Goal: Feedback & Contribution: Submit feedback/report problem

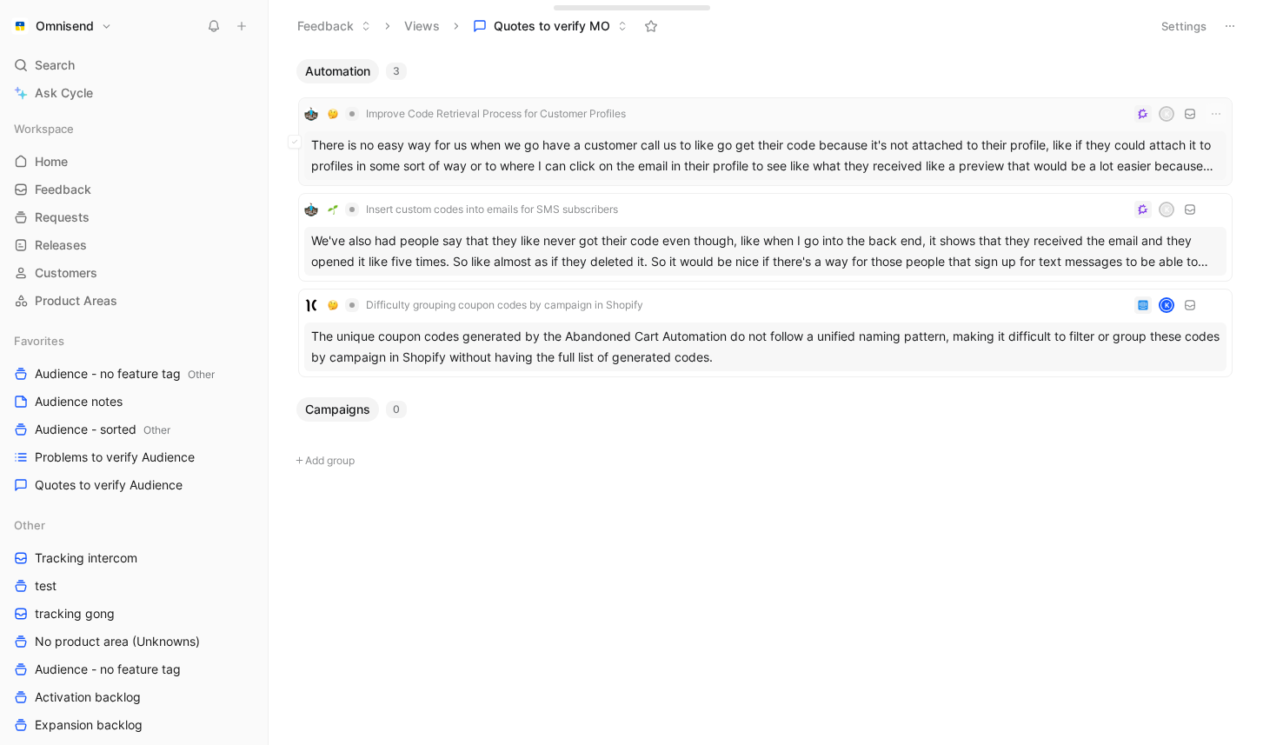
click at [439, 153] on div "There is no easy way for us when we go have a customer call us to like go get t…" at bounding box center [765, 155] width 922 height 49
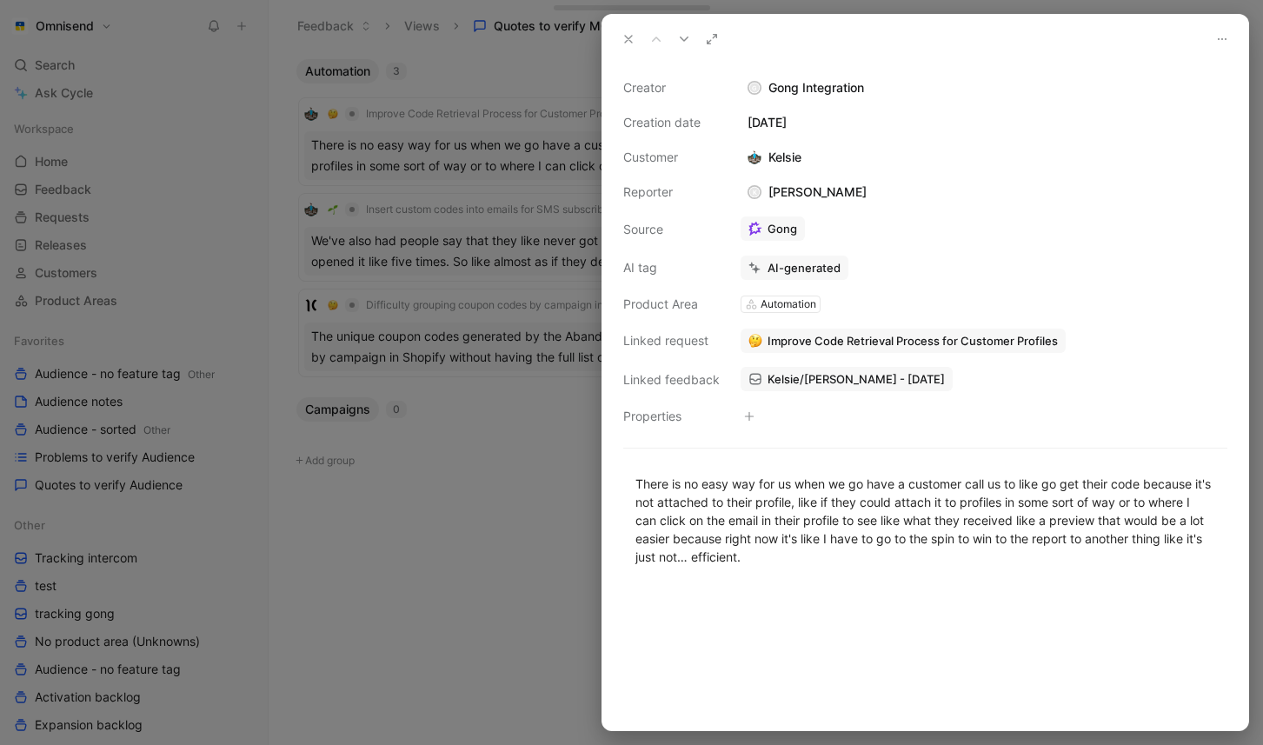
click at [826, 342] on span "Improve Code Retrieval Process for Customer Profiles" at bounding box center [913, 341] width 290 height 16
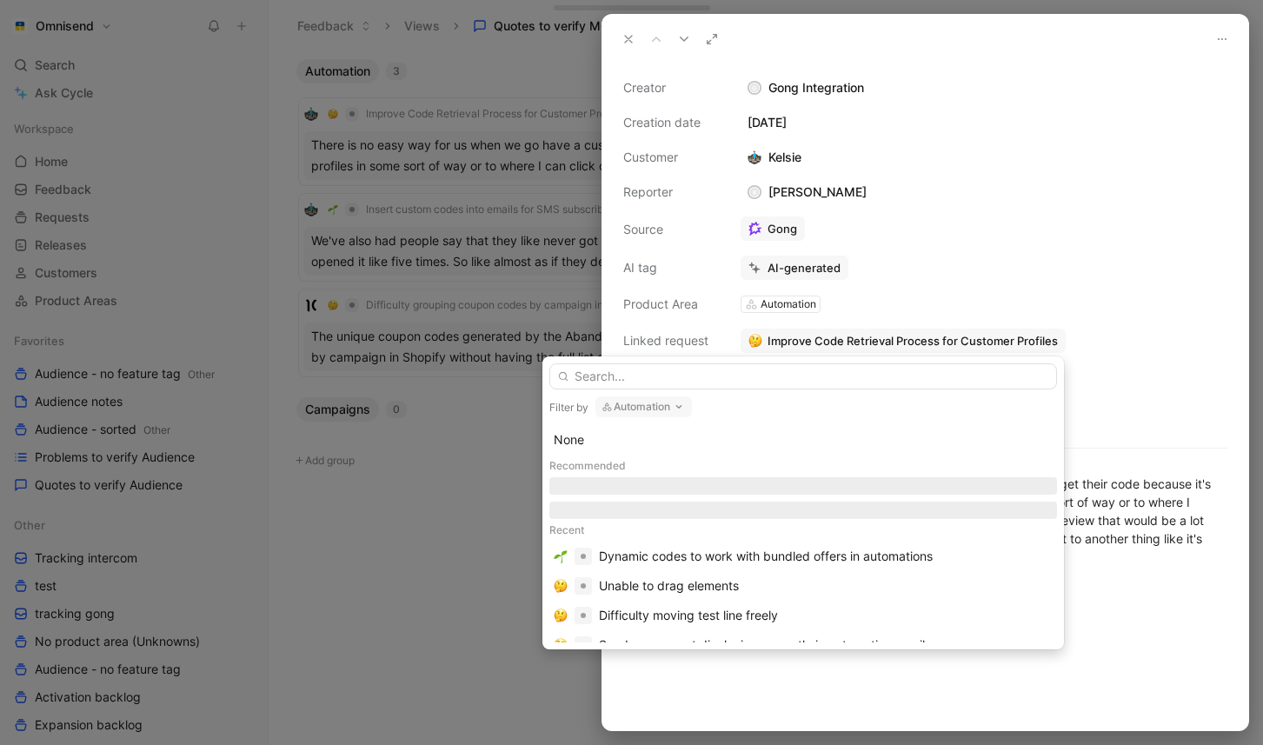
click at [644, 410] on button "Automation" at bounding box center [644, 406] width 97 height 21
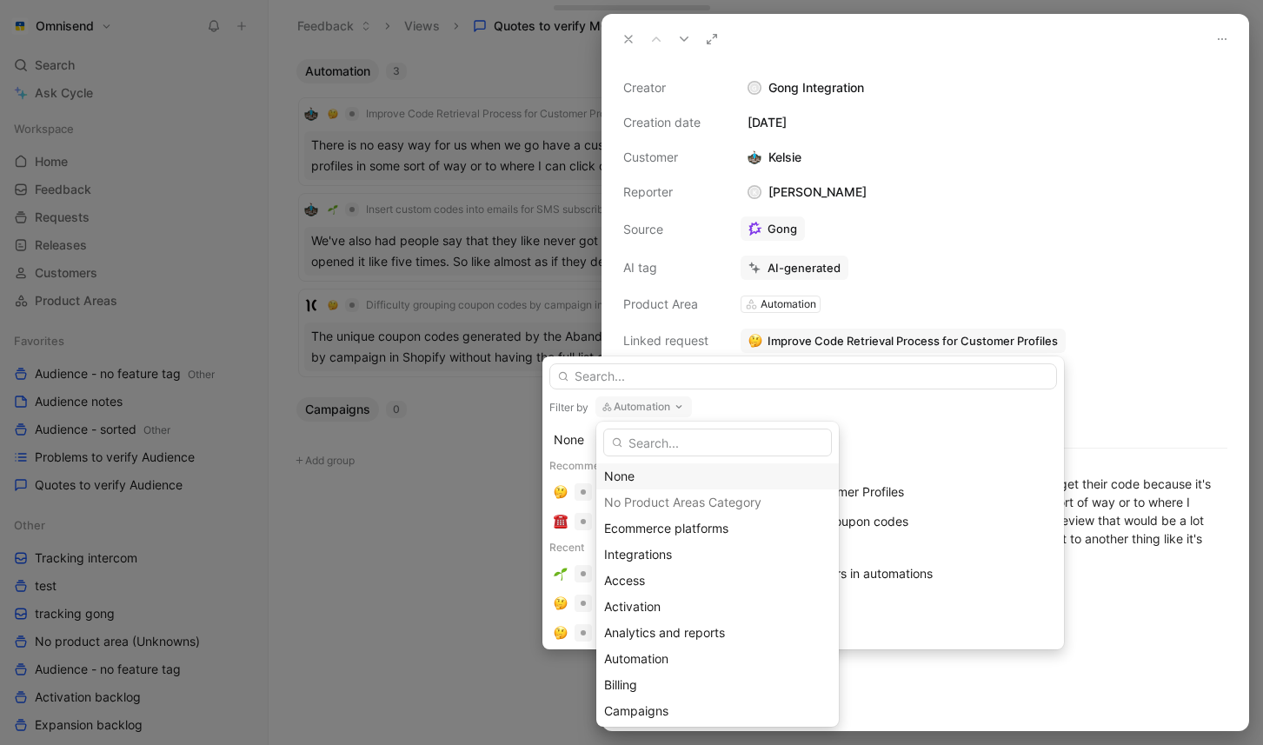
click at [648, 473] on div "None" at bounding box center [717, 476] width 227 height 21
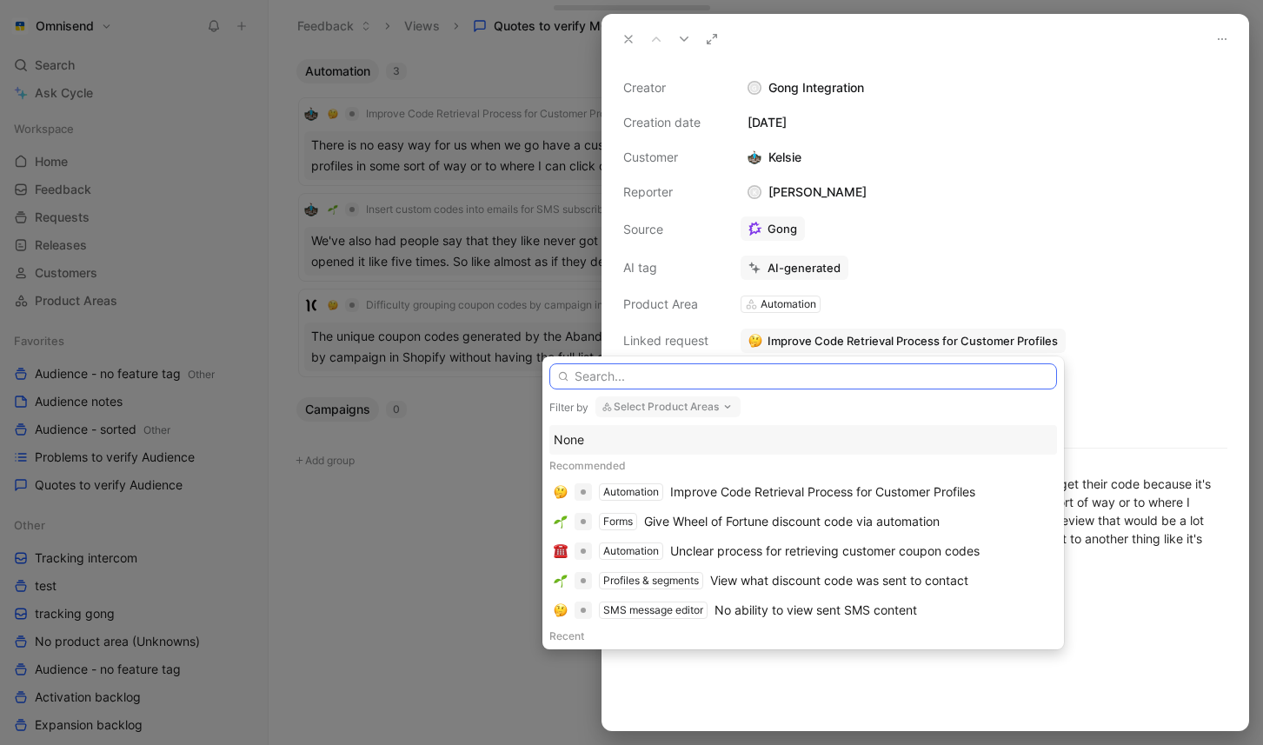
click at [682, 383] on input "text" at bounding box center [803, 376] width 508 height 26
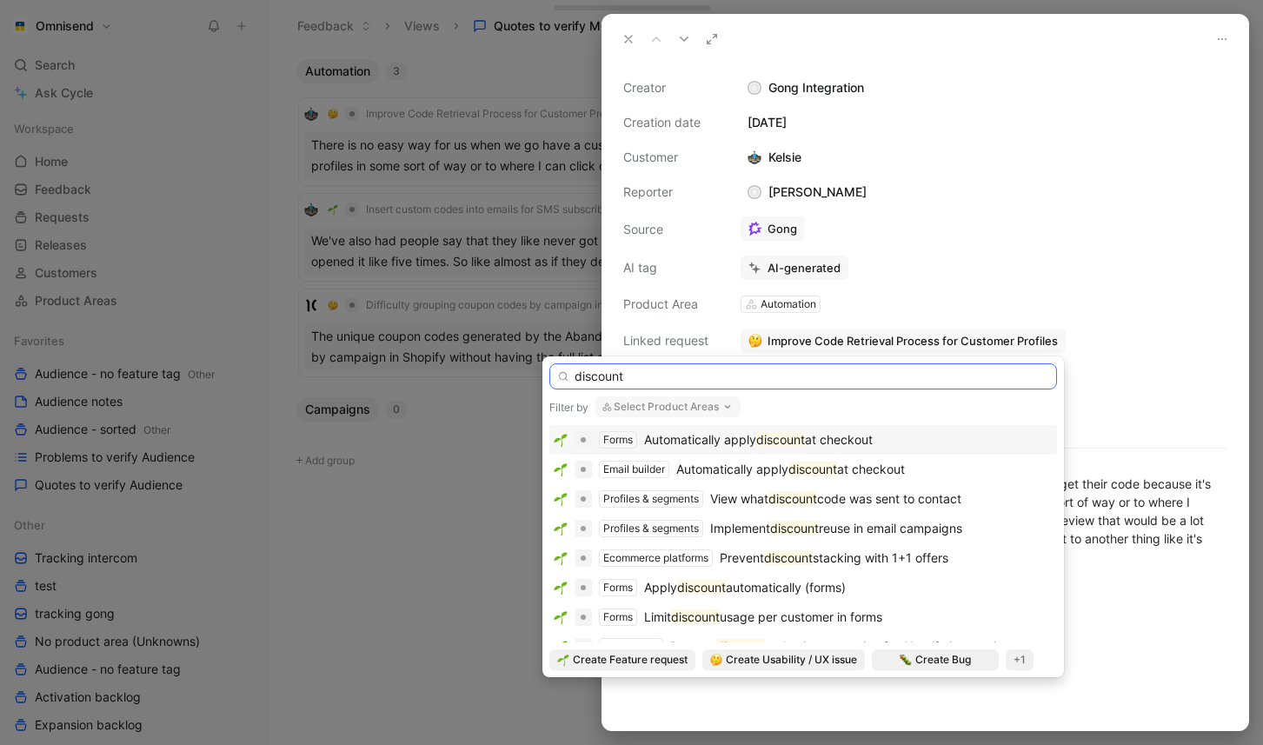
type input "discount"
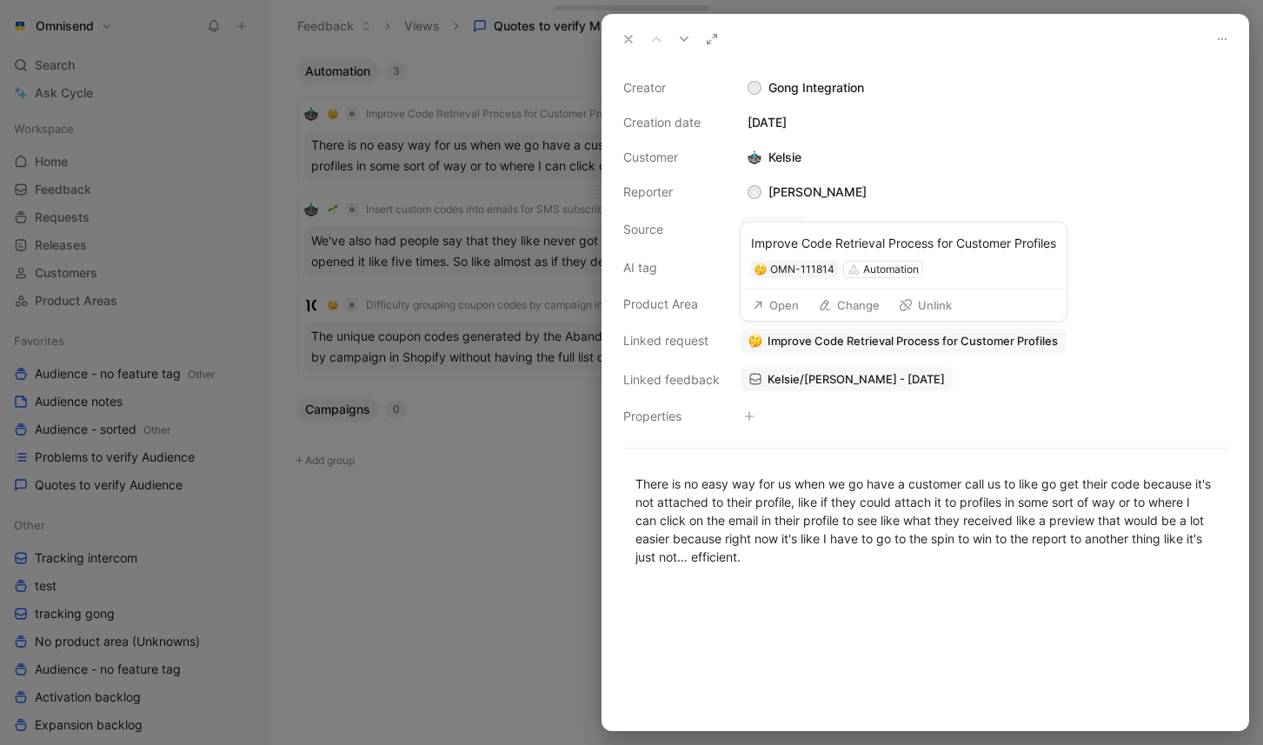
click at [782, 302] on button "Open" at bounding box center [775, 305] width 63 height 24
click at [843, 336] on span "Improve Code Retrieval Process for Customer Profiles" at bounding box center [913, 341] width 290 height 16
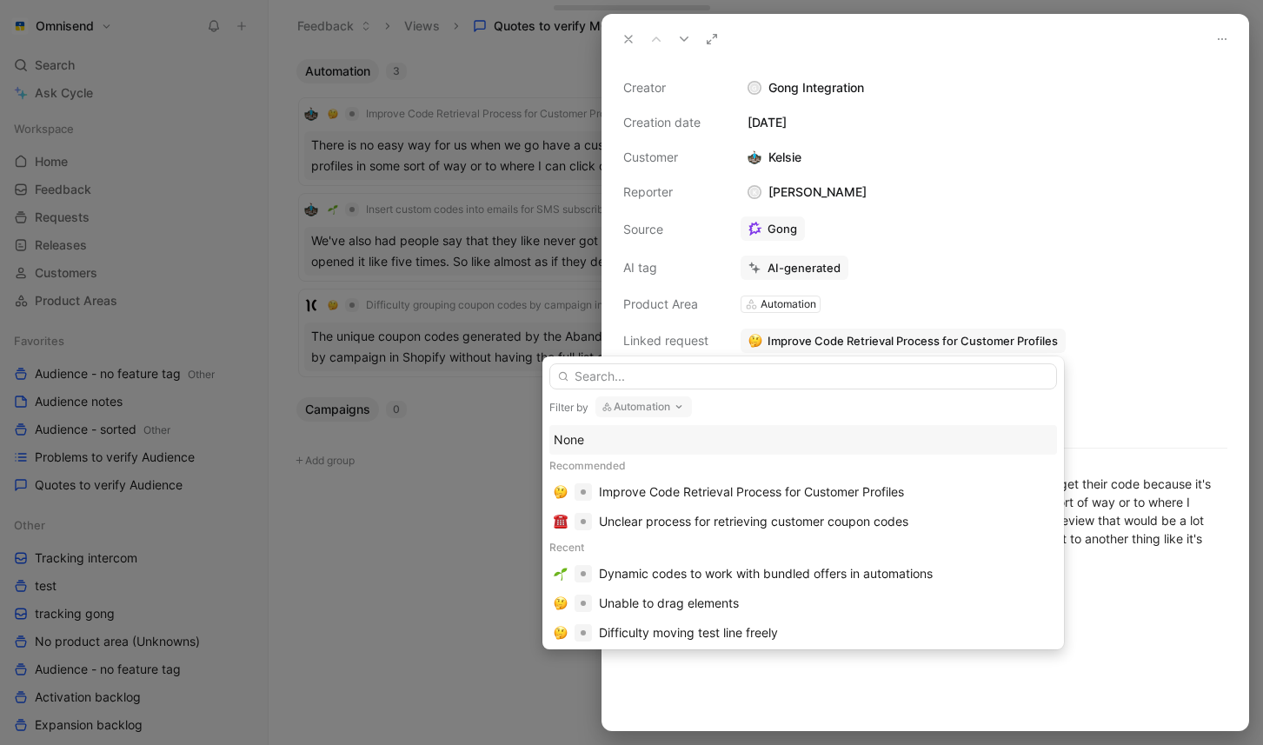
click at [809, 374] on input "text" at bounding box center [803, 376] width 508 height 26
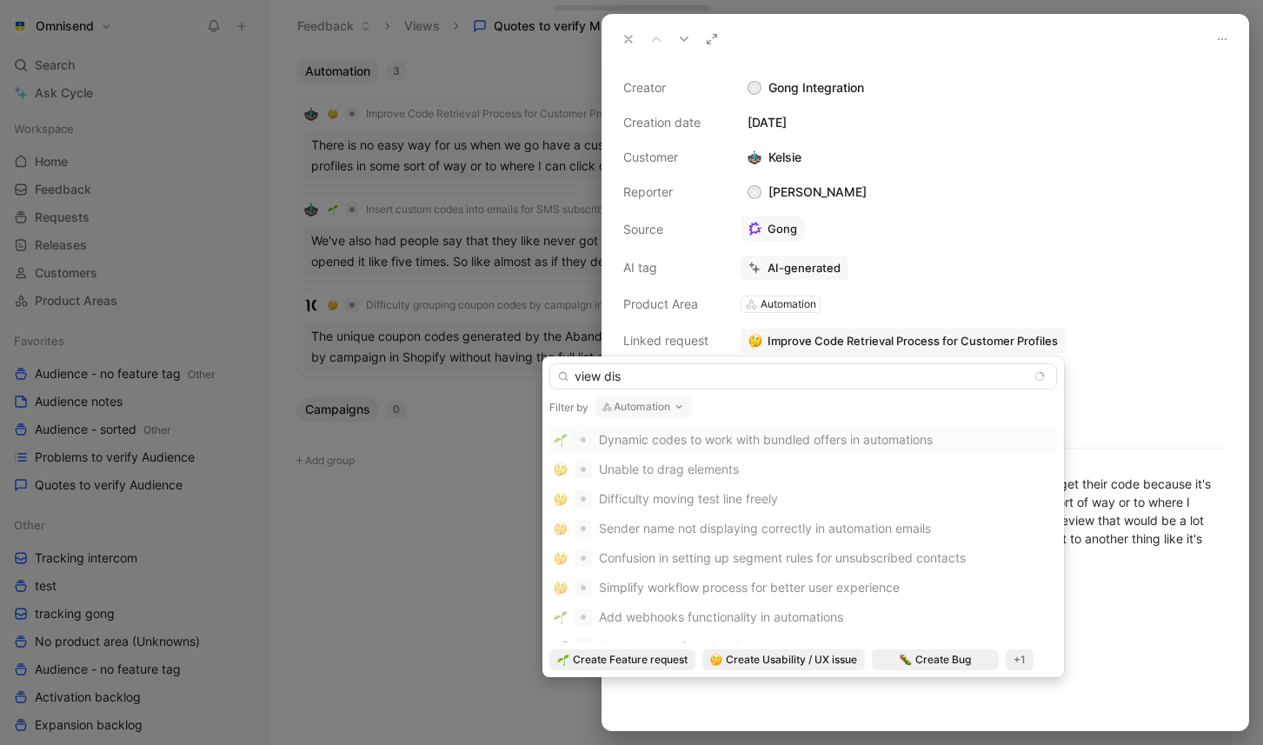
type input "view dis"
click at [668, 403] on button "Automation" at bounding box center [644, 406] width 97 height 21
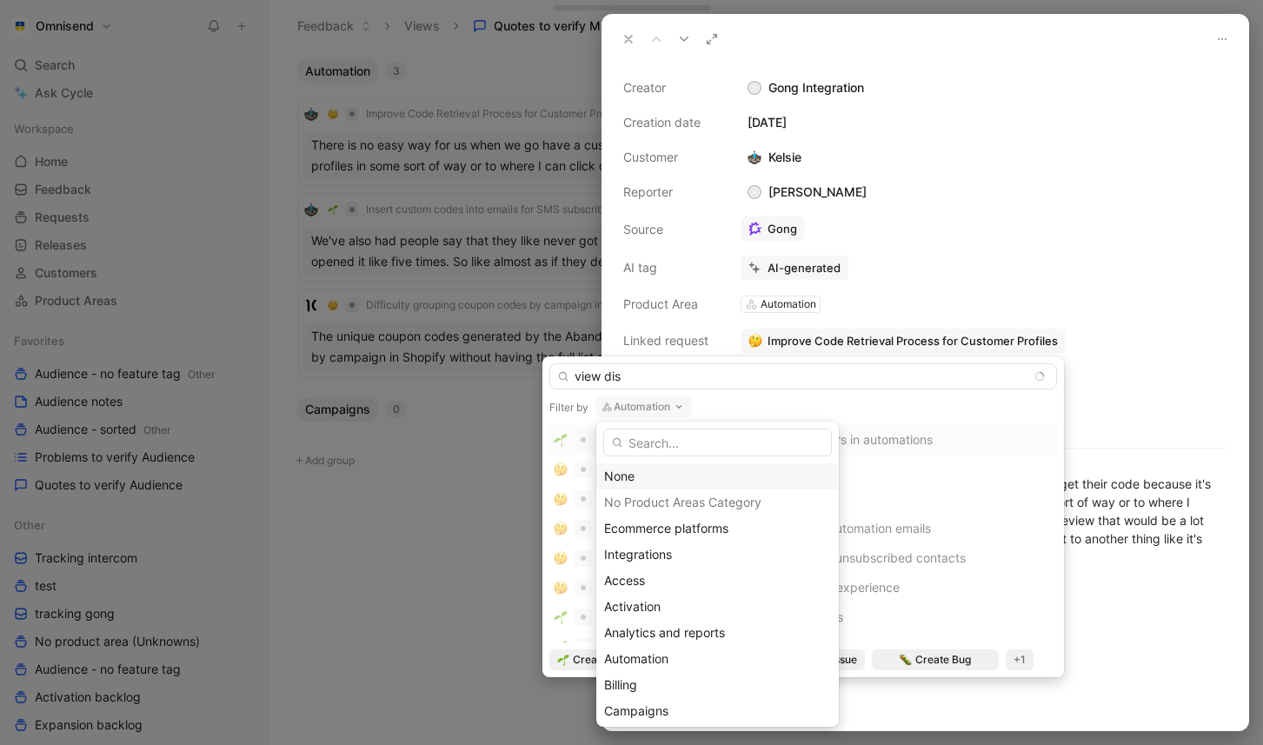
click at [641, 483] on div "None" at bounding box center [717, 476] width 227 height 21
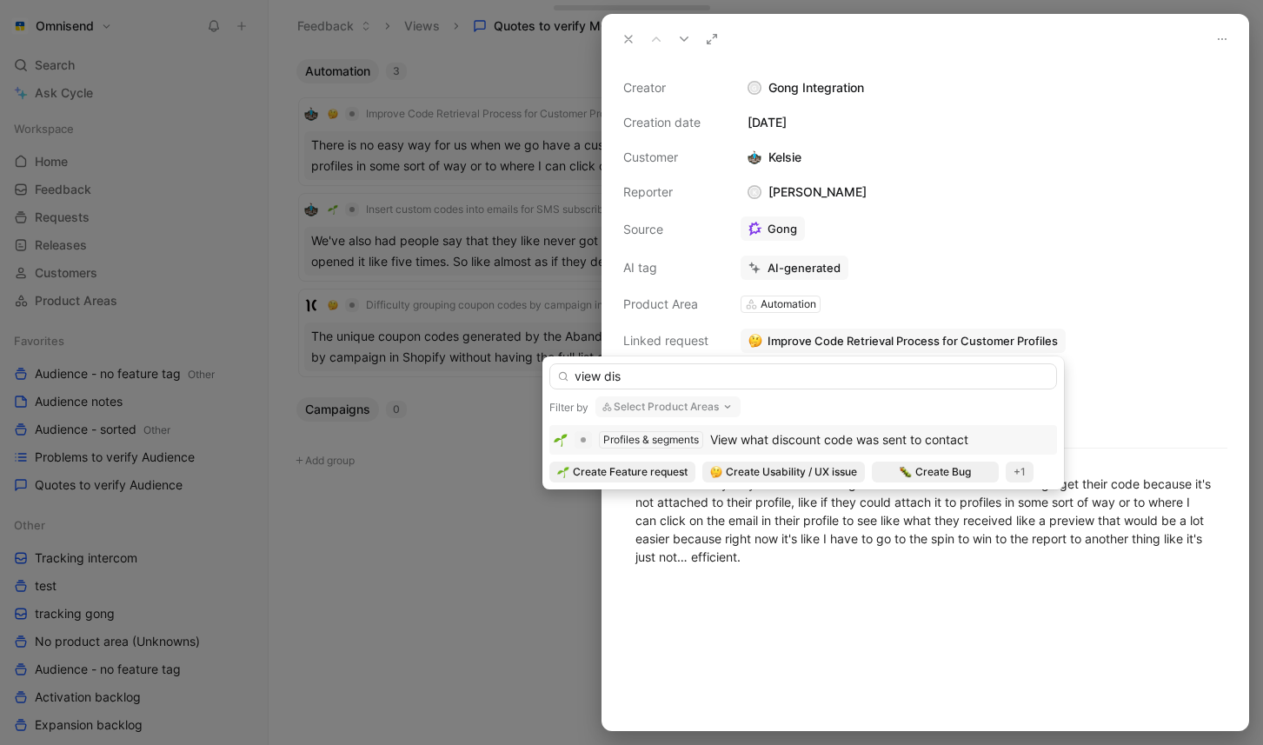
click at [800, 435] on span "View what discount code was sent to contact" at bounding box center [839, 439] width 258 height 15
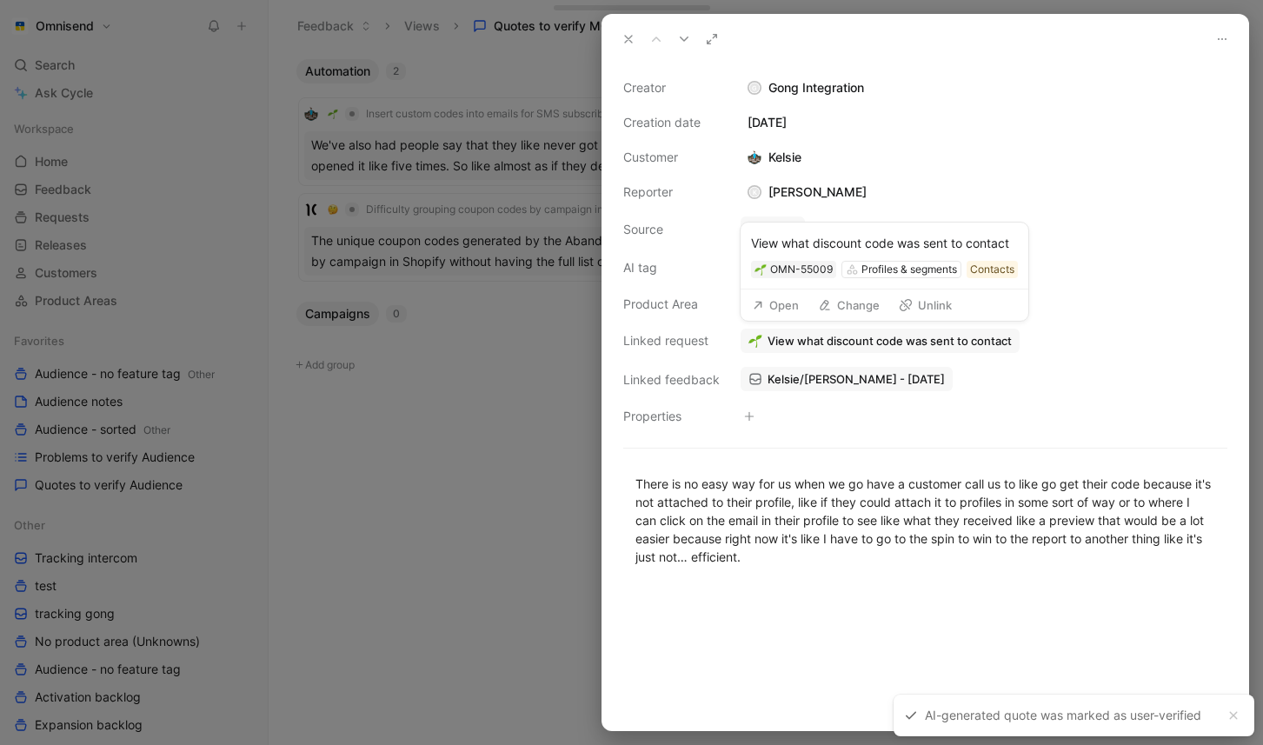
click at [778, 299] on button "Open" at bounding box center [775, 305] width 63 height 24
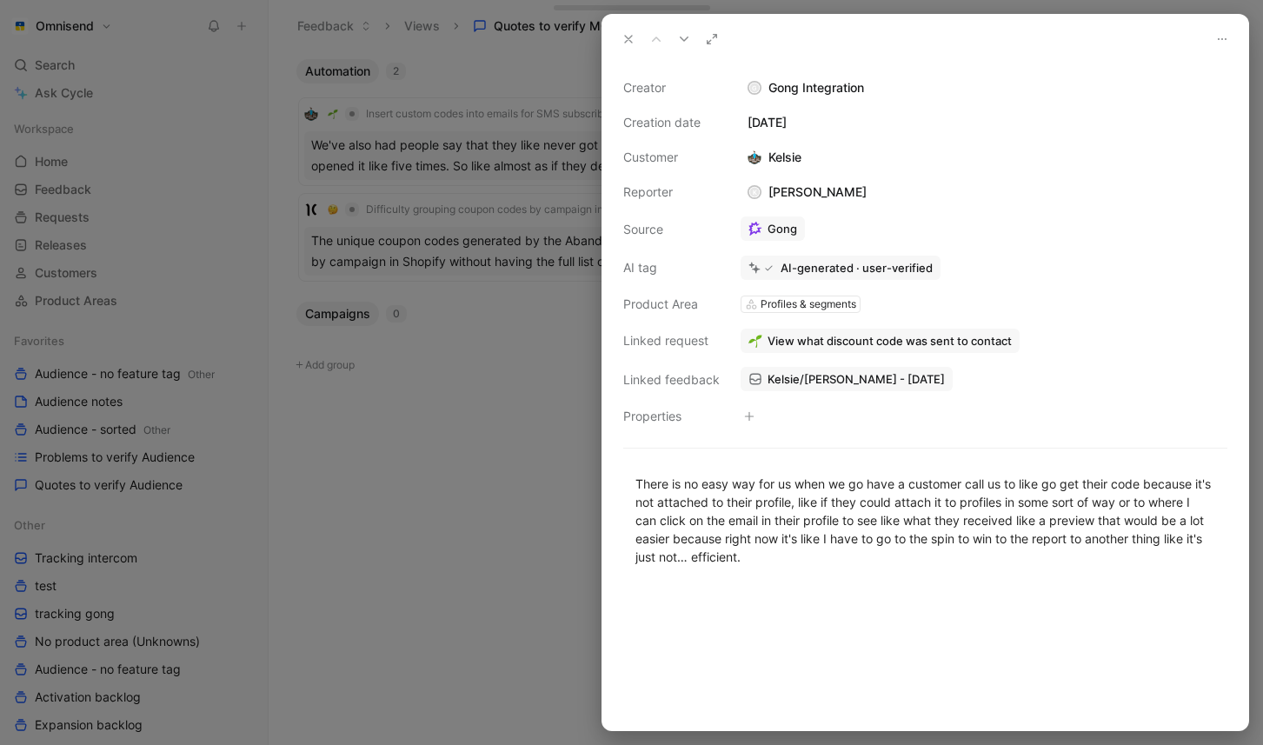
click at [622, 32] on icon at bounding box center [629, 39] width 14 height 14
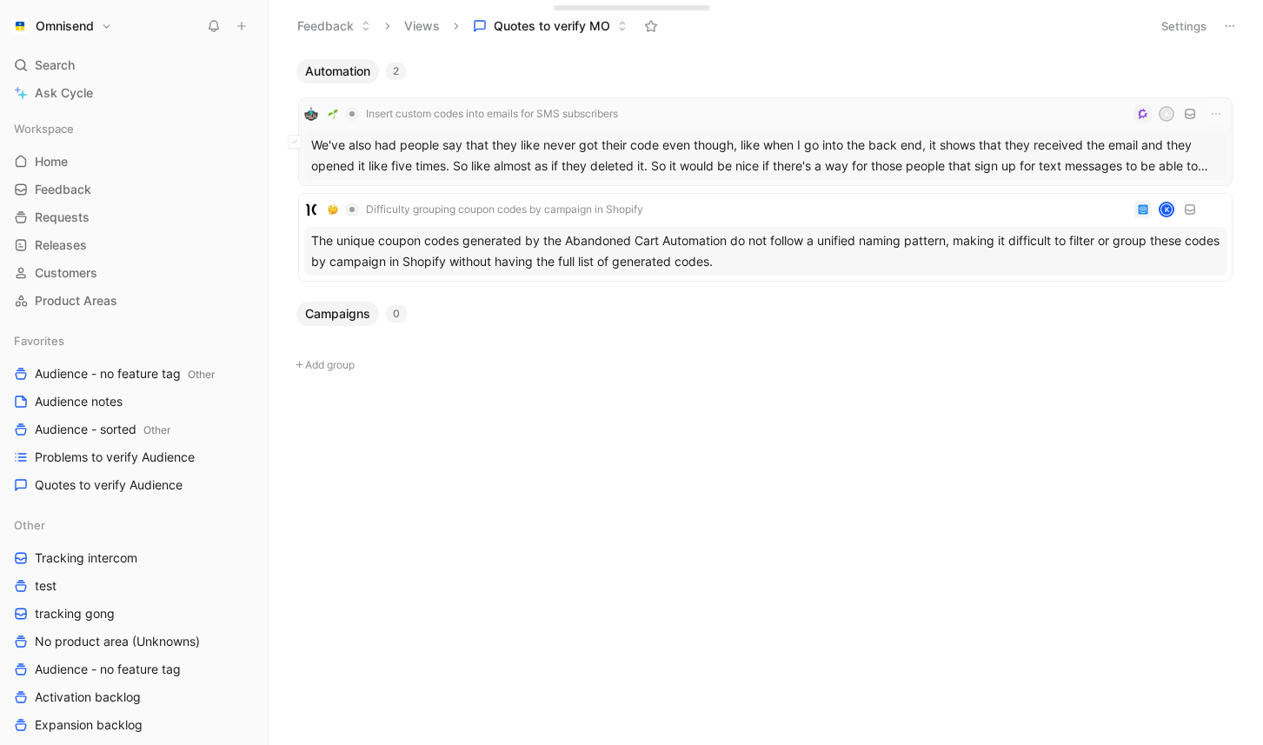
click at [598, 136] on div "We've also had people say that they like never got their code even though, like…" at bounding box center [765, 155] width 922 height 49
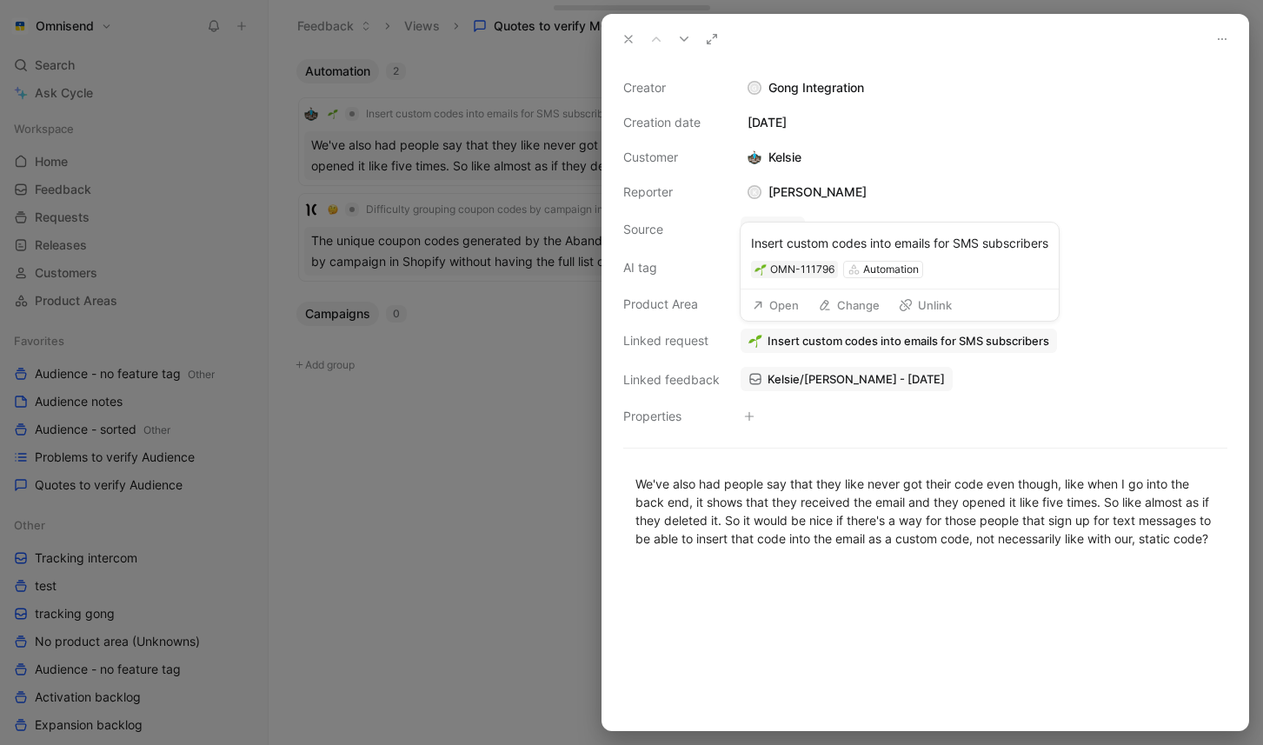
click at [775, 298] on button "Open" at bounding box center [775, 305] width 63 height 24
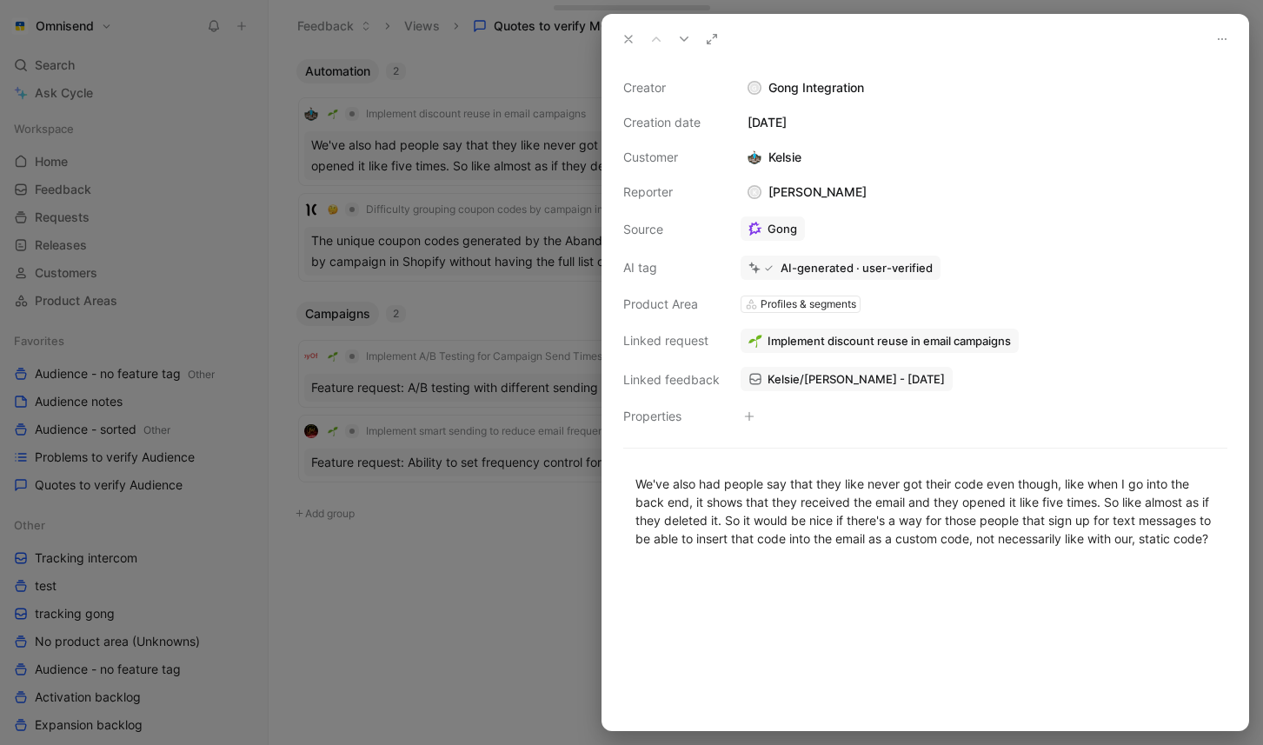
click at [460, 582] on div at bounding box center [631, 372] width 1263 height 745
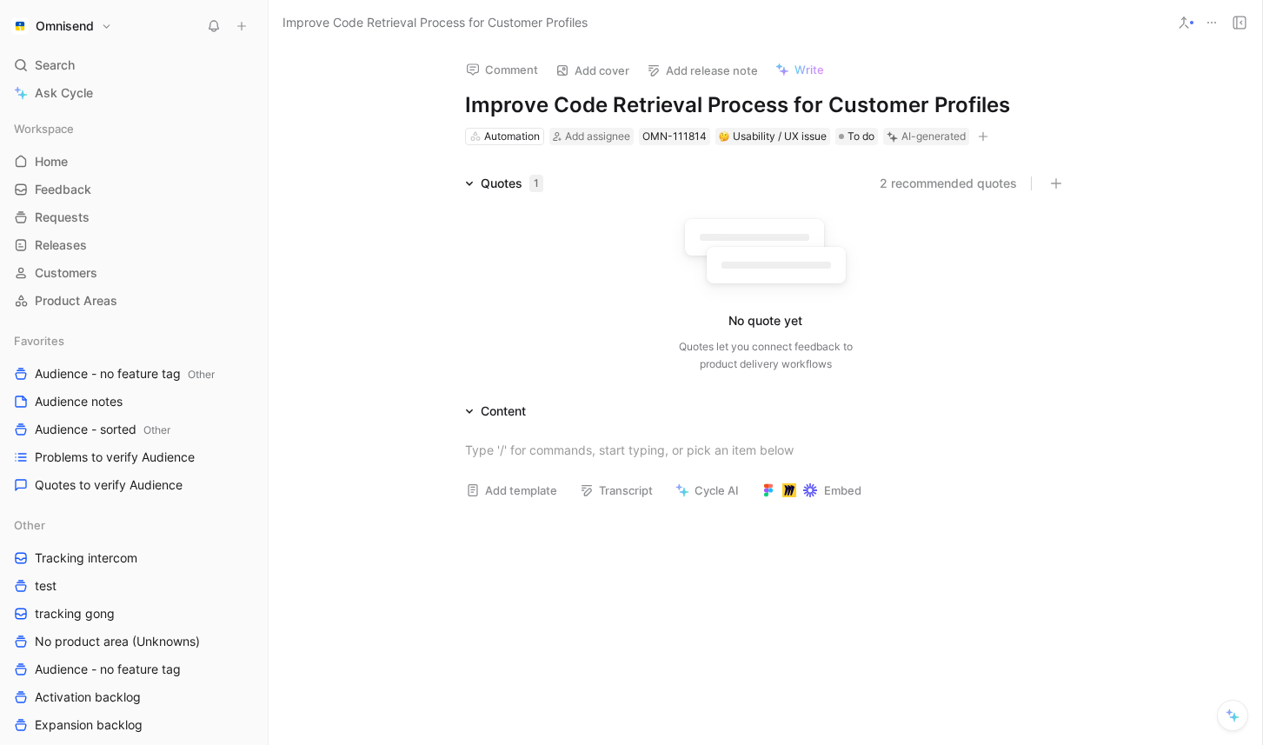
click at [493, 185] on div "Quotes 1" at bounding box center [512, 183] width 63 height 21
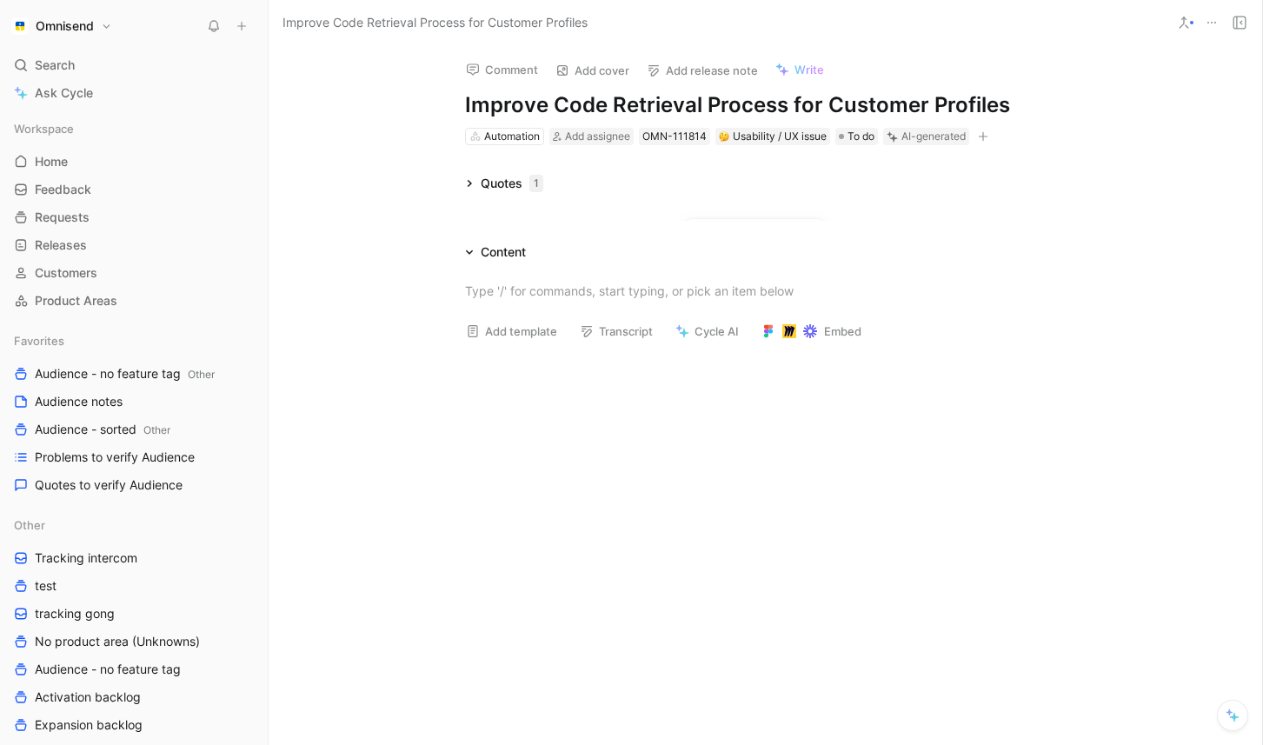
click at [493, 185] on div "Quotes 1" at bounding box center [512, 183] width 63 height 21
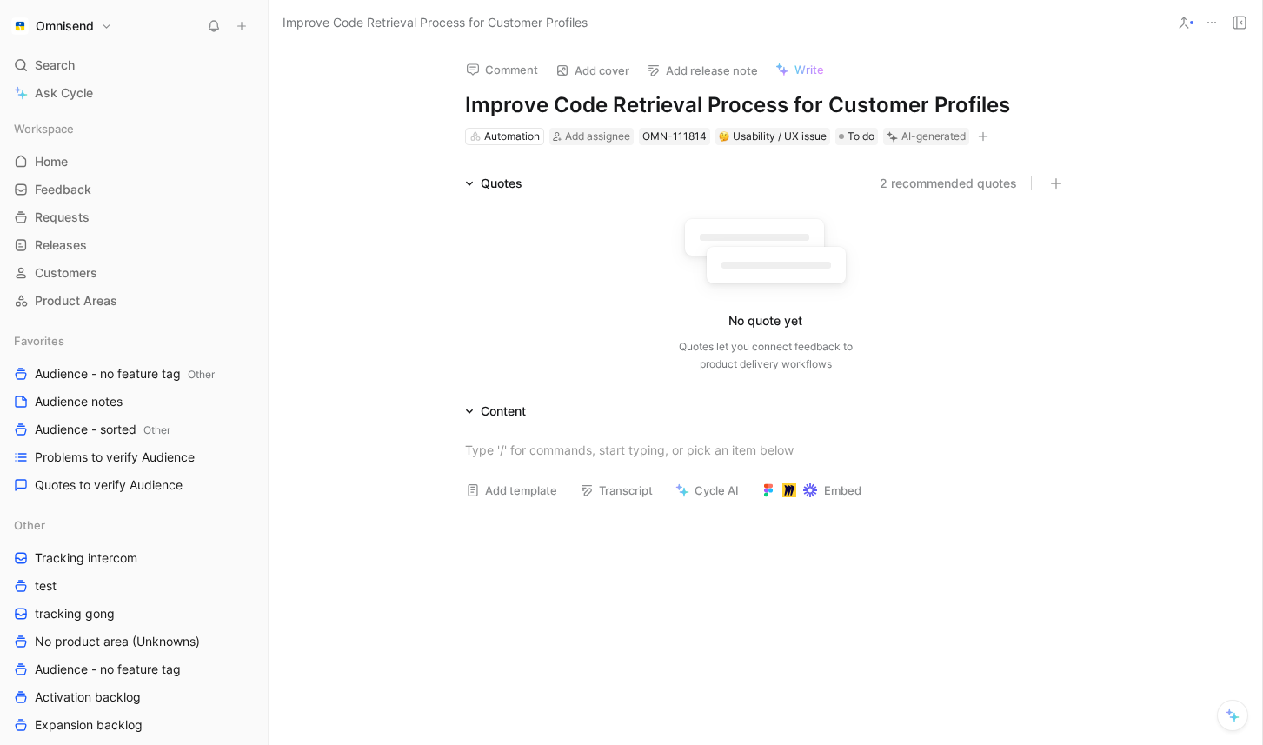
click at [1208, 24] on icon at bounding box center [1212, 23] width 14 height 14
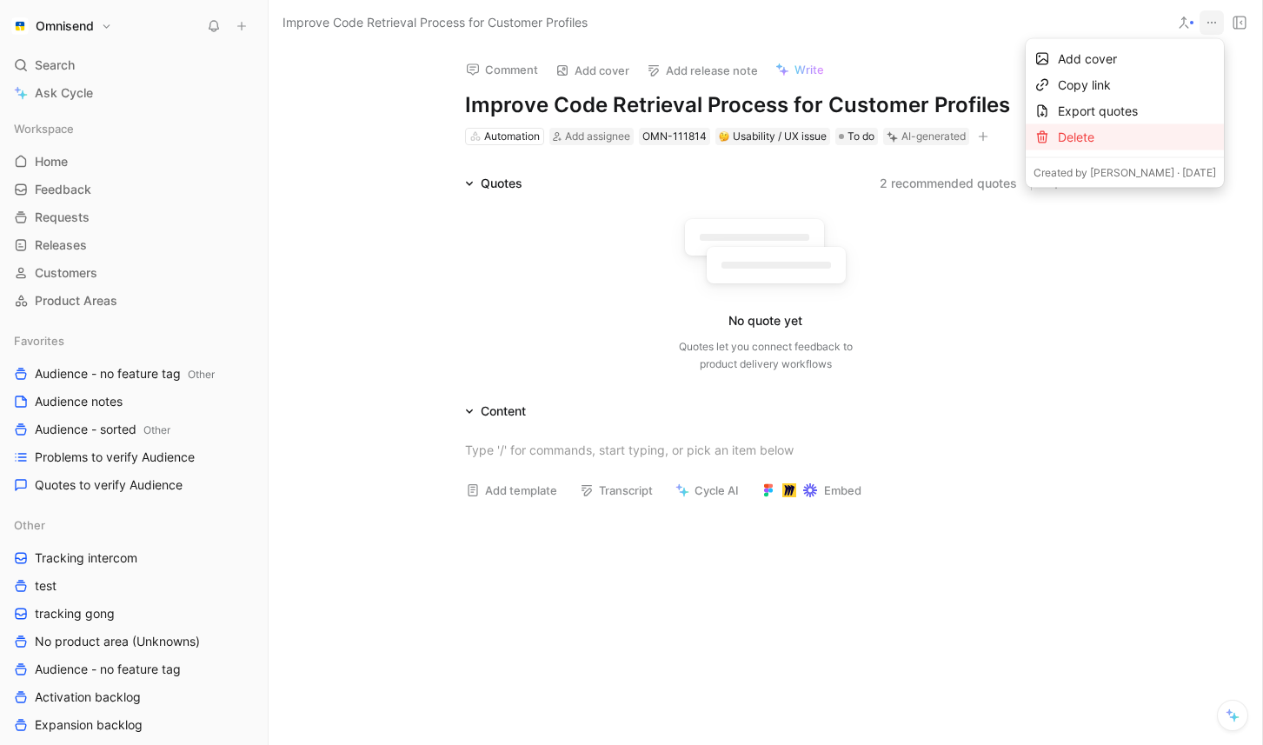
click at [1088, 129] on div "Delete" at bounding box center [1137, 137] width 158 height 21
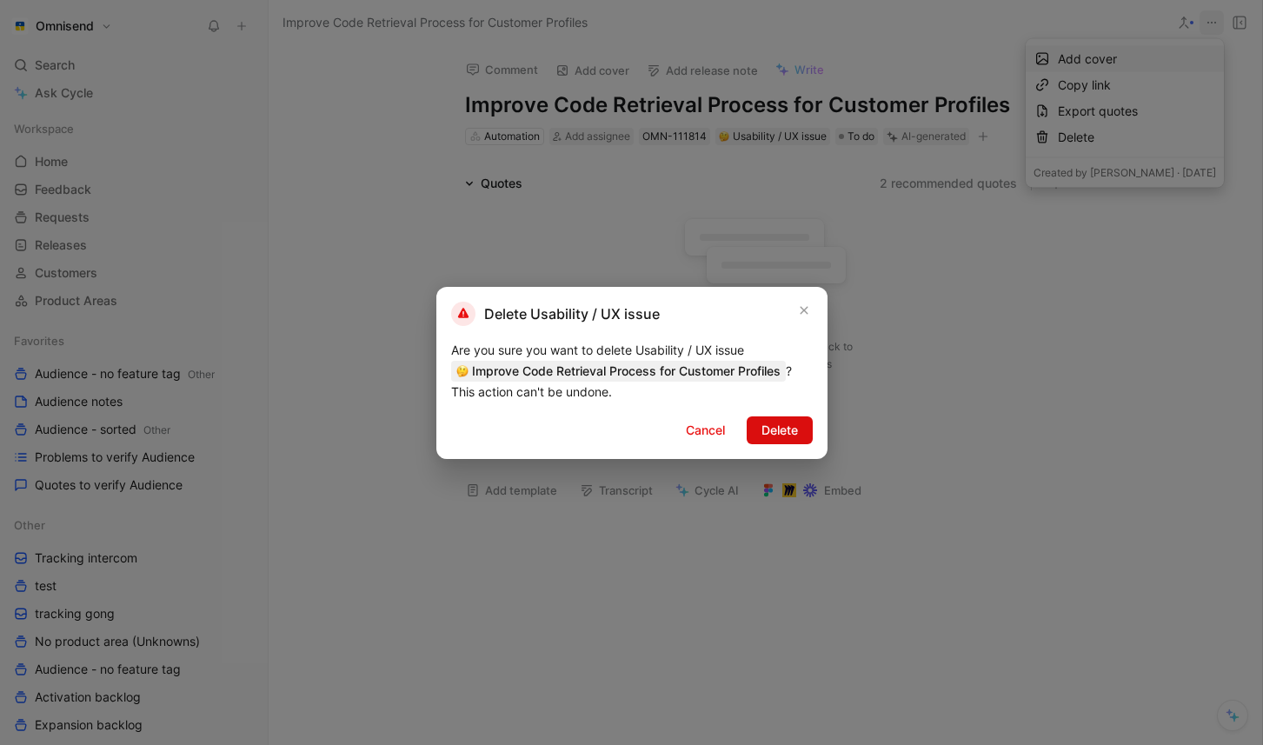
click at [777, 435] on span "Delete" at bounding box center [780, 430] width 37 height 21
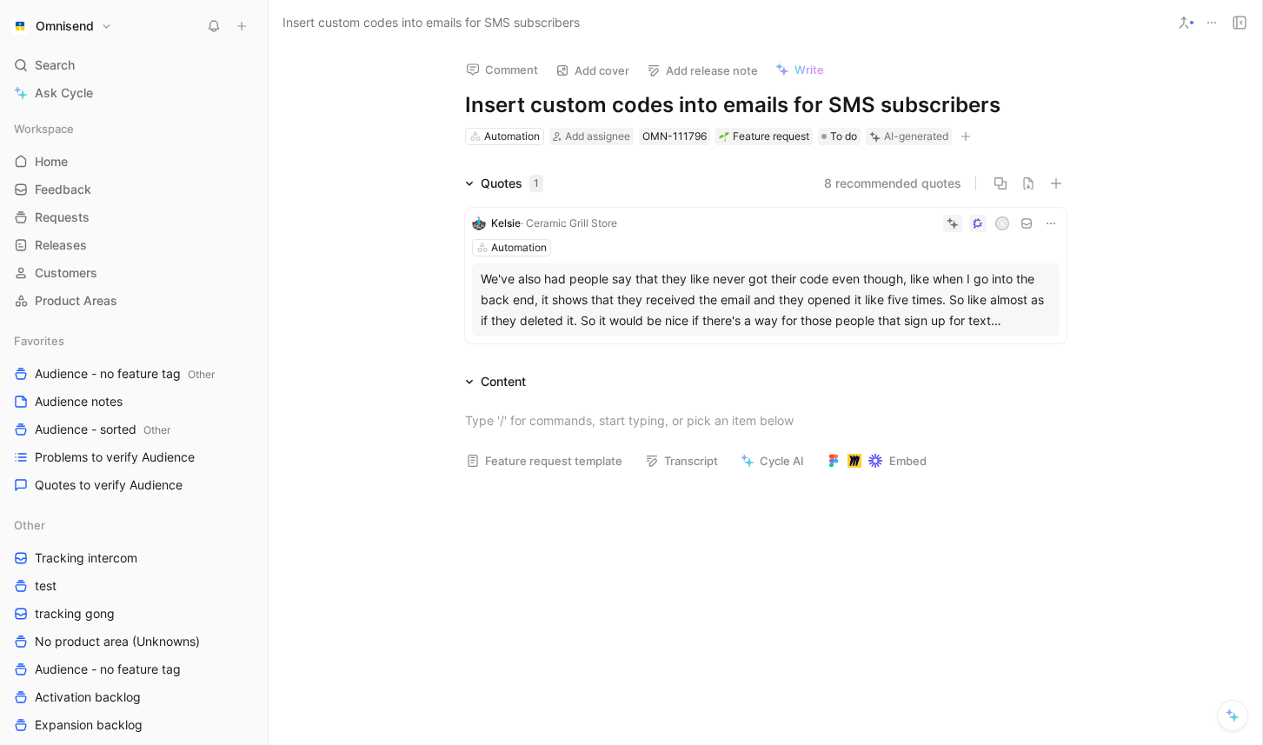
click at [802, 275] on div "We've also had people say that they like never got their code even though, like…" at bounding box center [766, 300] width 570 height 63
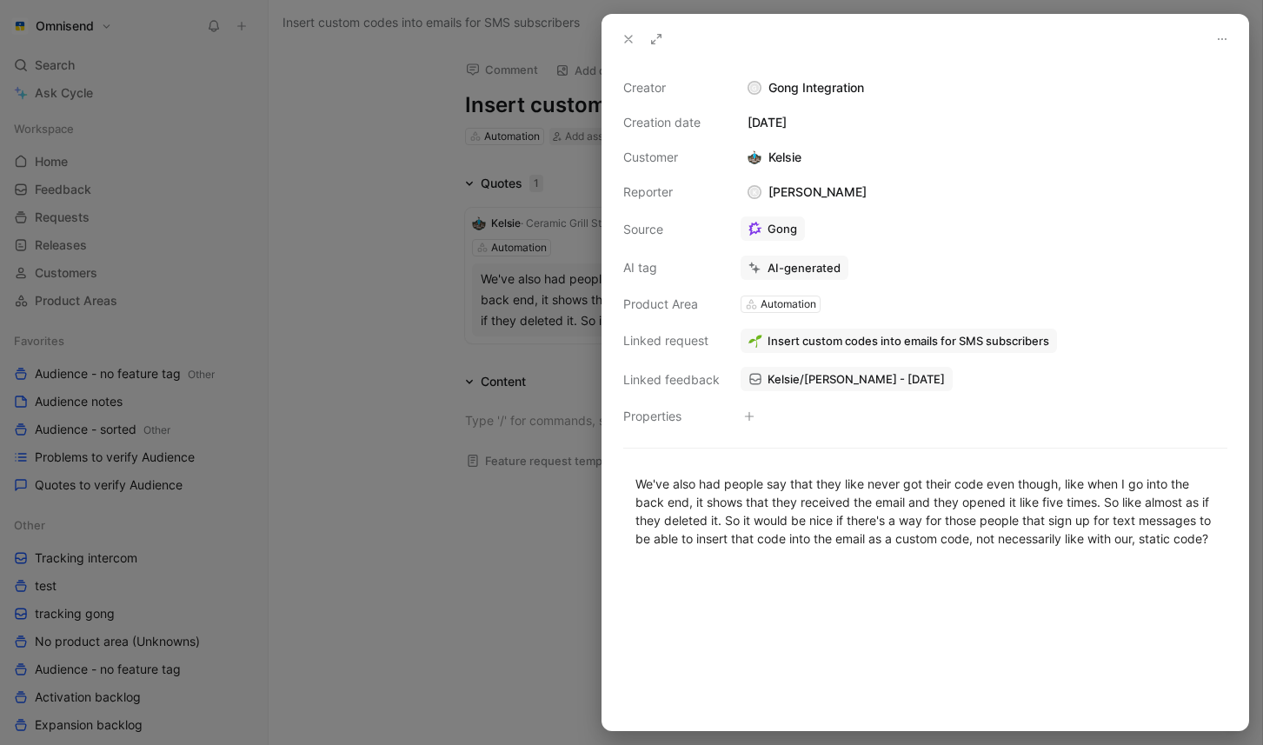
click at [919, 341] on span "Insert custom codes into emails for SMS subscribers" at bounding box center [909, 341] width 282 height 16
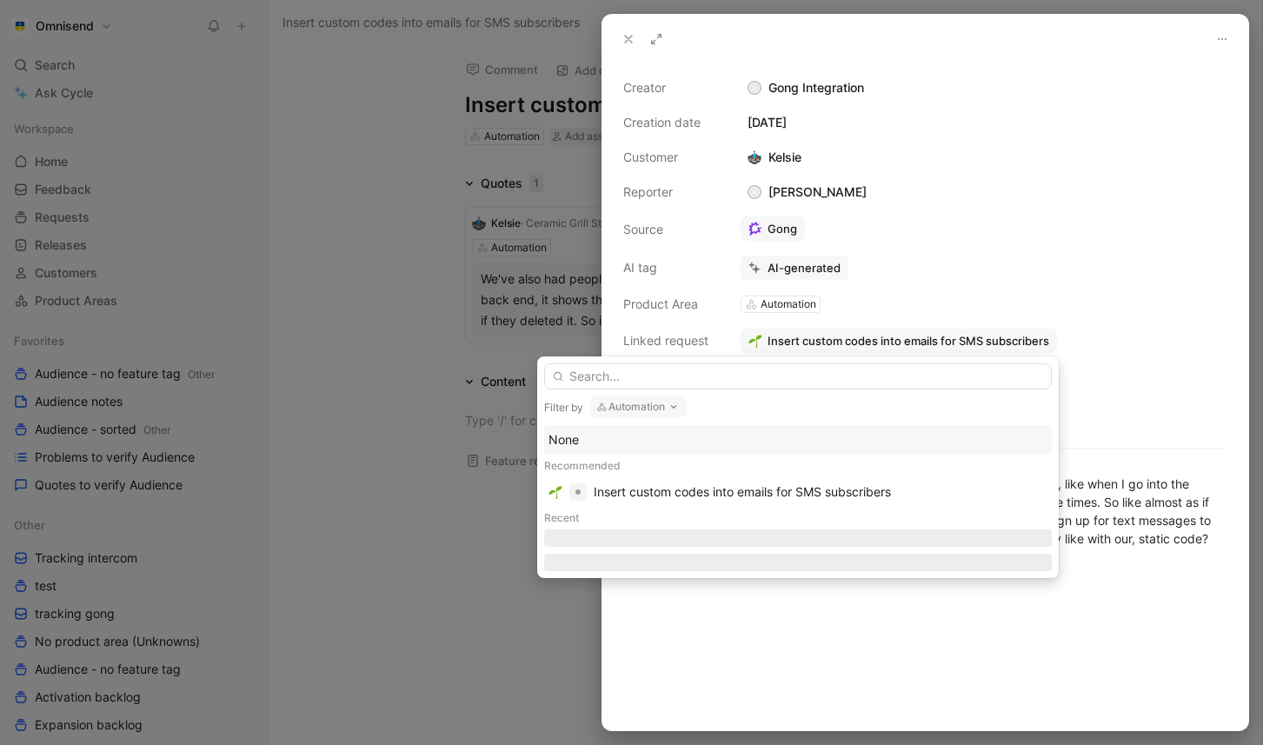
click at [665, 404] on button "Automation" at bounding box center [638, 406] width 97 height 21
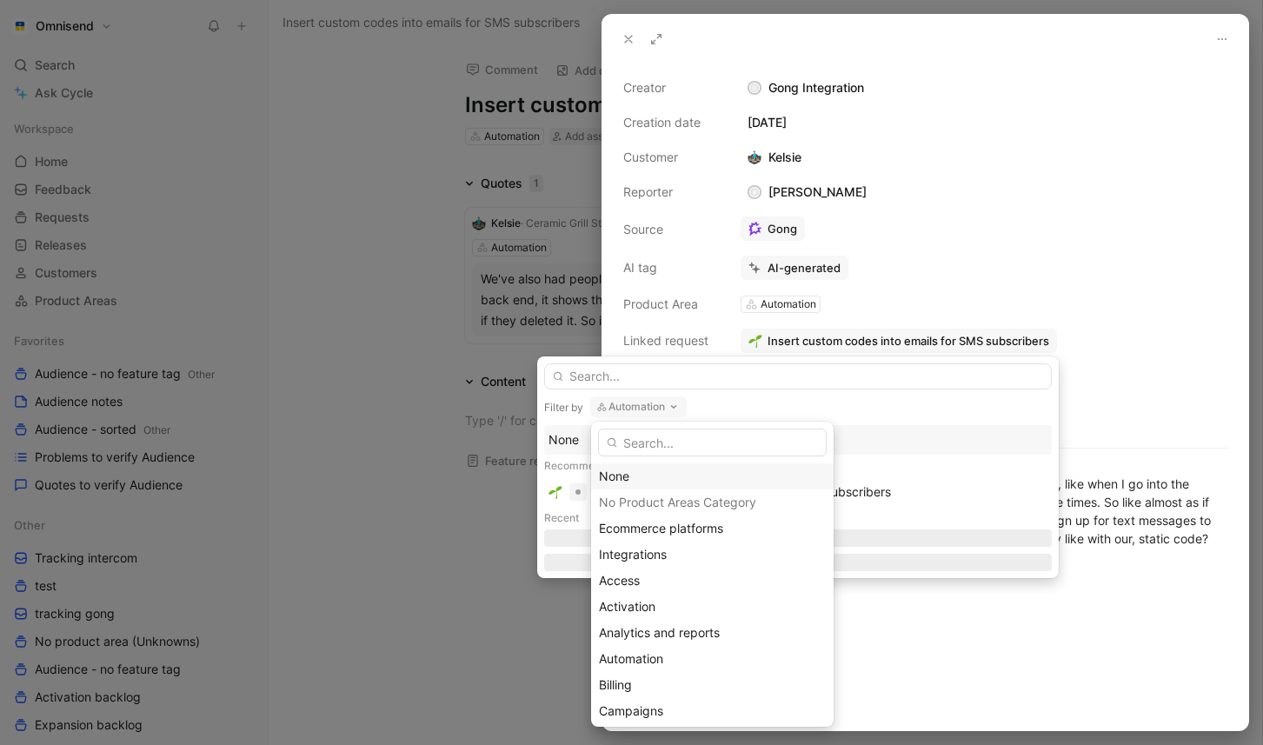
click at [637, 476] on div "None" at bounding box center [712, 476] width 227 height 21
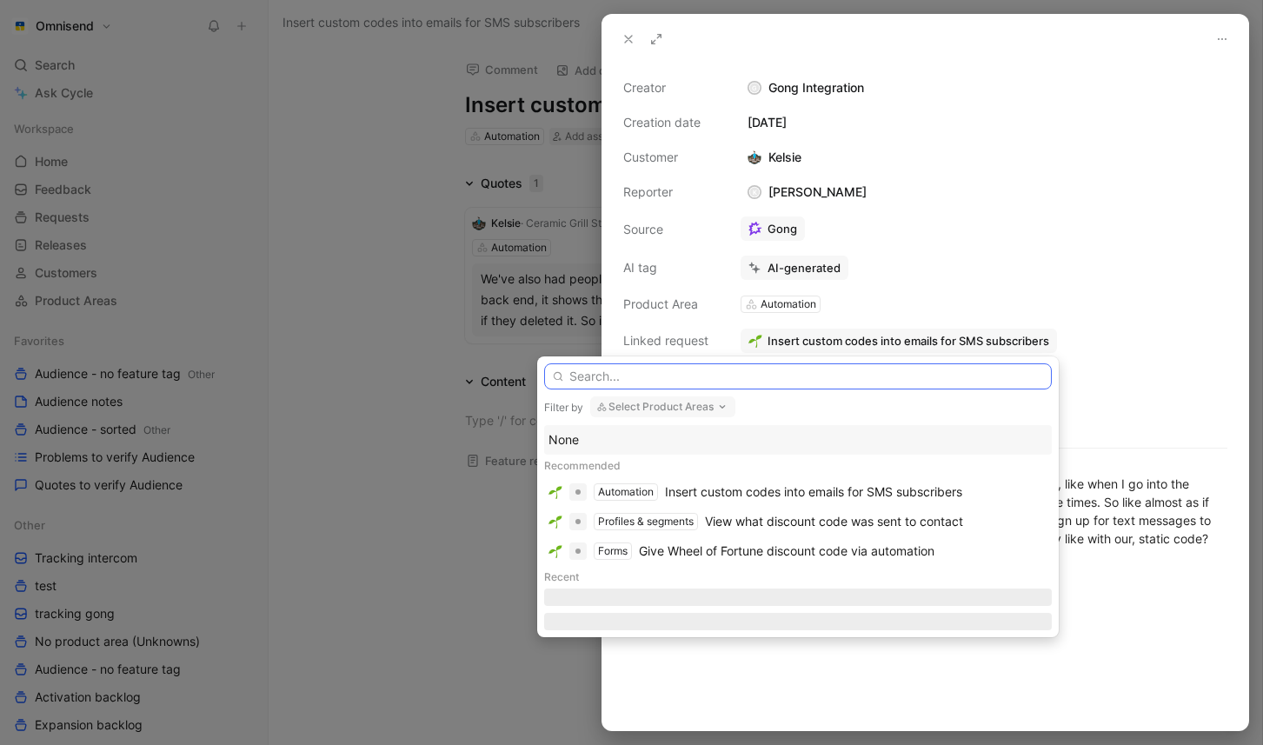
click at [788, 381] on input "text" at bounding box center [798, 376] width 508 height 26
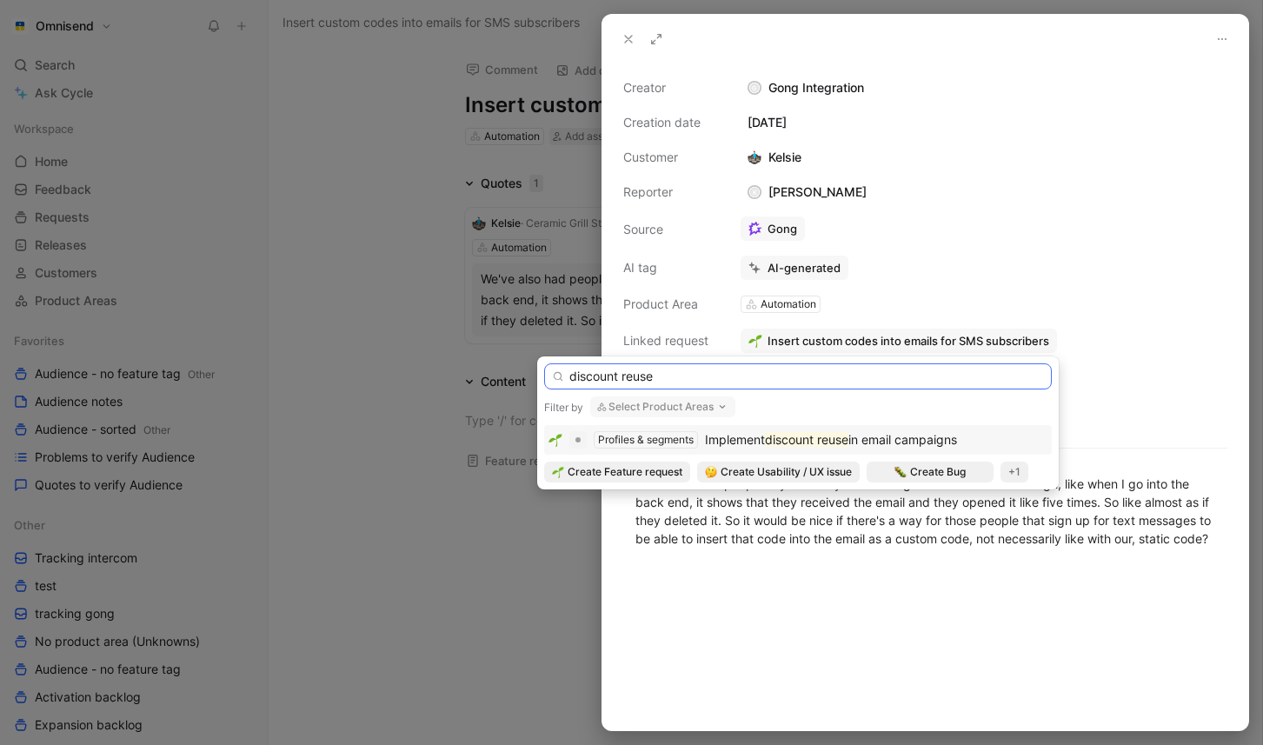
type input "discount reuse"
click at [904, 440] on span "in email campaigns" at bounding box center [903, 439] width 109 height 15
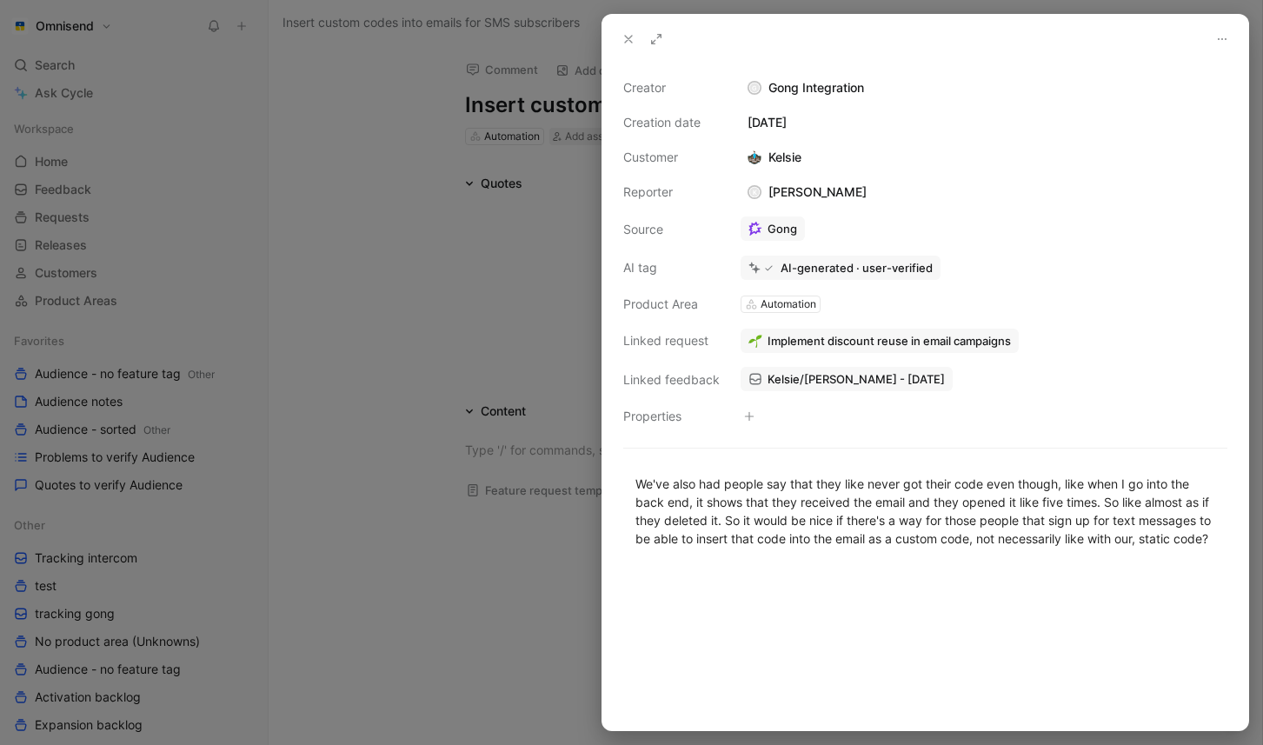
click at [625, 37] on icon at bounding box center [629, 39] width 14 height 14
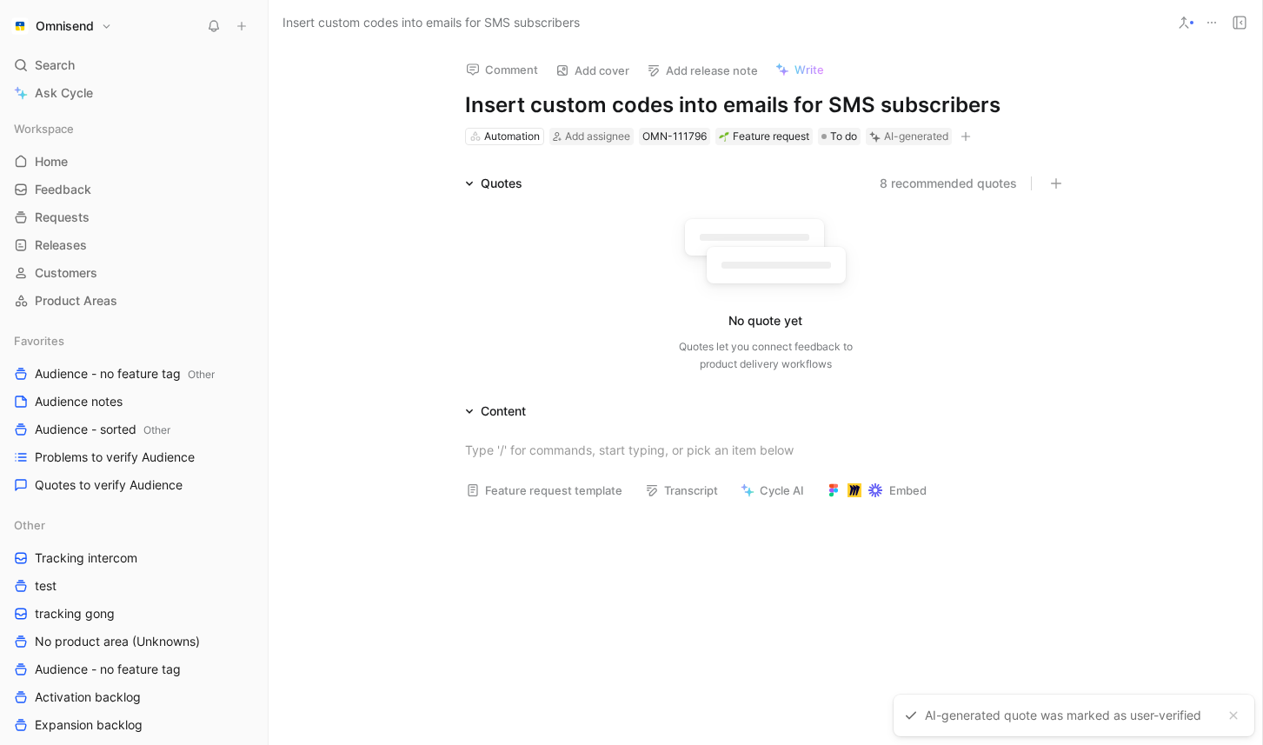
click at [1205, 24] on icon at bounding box center [1212, 23] width 14 height 14
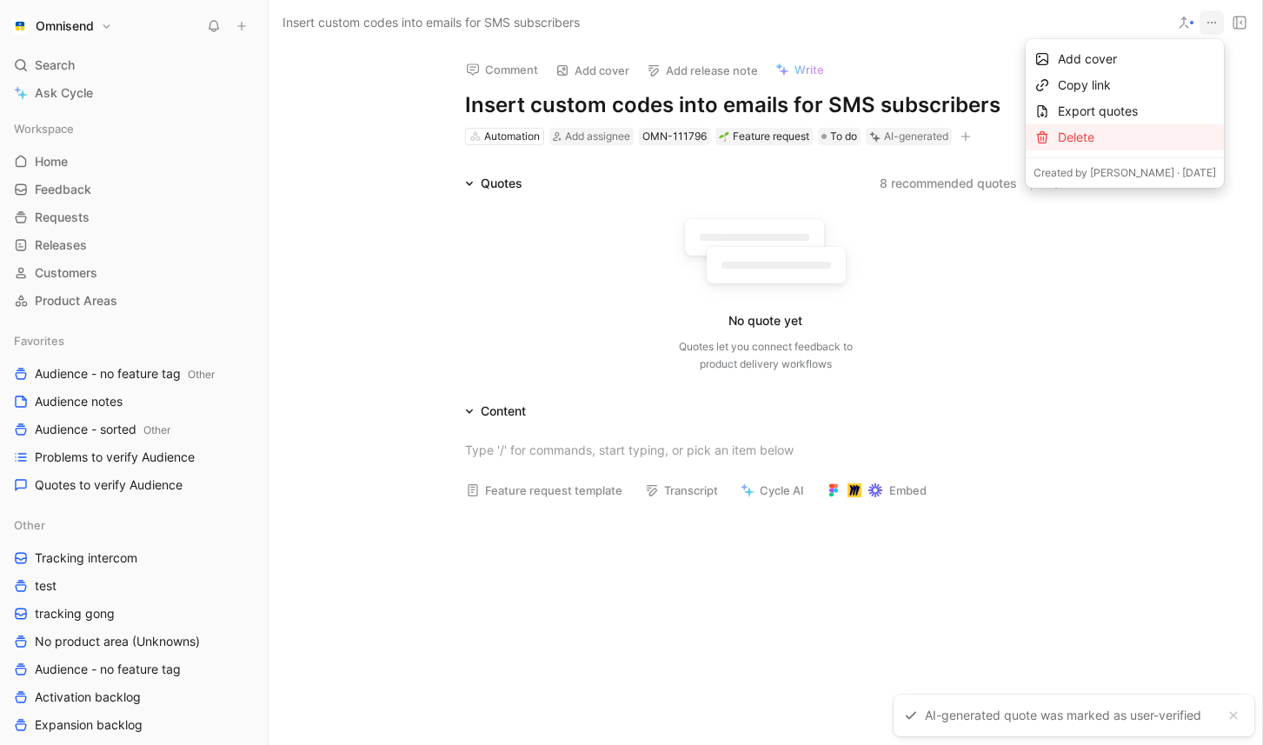
click at [1094, 134] on div "Delete" at bounding box center [1137, 137] width 158 height 21
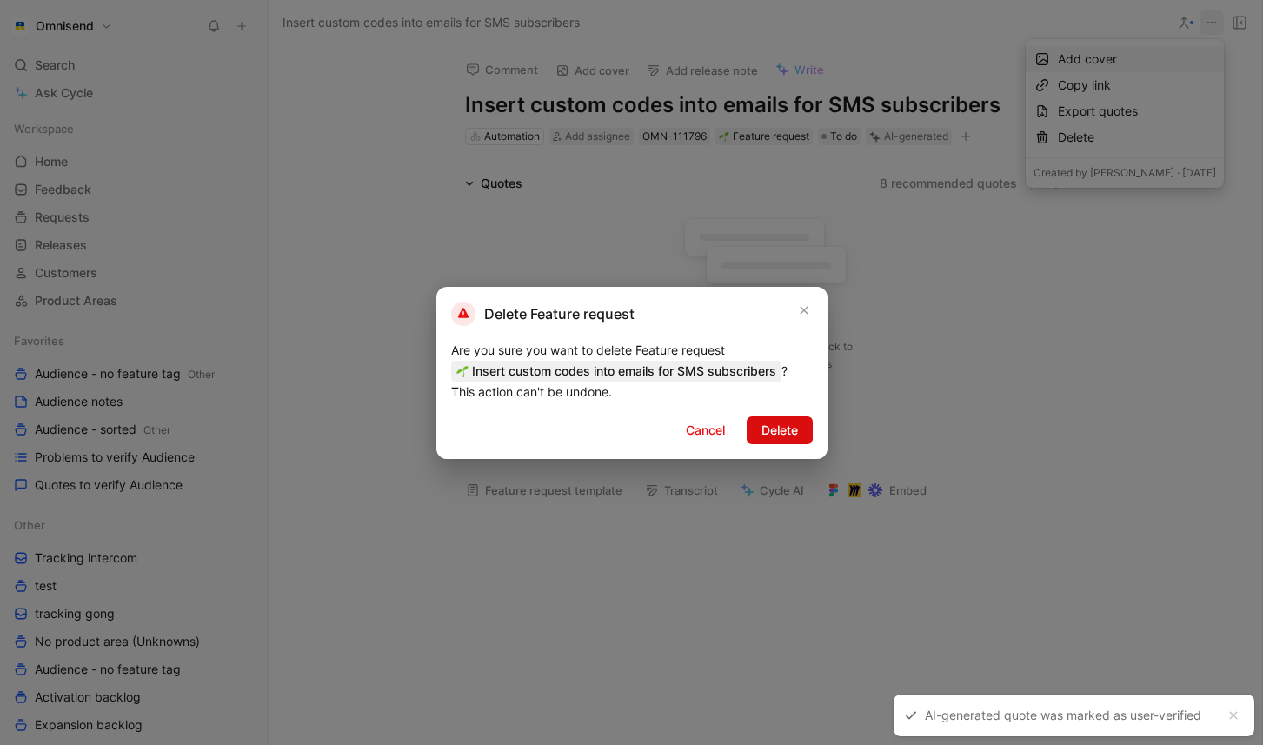
click at [783, 429] on span "Delete" at bounding box center [780, 430] width 37 height 21
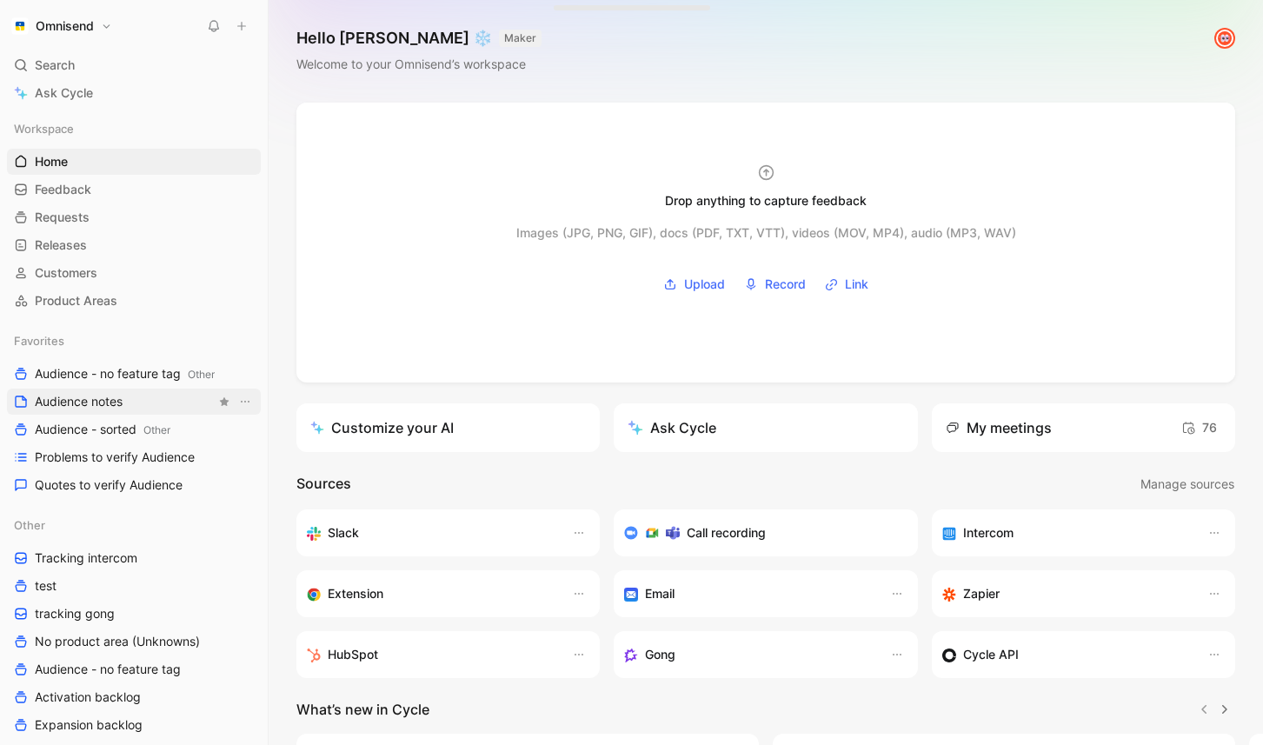
click at [106, 407] on span "Audience notes" at bounding box center [79, 401] width 88 height 17
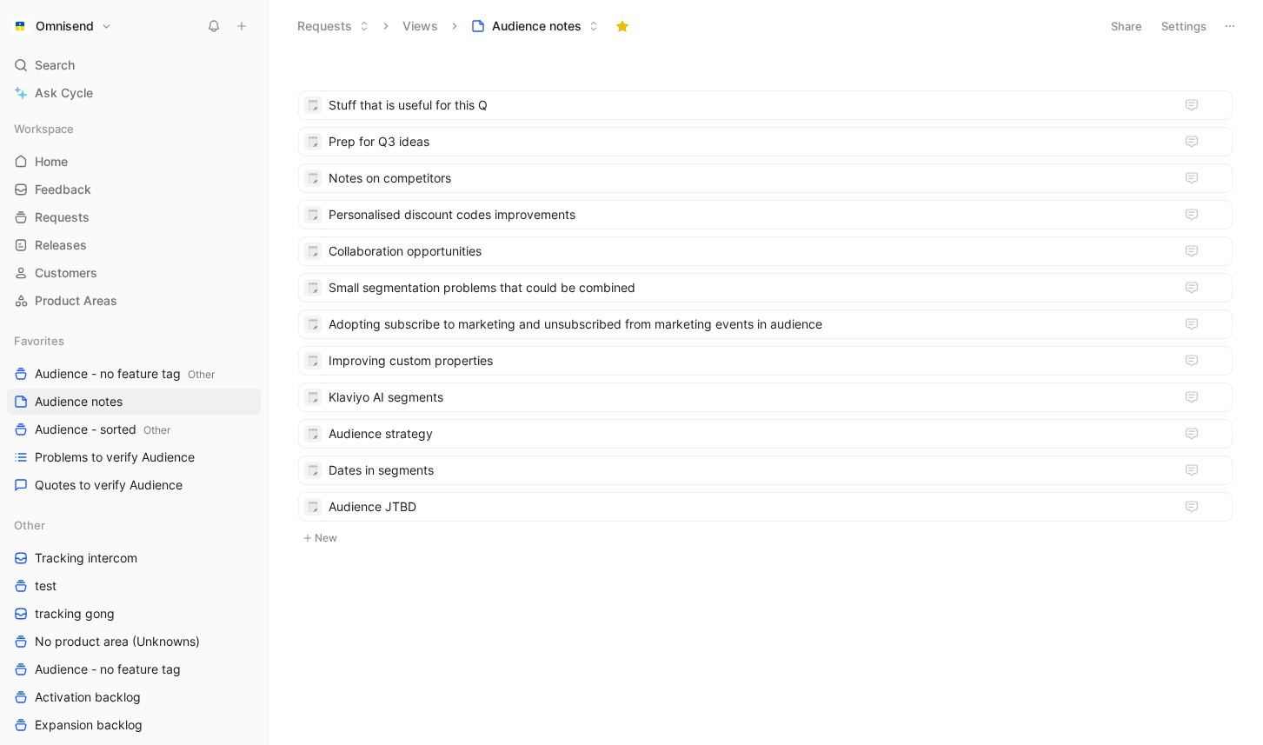
click at [511, 606] on div "Stuff that is useful for this Q Prep for Q3 ideas Notes on competitors Personal…" at bounding box center [763, 347] width 971 height 578
click at [439, 216] on span "Personalised discount codes improvements" at bounding box center [752, 214] width 846 height 21
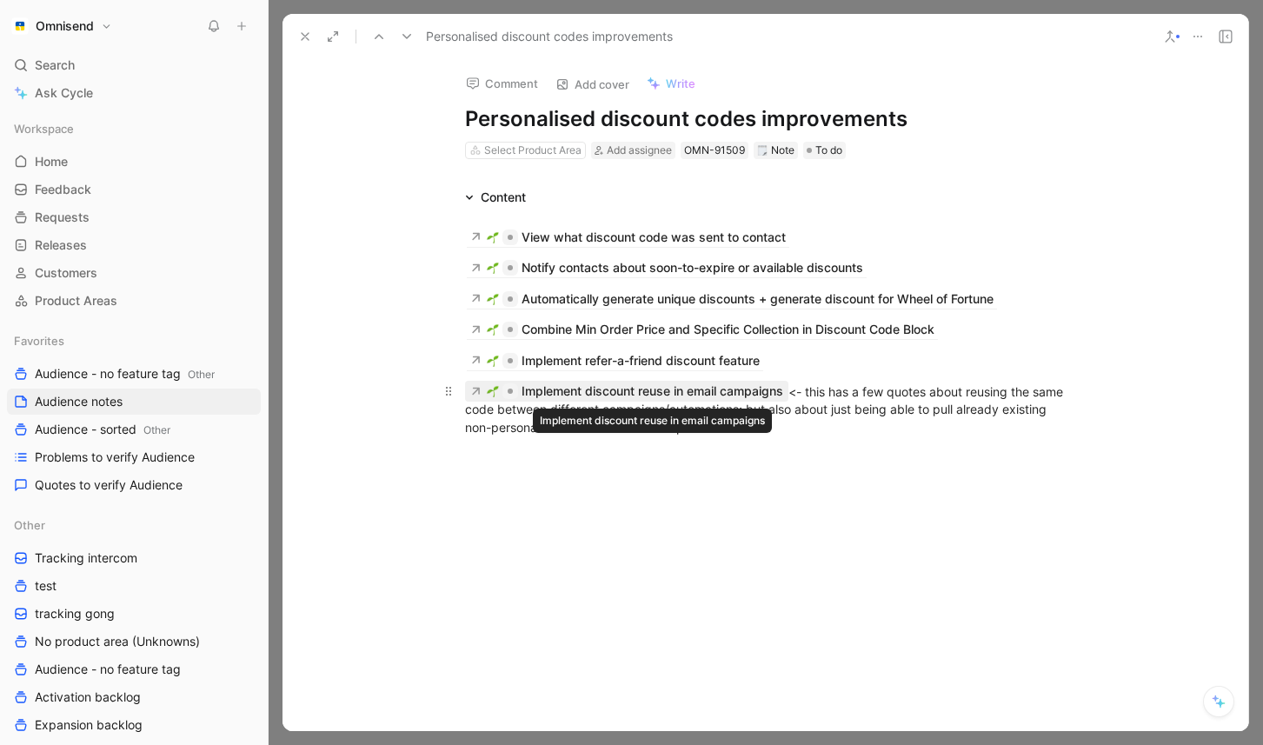
click at [729, 394] on div "Implement discount reuse in email campaigns" at bounding box center [653, 391] width 262 height 21
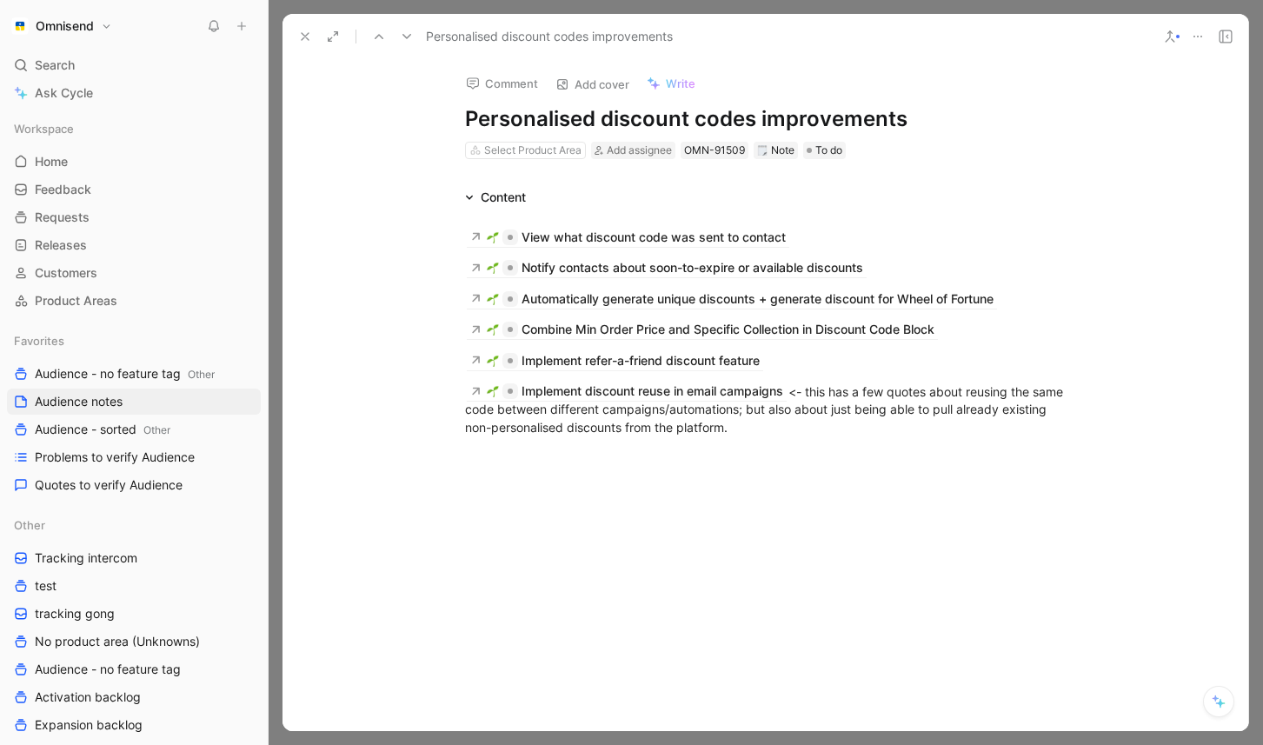
click at [860, 456] on div at bounding box center [766, 567] width 966 height 223
click at [866, 595] on div at bounding box center [766, 628] width 966 height 223
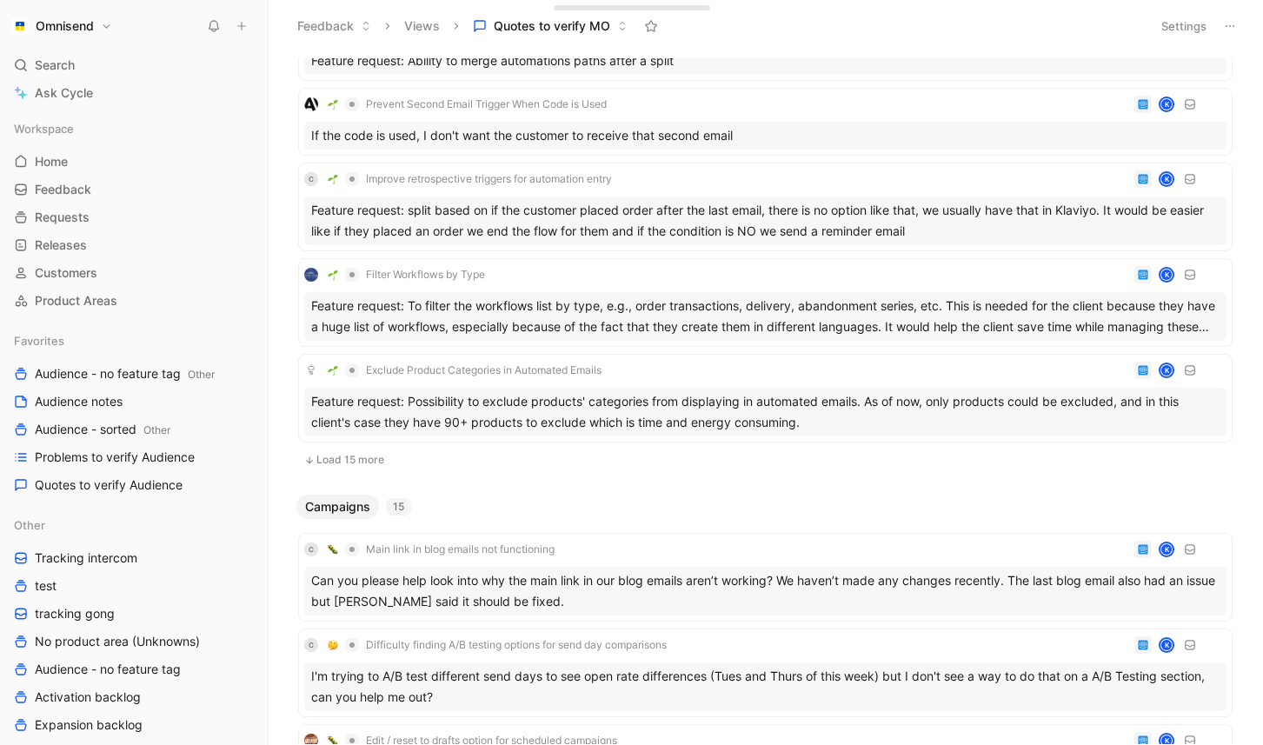
scroll to position [255, 0]
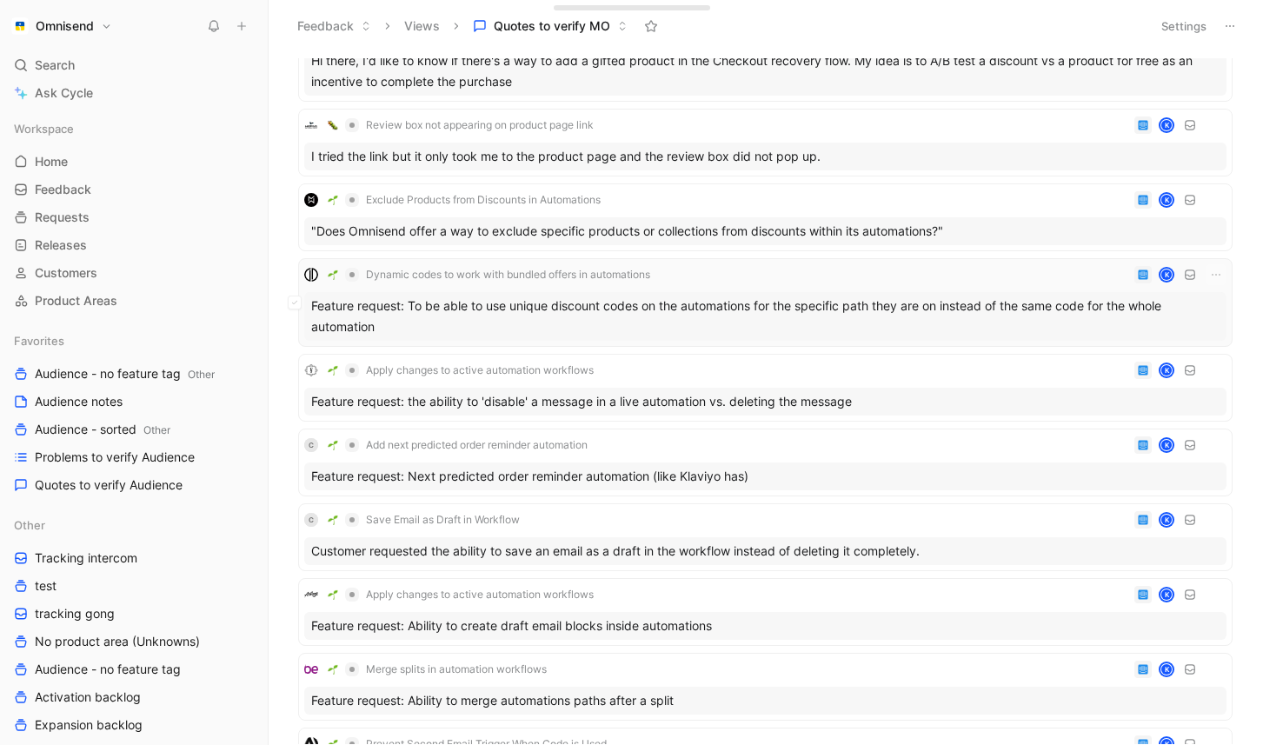
click at [778, 325] on div "Feature request: To be able to use unique discount codes on the automations for…" at bounding box center [765, 316] width 922 height 49
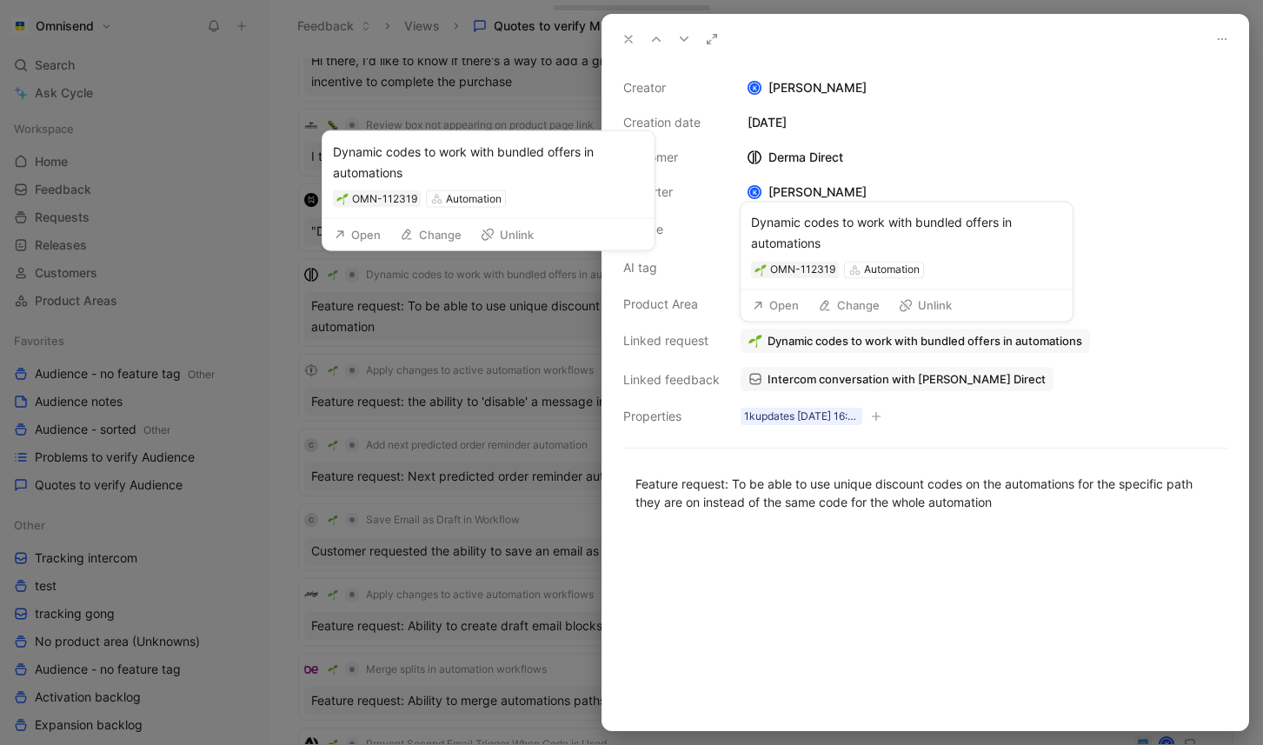
click at [880, 340] on span "Dynamic codes to work with bundled offers in automations" at bounding box center [925, 341] width 315 height 16
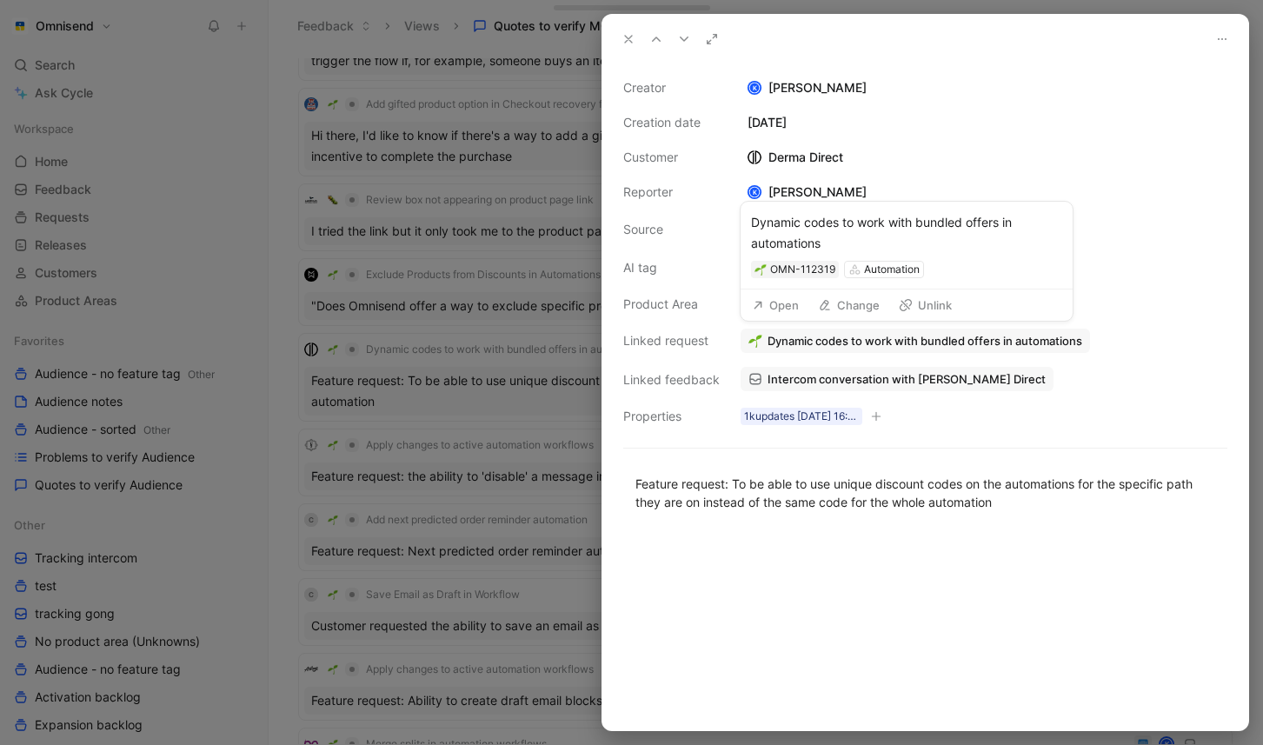
scroll to position [425, 0]
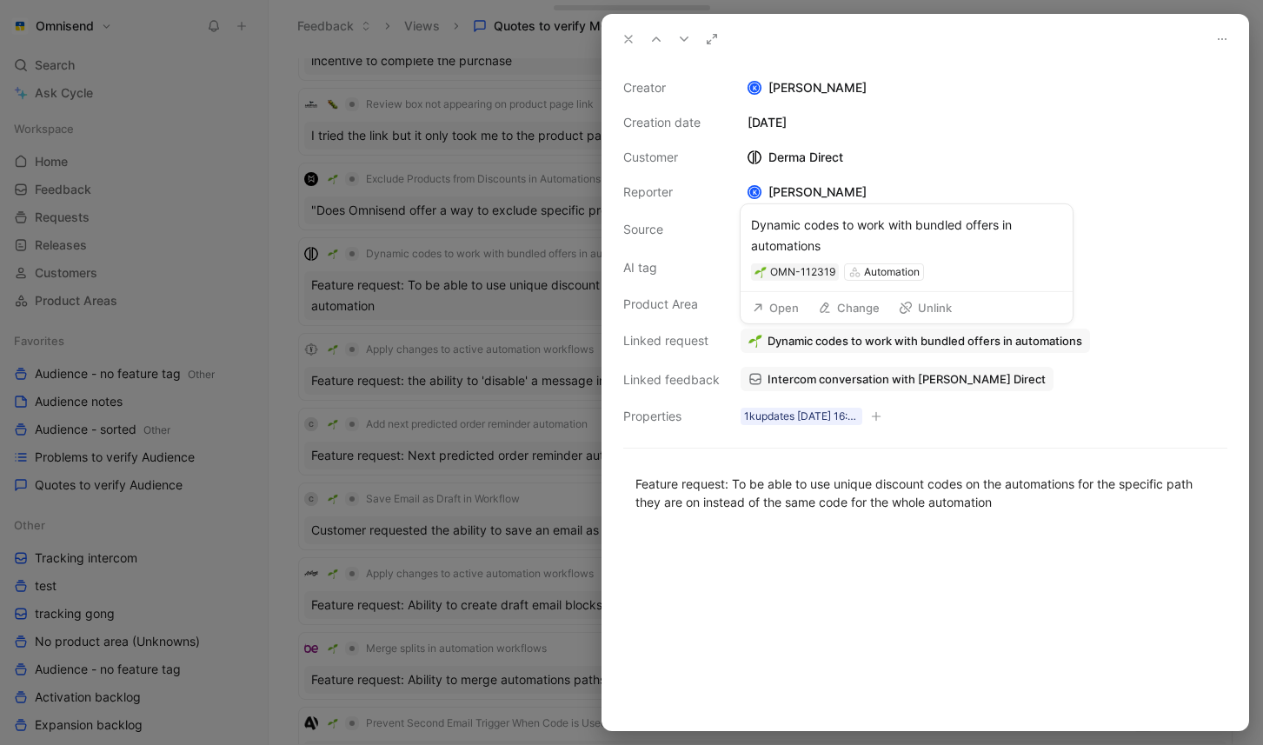
click at [911, 337] on span "Dynamic codes to work with bundled offers in automations" at bounding box center [925, 341] width 315 height 16
click at [988, 343] on span "Dynamic codes to work with bundled offers in automations" at bounding box center [925, 341] width 315 height 16
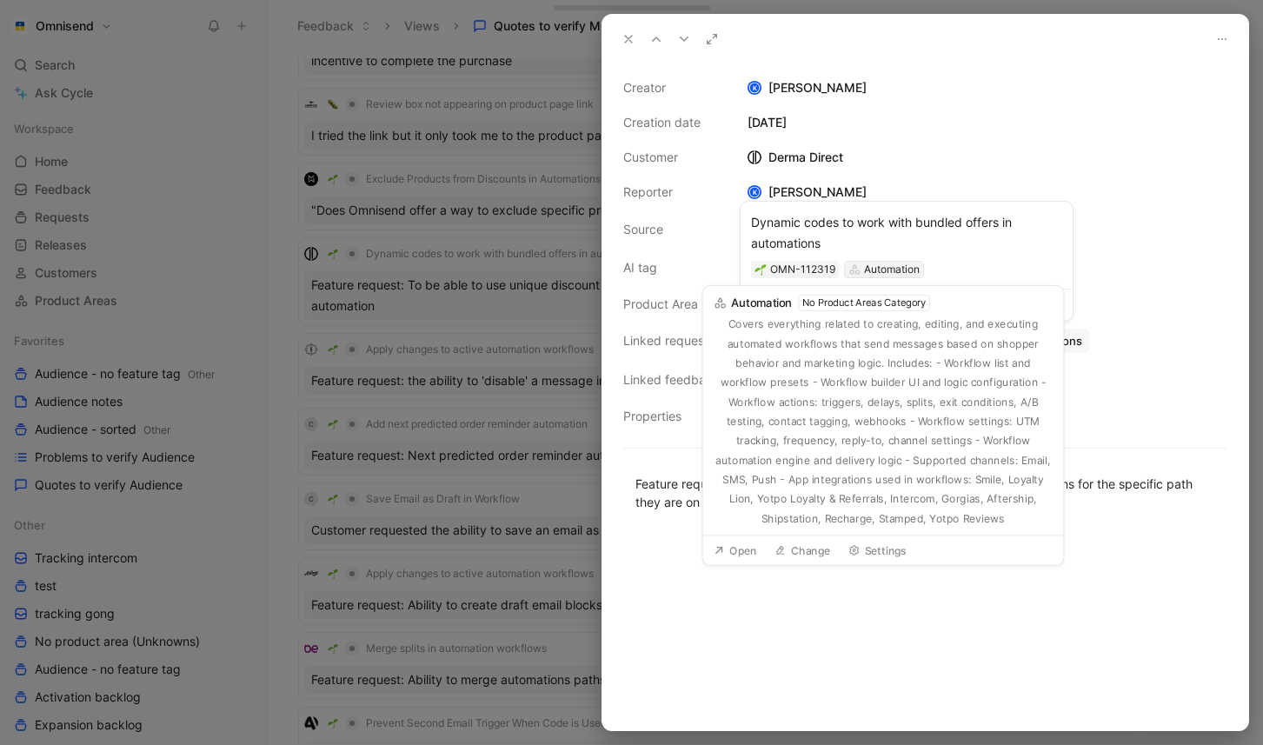
click at [882, 273] on div "Automation" at bounding box center [892, 269] width 56 height 17
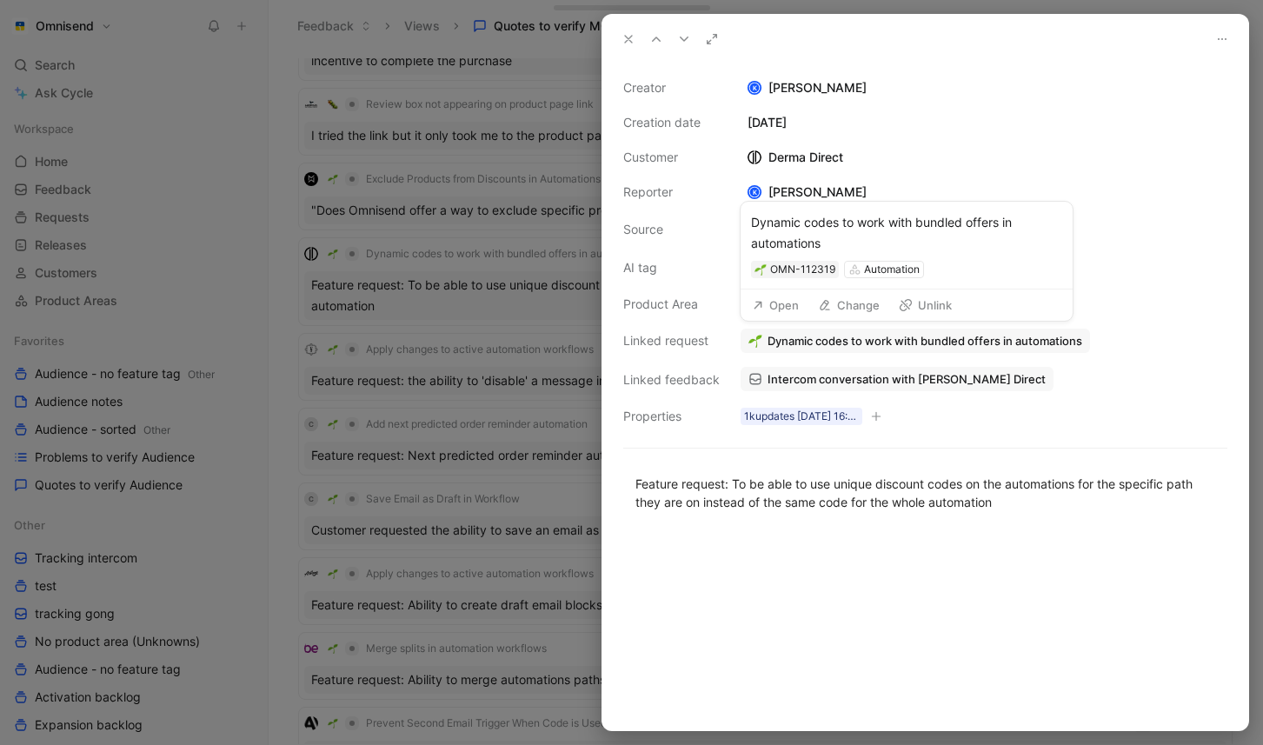
click at [859, 306] on button "Change" at bounding box center [848, 305] width 77 height 24
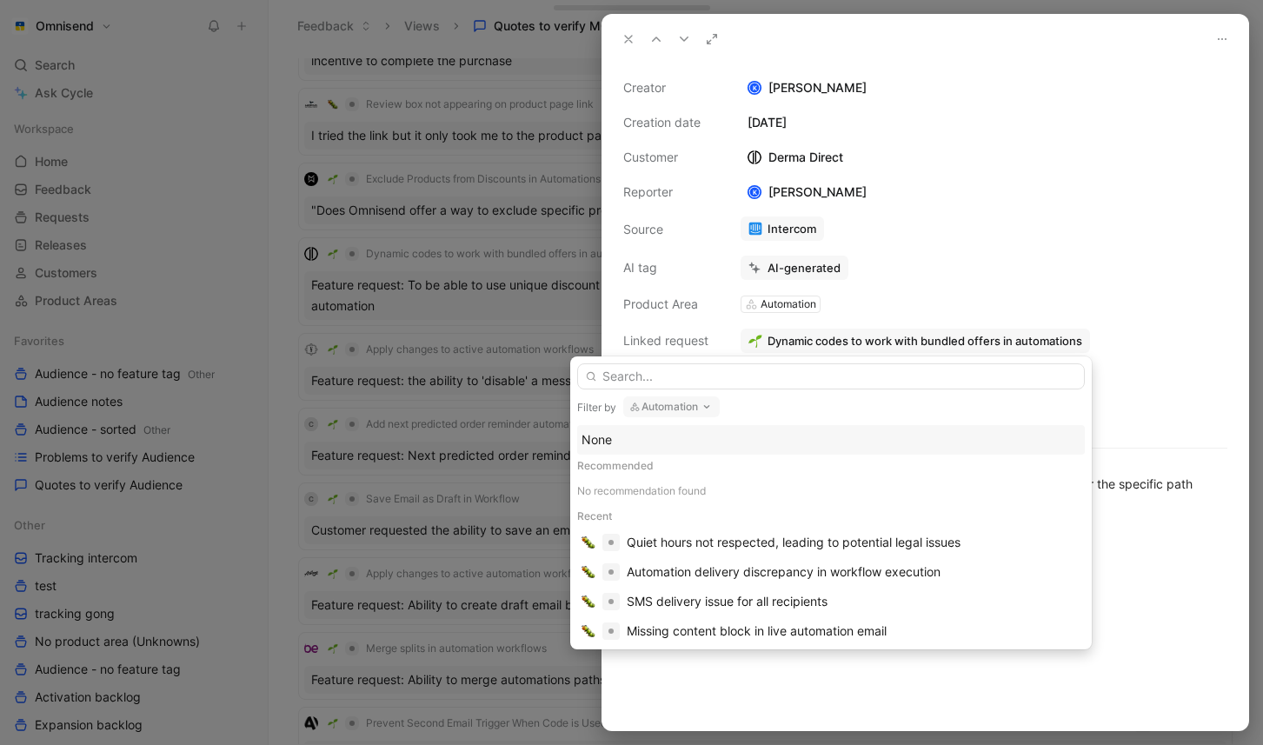
click at [693, 413] on button "Automation" at bounding box center [671, 406] width 97 height 21
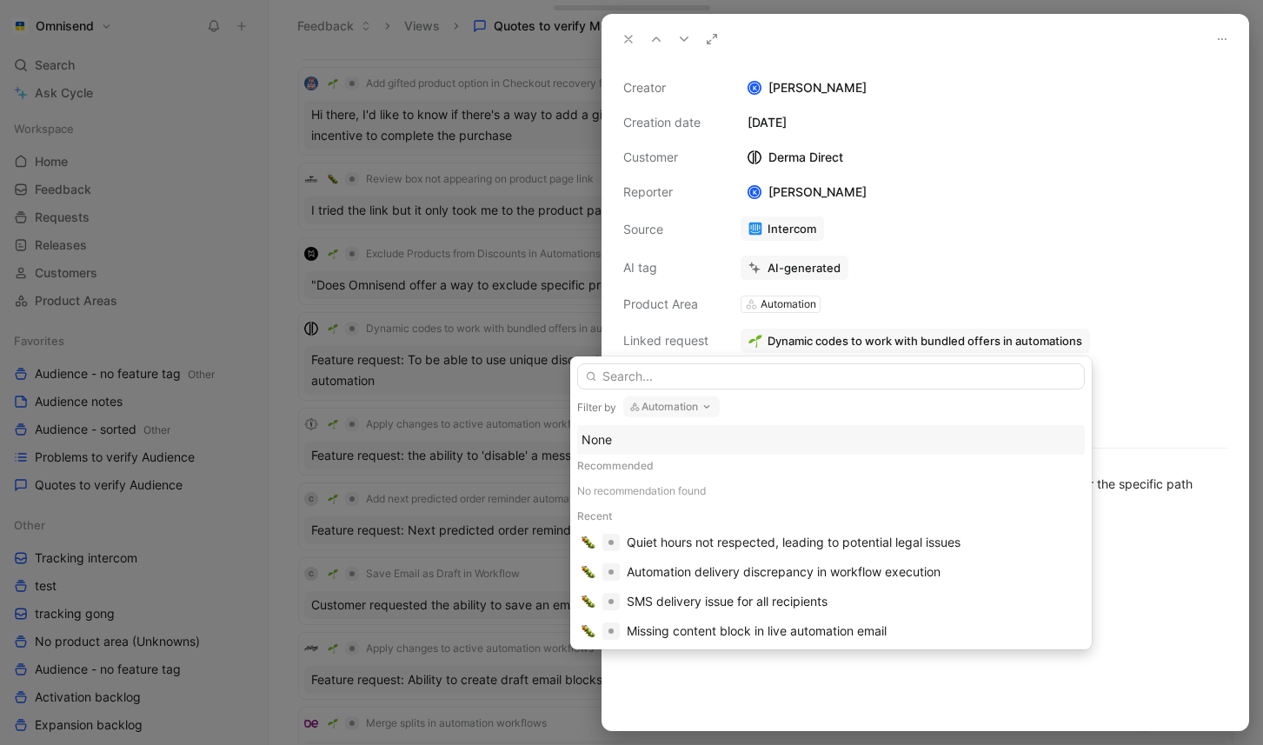
scroll to position [649, 0]
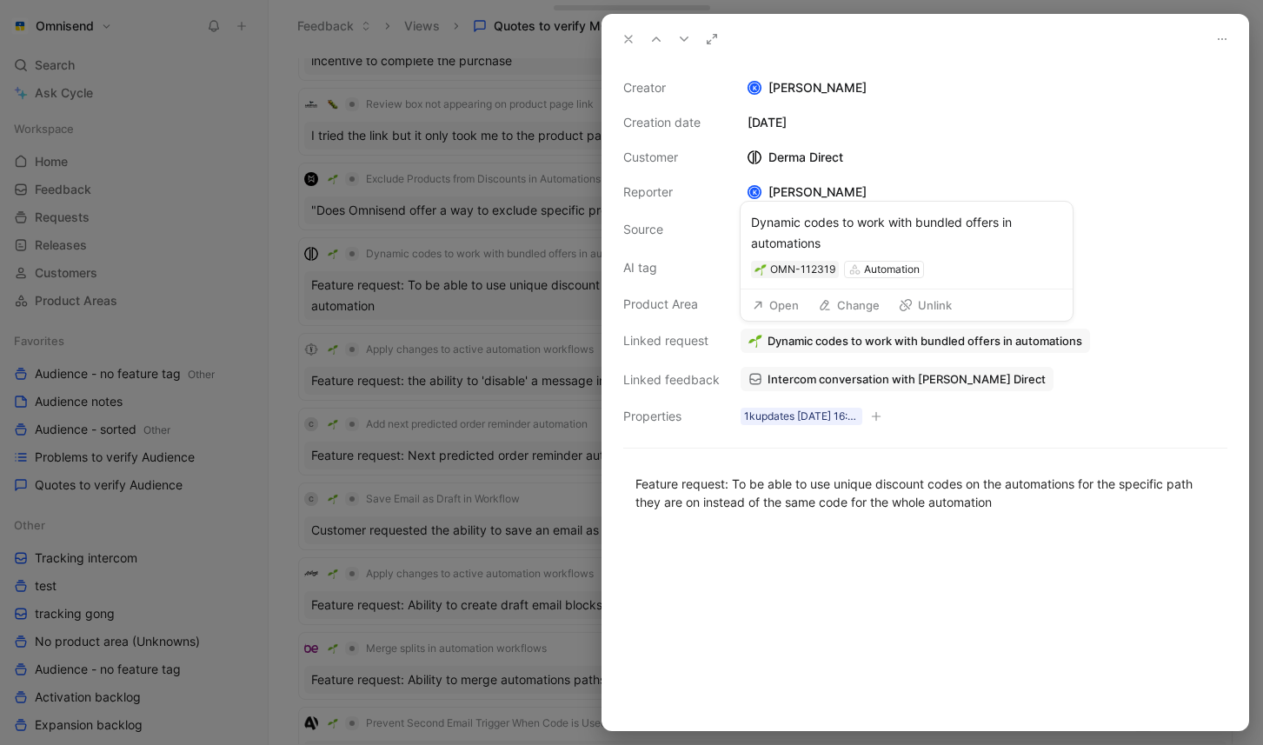
click at [794, 309] on button "Open" at bounding box center [775, 305] width 63 height 24
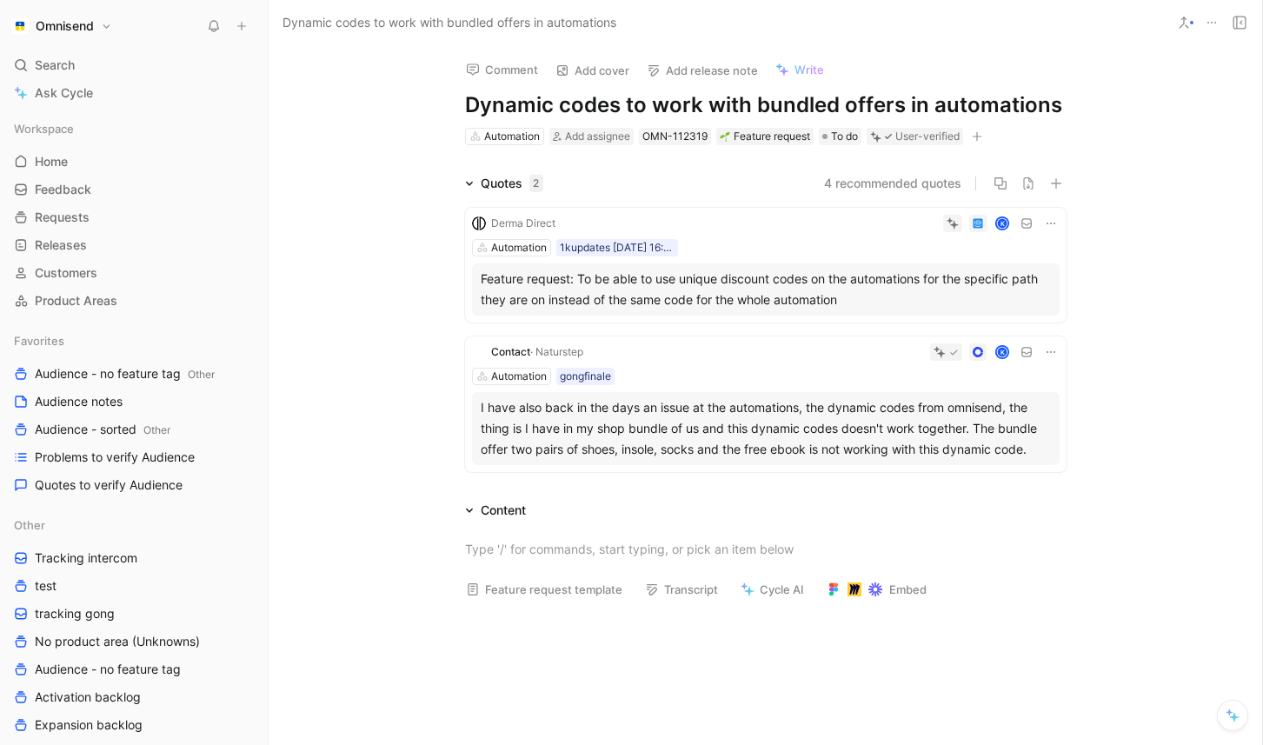
click at [433, 436] on div "Derma Direct K Automation 1kupdates 26-08-2025 16:40 Feature request: To be abl…" at bounding box center [766, 336] width 668 height 285
click at [746, 296] on div "Feature request: To be able to use unique discount codes on the automations for…" at bounding box center [766, 290] width 570 height 42
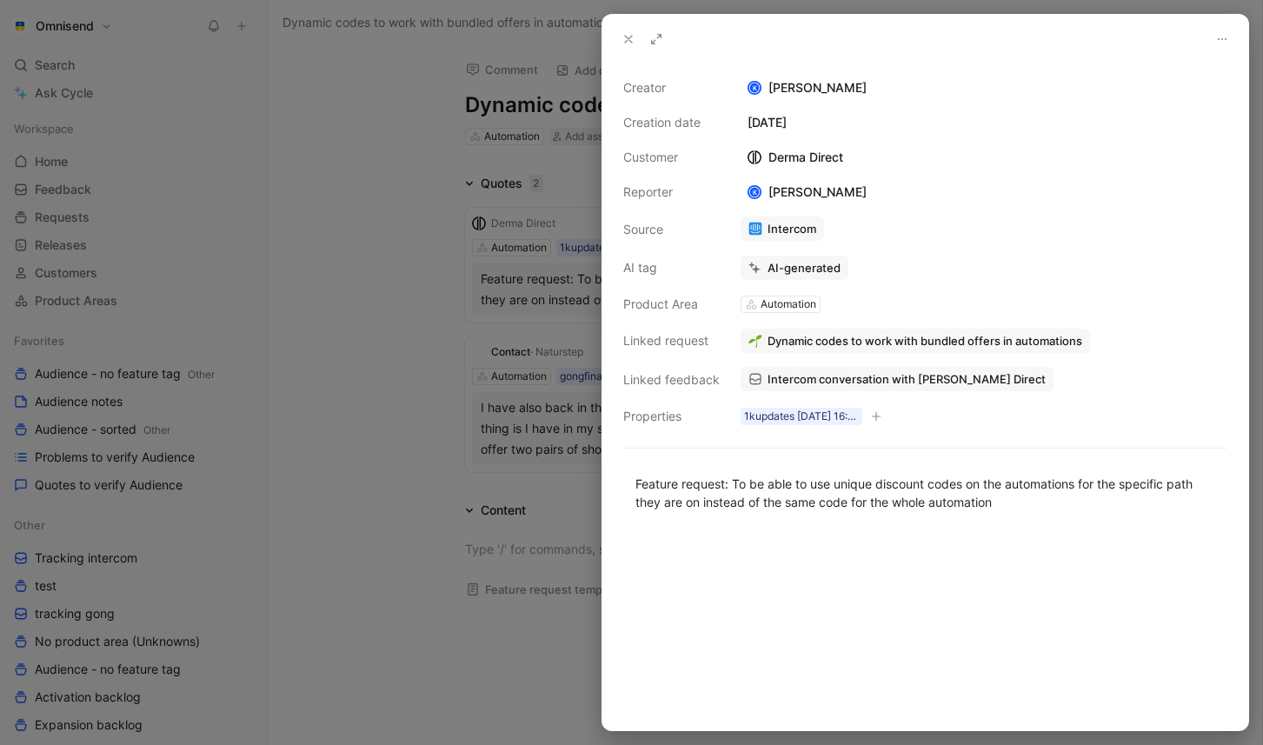
click at [891, 334] on span "Dynamic codes to work with bundled offers in automations" at bounding box center [925, 341] width 315 height 16
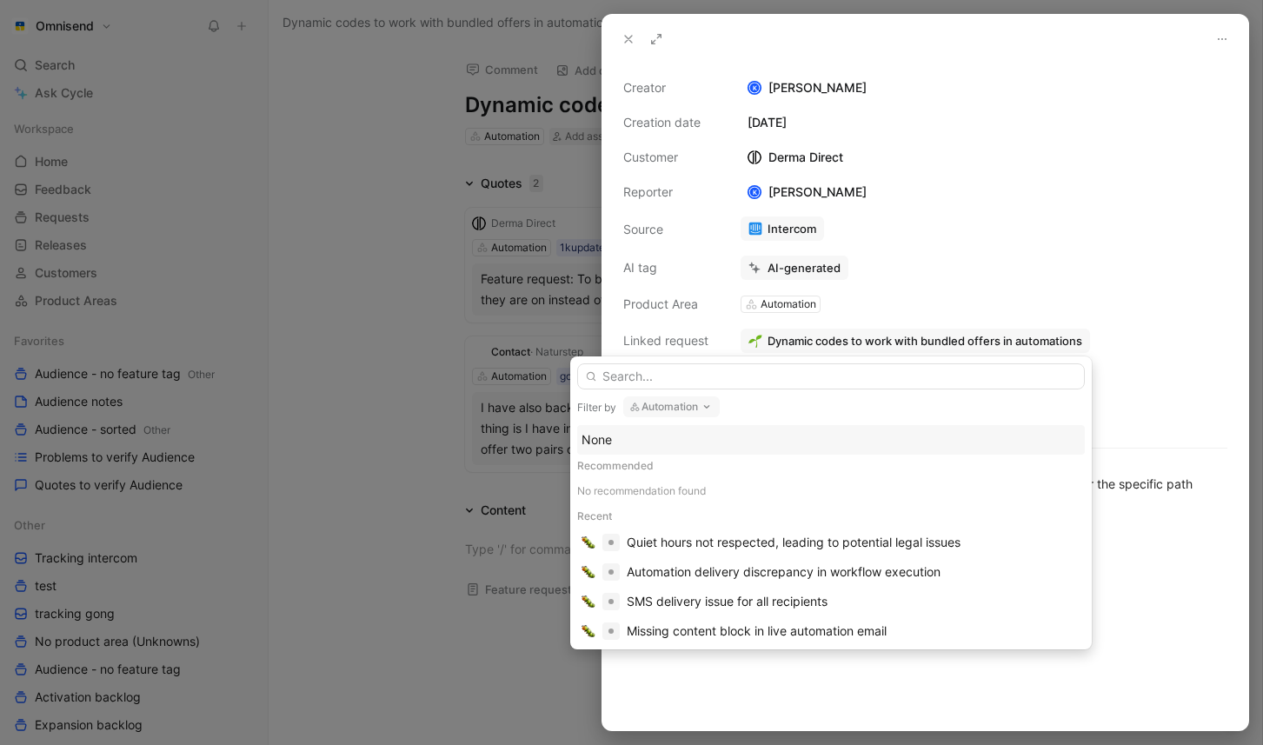
type input "U"
type input "G"
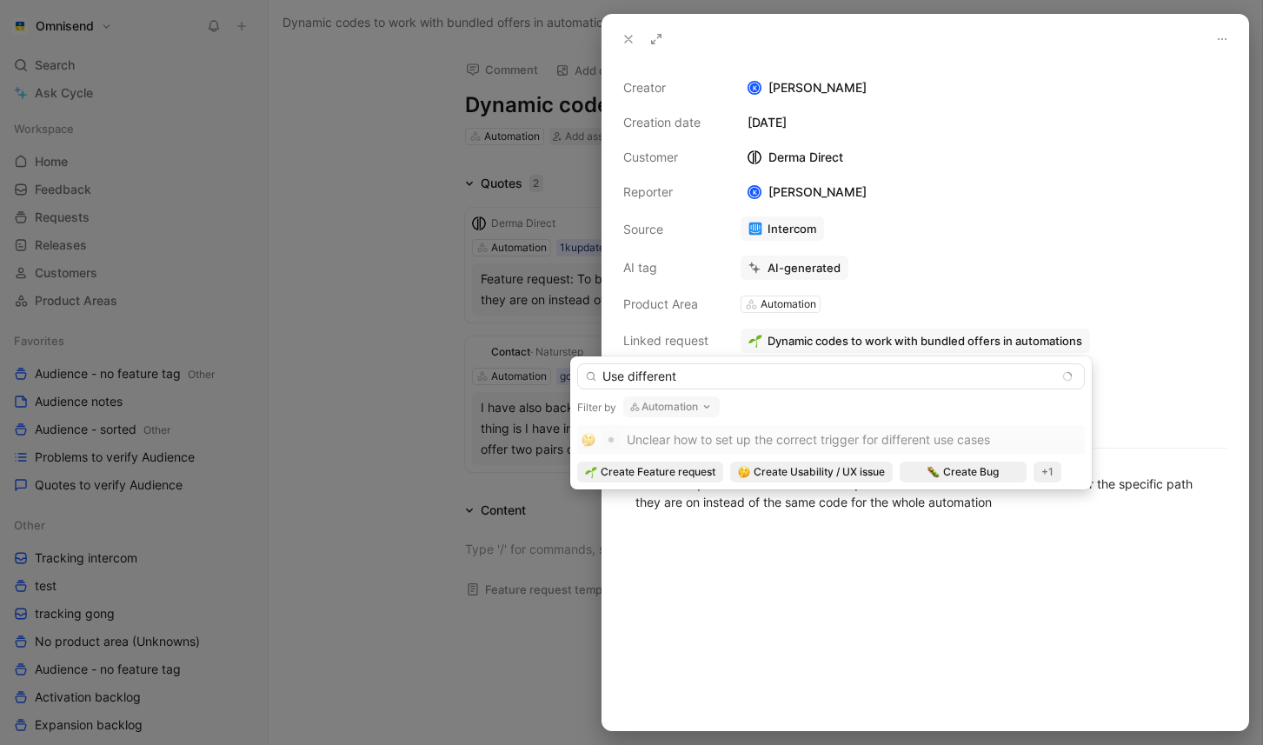
type input "Use"
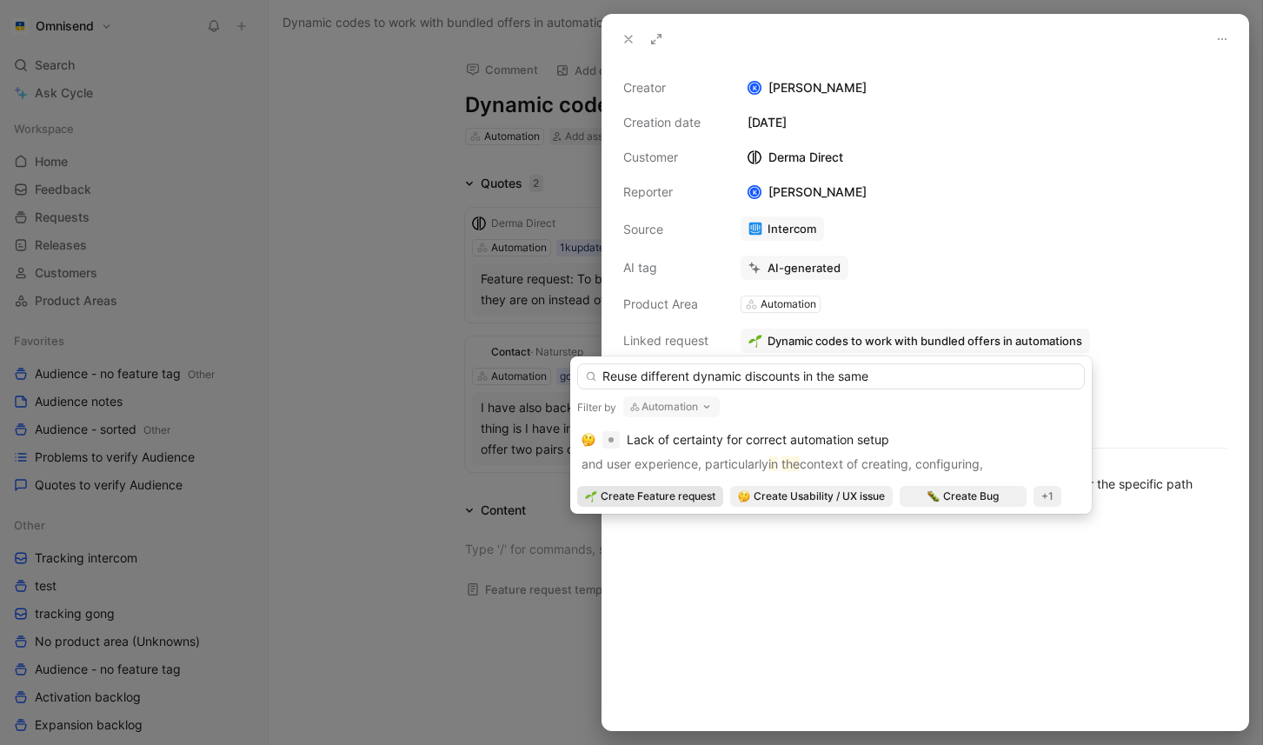
click at [690, 381] on input "Reuse different dynamic discounts in the same" at bounding box center [831, 376] width 508 height 26
click at [676, 383] on input "Reuse different dynamic discounts in the same" at bounding box center [831, 376] width 508 height 26
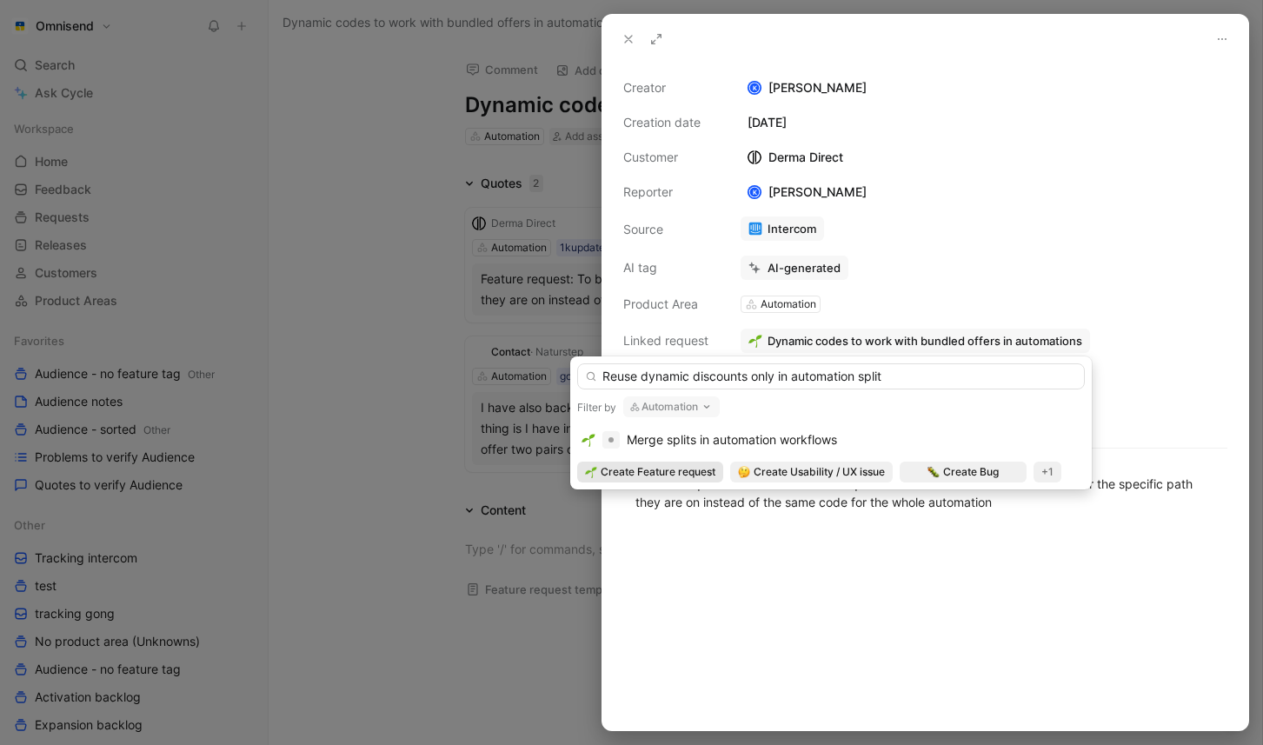
type input "Reuse dynamic discounts only in automation split"
click at [691, 406] on button "Automation" at bounding box center [671, 406] width 97 height 21
click at [673, 470] on span "Create Feature request" at bounding box center [658, 471] width 115 height 17
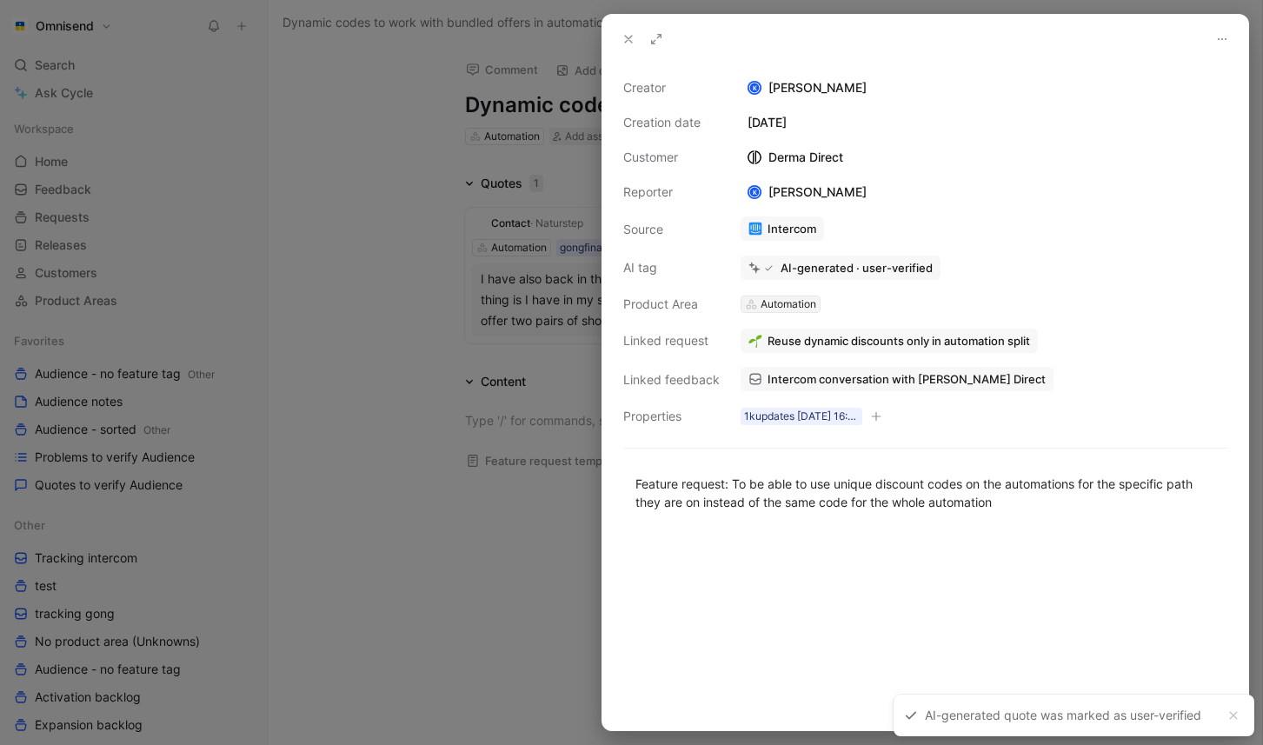
click at [774, 304] on div "Automation" at bounding box center [789, 304] width 56 height 17
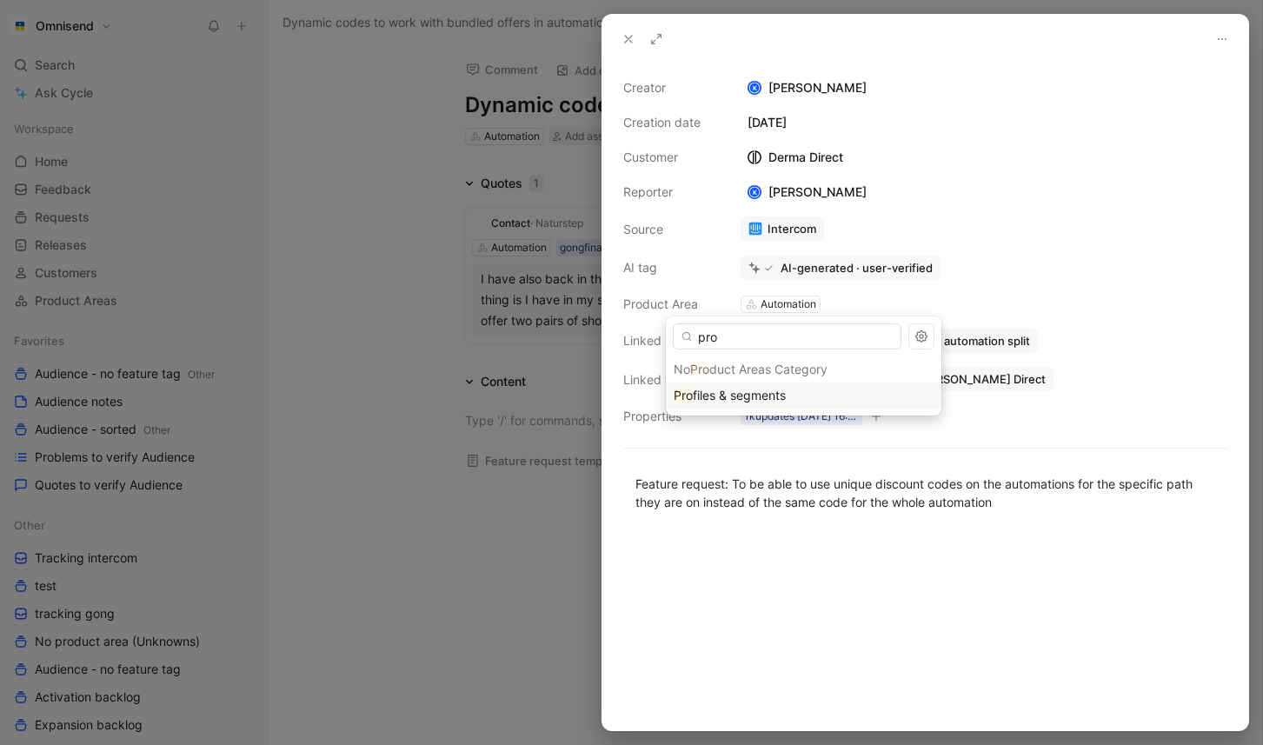
type input "pro"
click at [764, 399] on span "files & segments" at bounding box center [739, 395] width 93 height 15
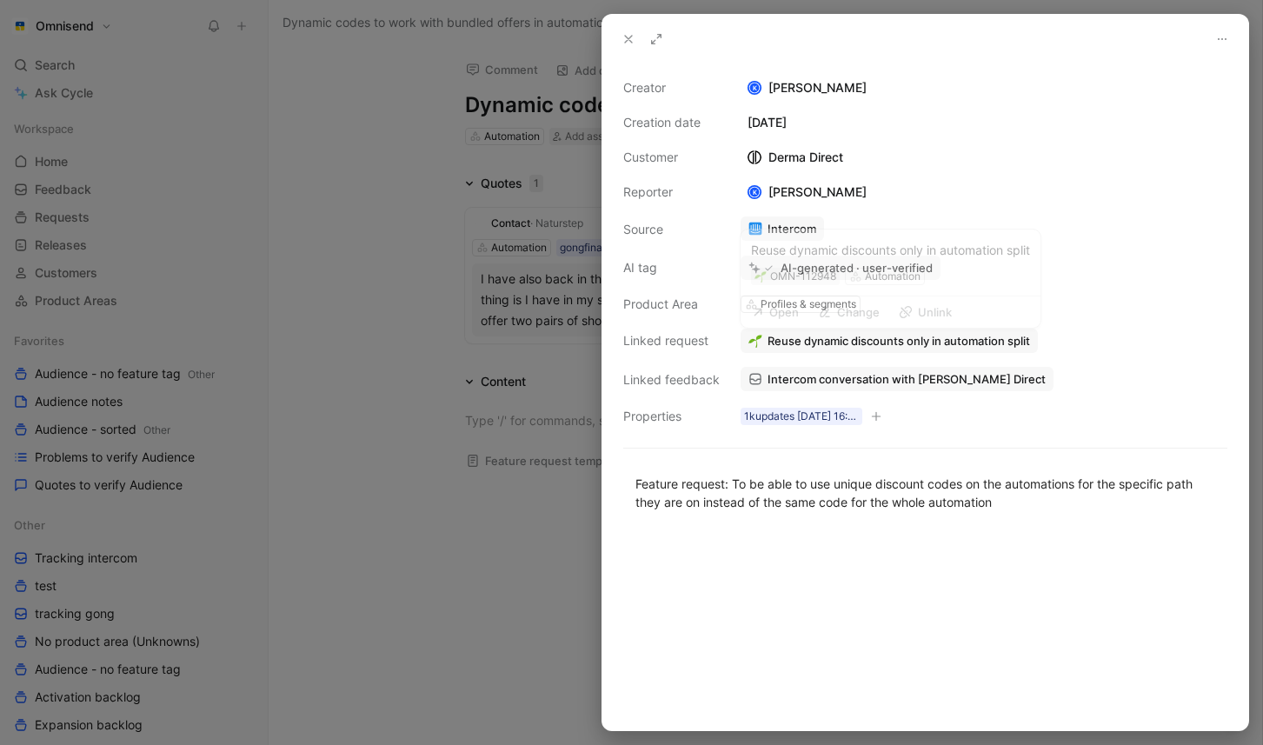
click at [891, 337] on span "Reuse dynamic discounts only in automation split" at bounding box center [899, 341] width 263 height 16
click at [805, 270] on div "OMN-112948" at bounding box center [803, 269] width 66 height 17
click at [1224, 37] on icon at bounding box center [1222, 39] width 14 height 14
click at [625, 39] on icon at bounding box center [629, 39] width 14 height 14
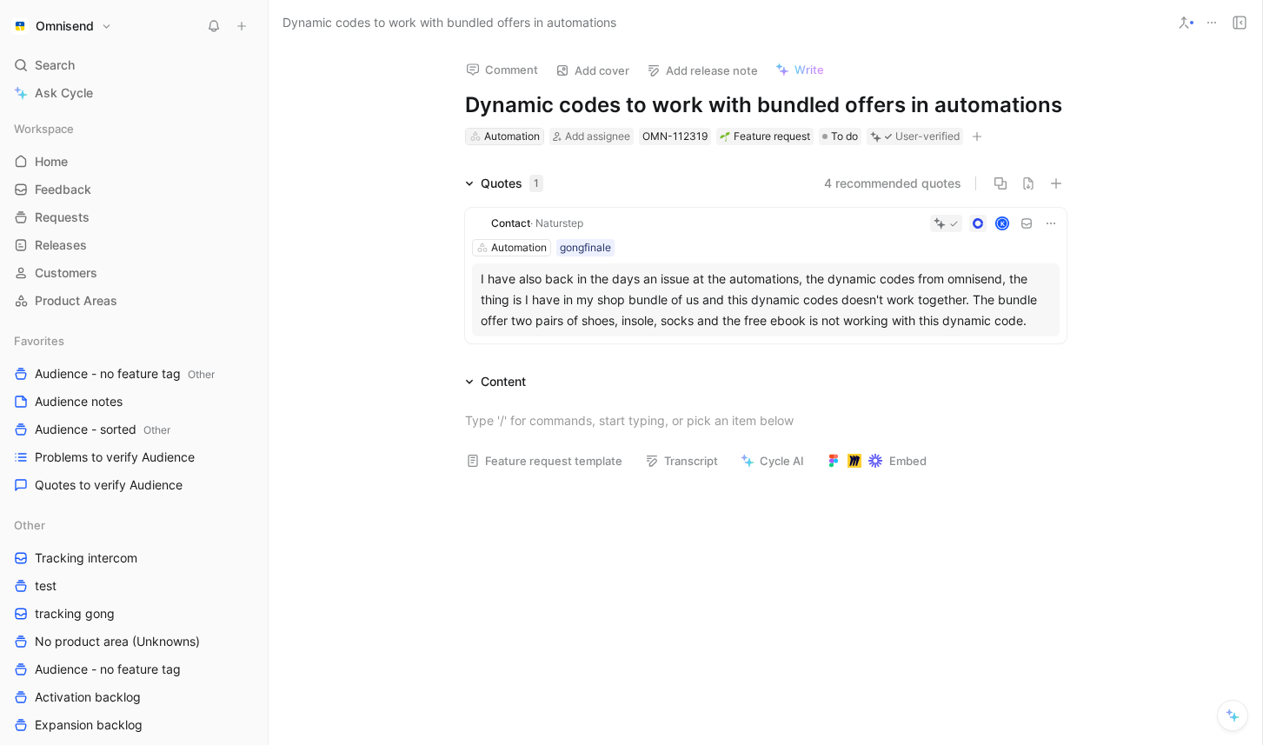
click at [510, 141] on div "Automation" at bounding box center [512, 136] width 56 height 17
type input "pr"
click at [576, 250] on span "ofiles & segments" at bounding box center [535, 253] width 100 height 15
click at [727, 139] on div "OMN-112319" at bounding box center [714, 136] width 65 height 17
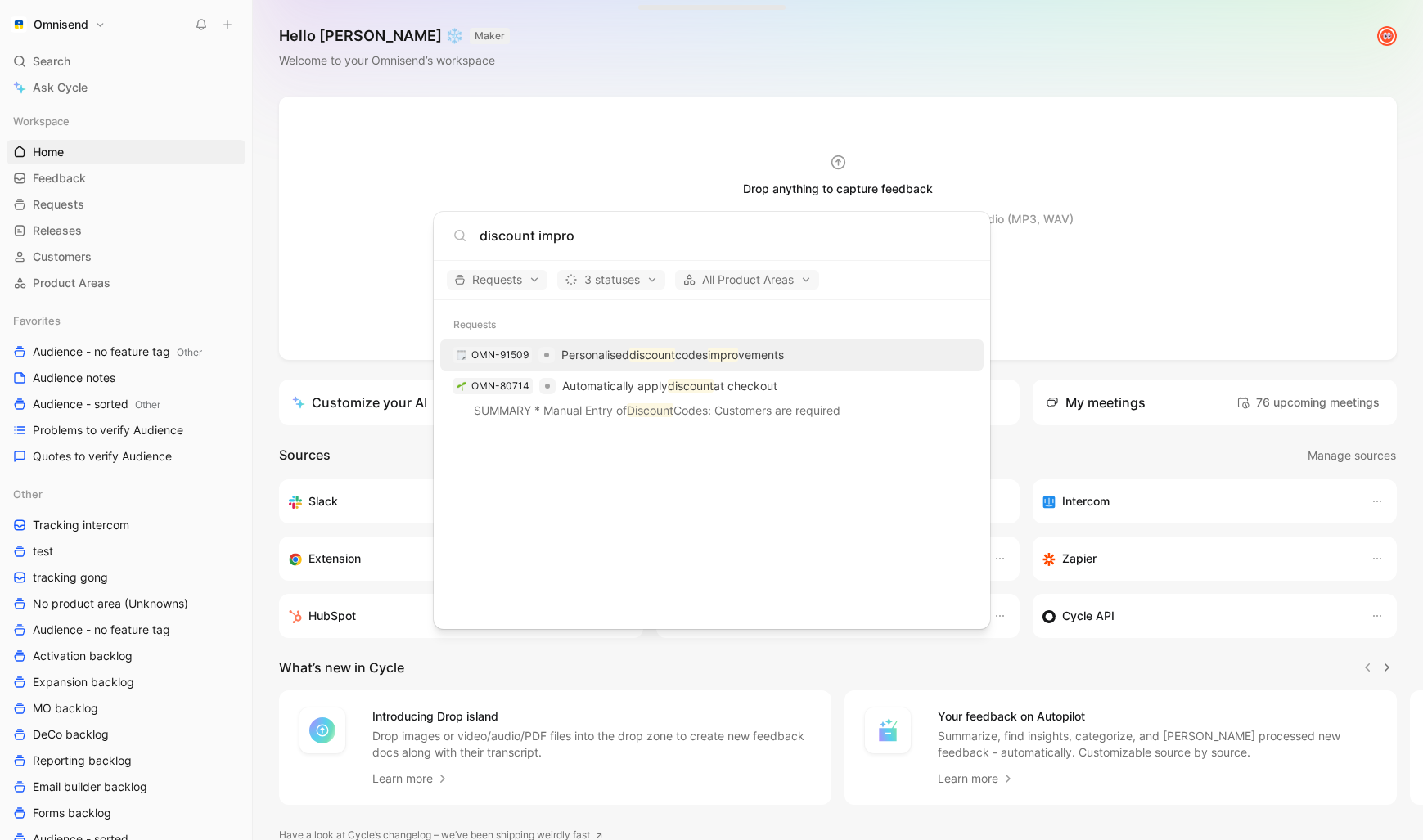
type input "discount impro"
click at [725, 359] on mark "impro" at bounding box center [723, 354] width 30 height 14
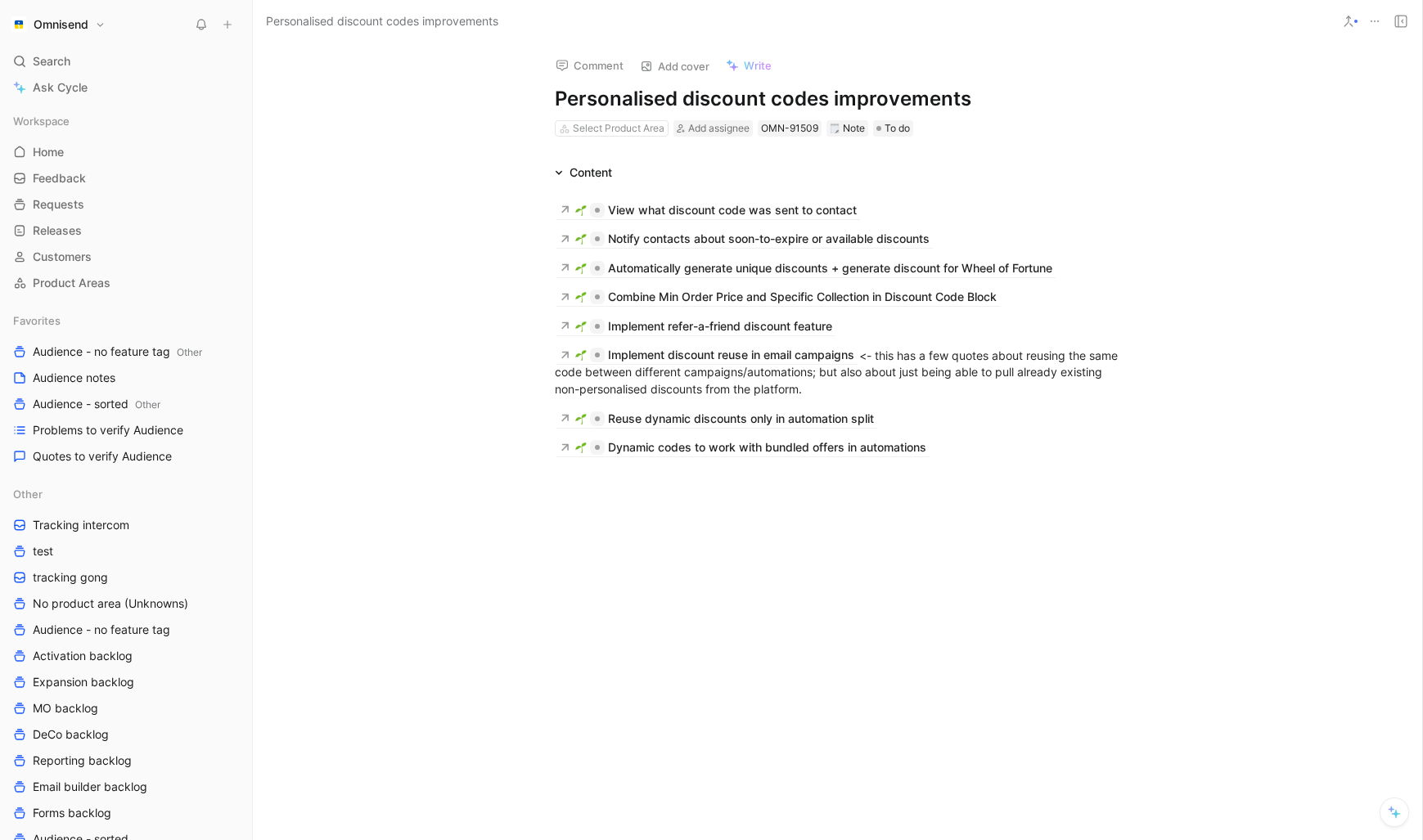
click at [222, 28] on icon at bounding box center [228, 24] width 11 height 11
click at [342, 34] on button "New feedback c" at bounding box center [337, 31] width 175 height 28
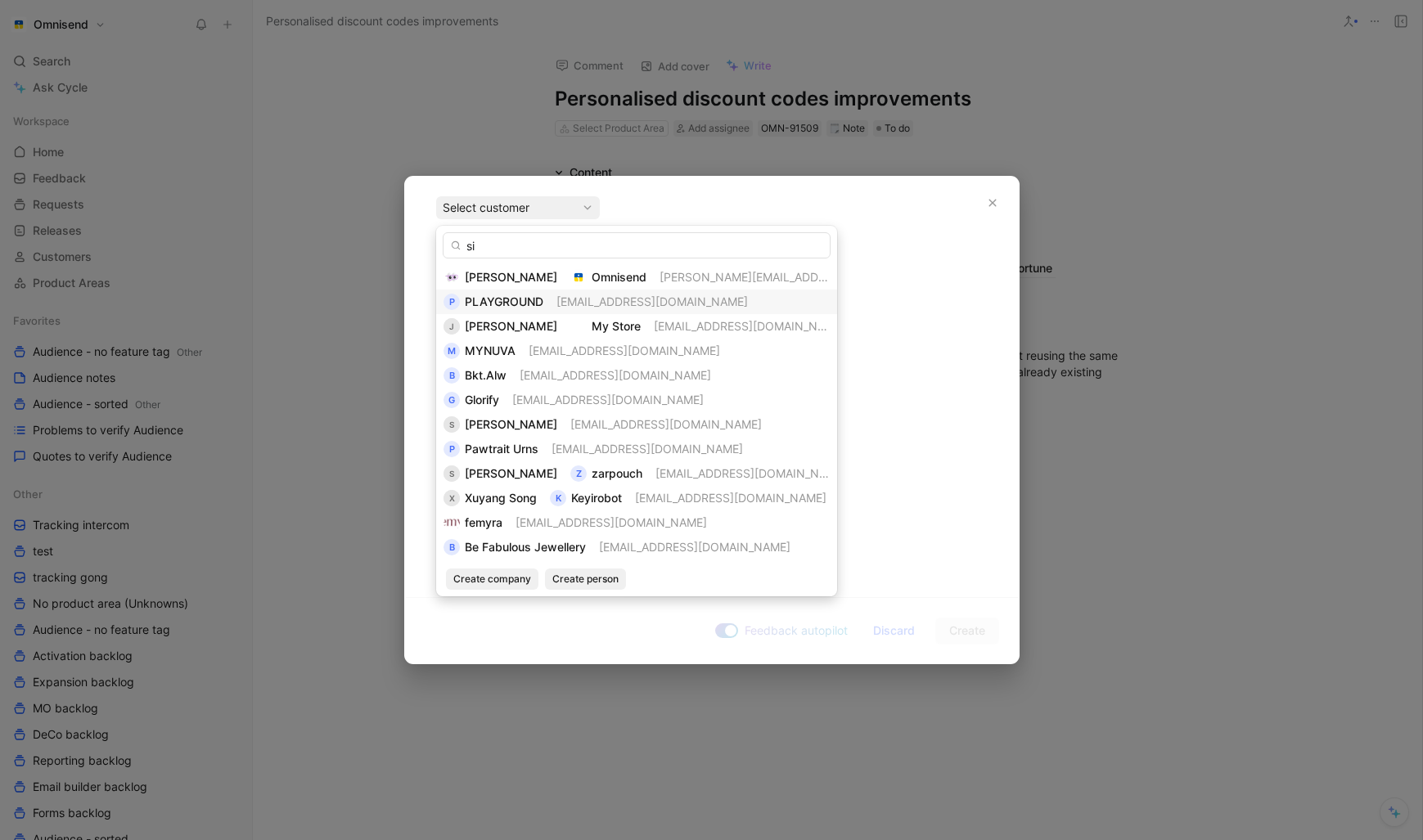
type input "s"
type input "šiaul"
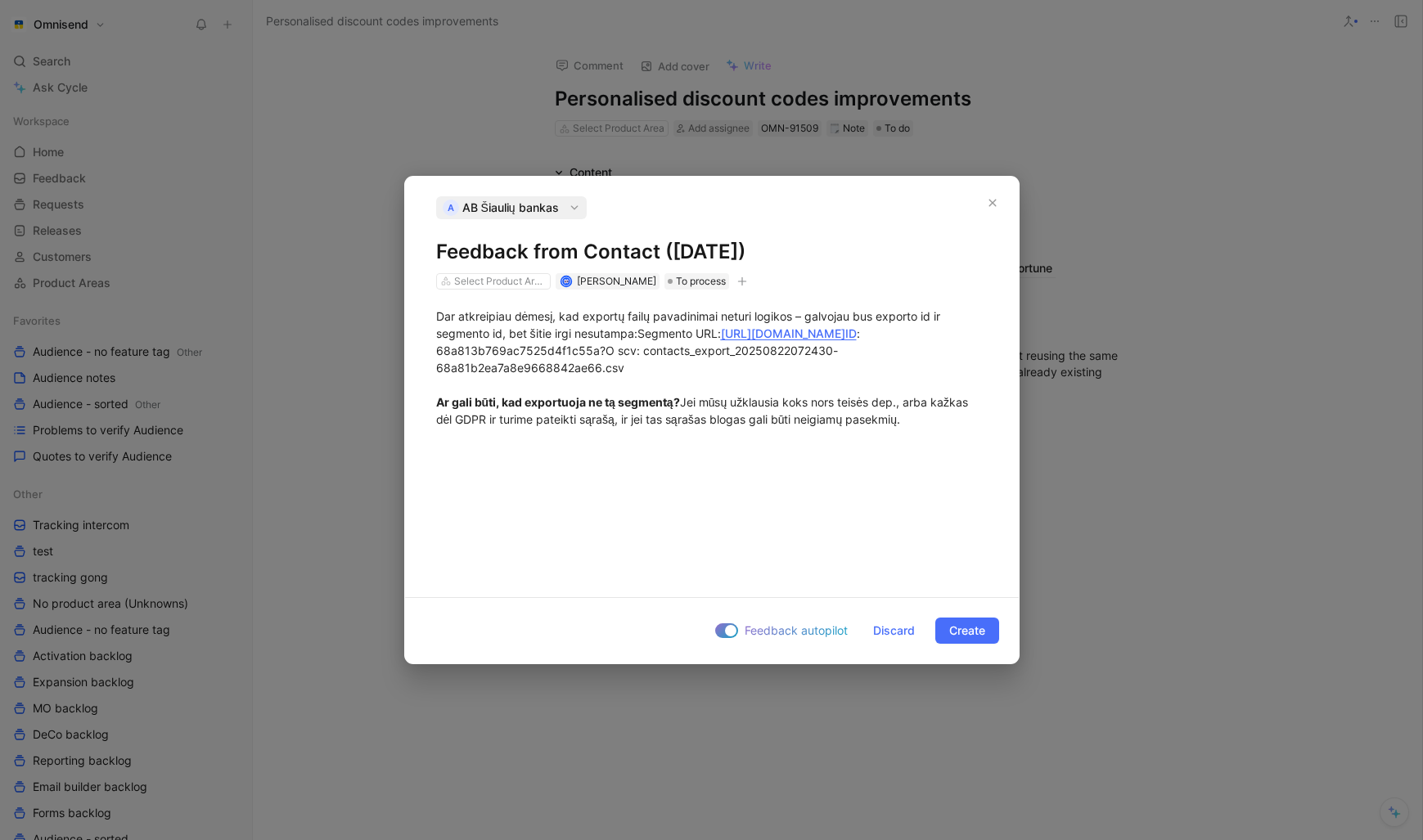
click at [511, 214] on span "AB Šiaulių bankas" at bounding box center [510, 207] width 97 height 20
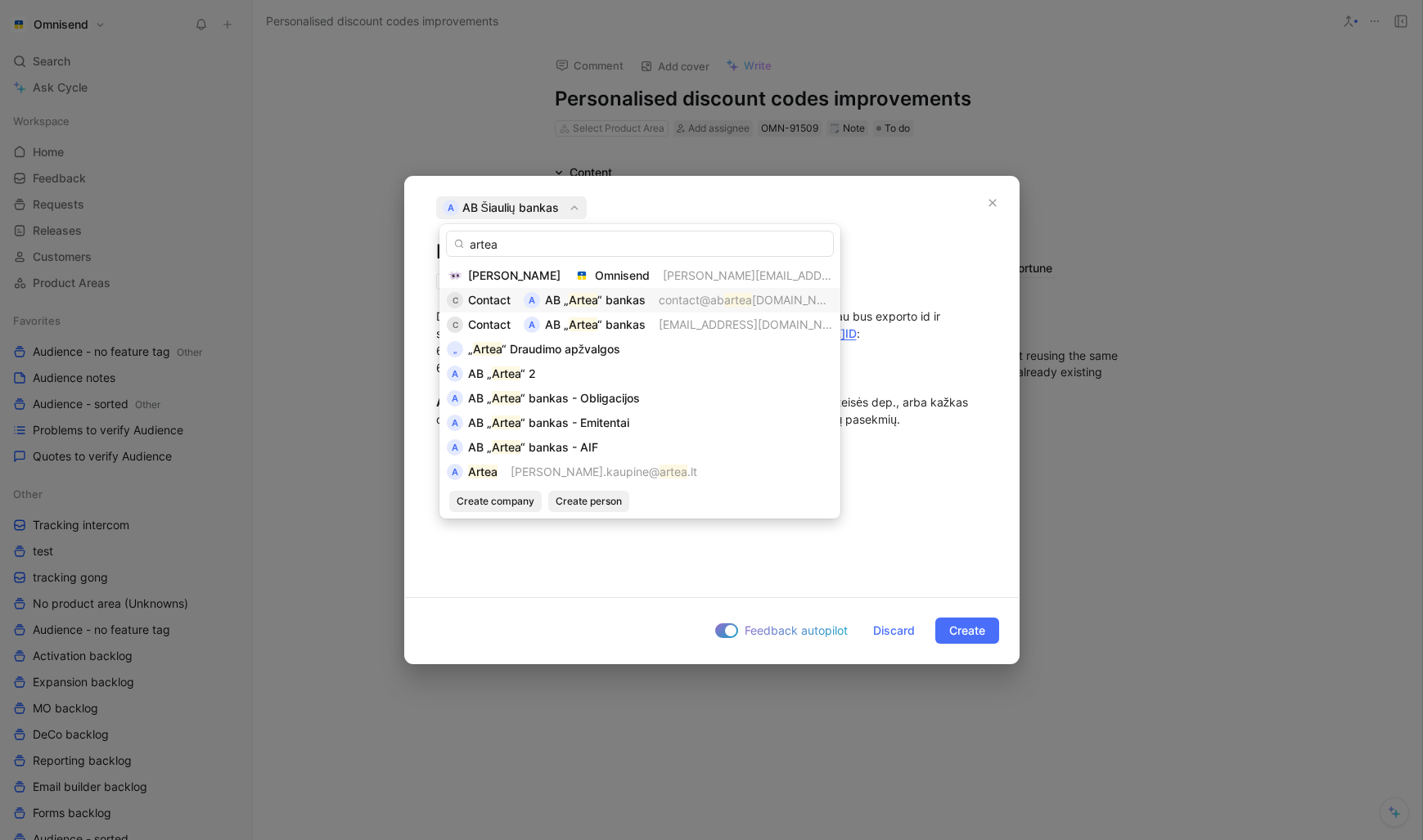
type input "artea"
click at [616, 303] on span "“ bankas" at bounding box center [621, 299] width 48 height 14
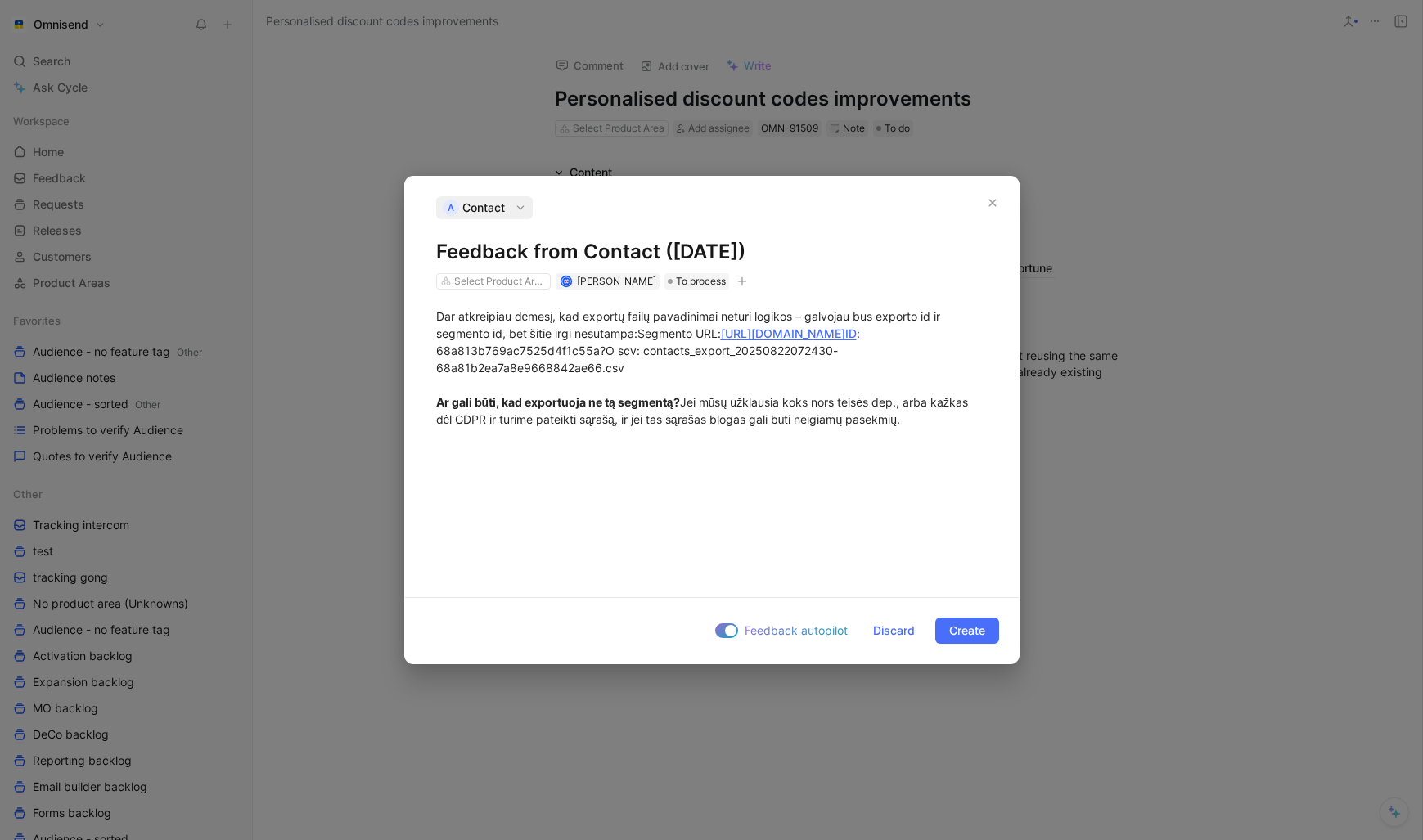
click at [731, 630] on div at bounding box center [730, 630] width 11 height 11
click at [0, 0] on input "Feedback autopilot" at bounding box center [0, 0] width 0 height 0
click at [970, 638] on span "Create" at bounding box center [967, 630] width 36 height 20
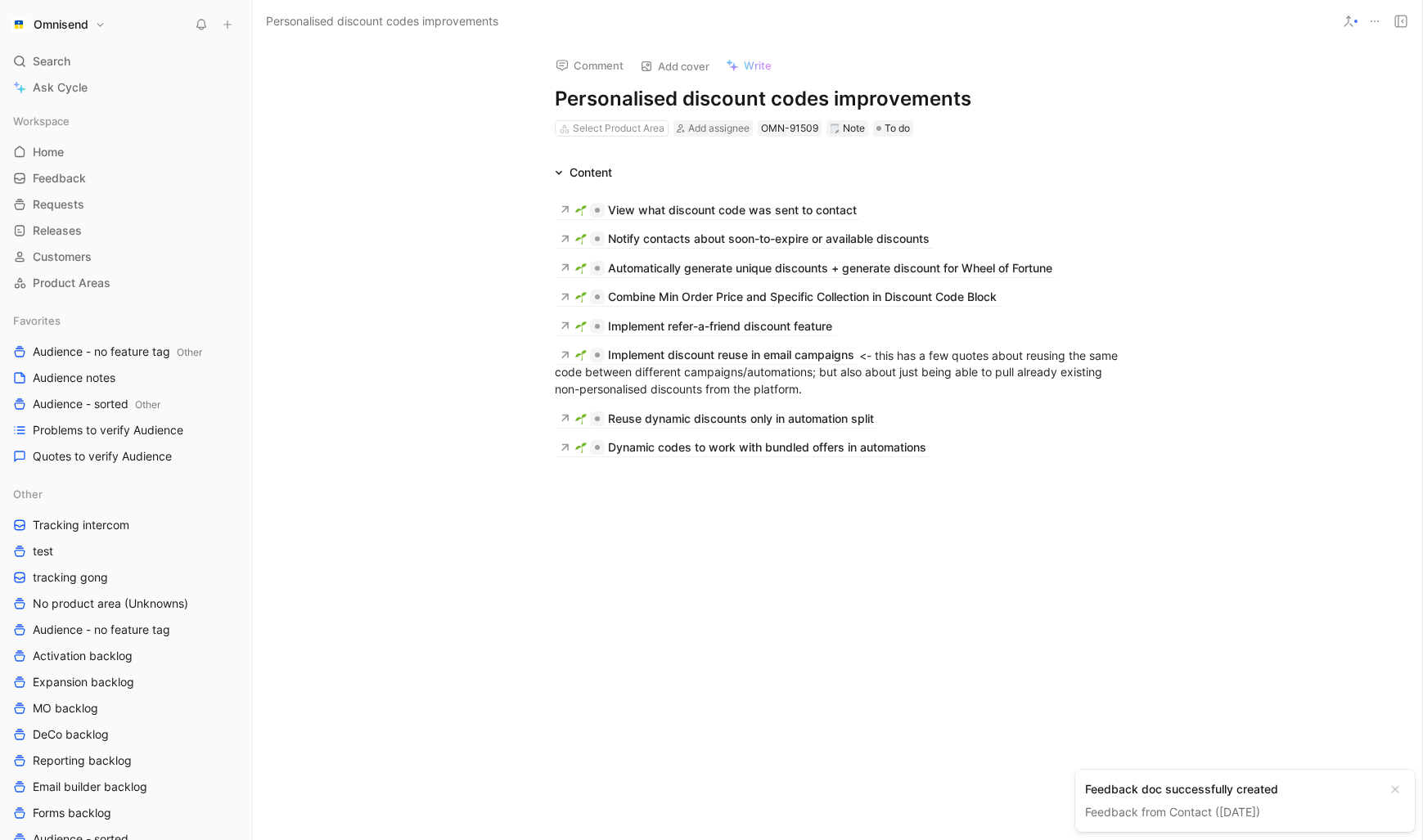
click at [1259, 807] on link "Feedback from Contact ([DATE])" at bounding box center [1173, 811] width 175 height 14
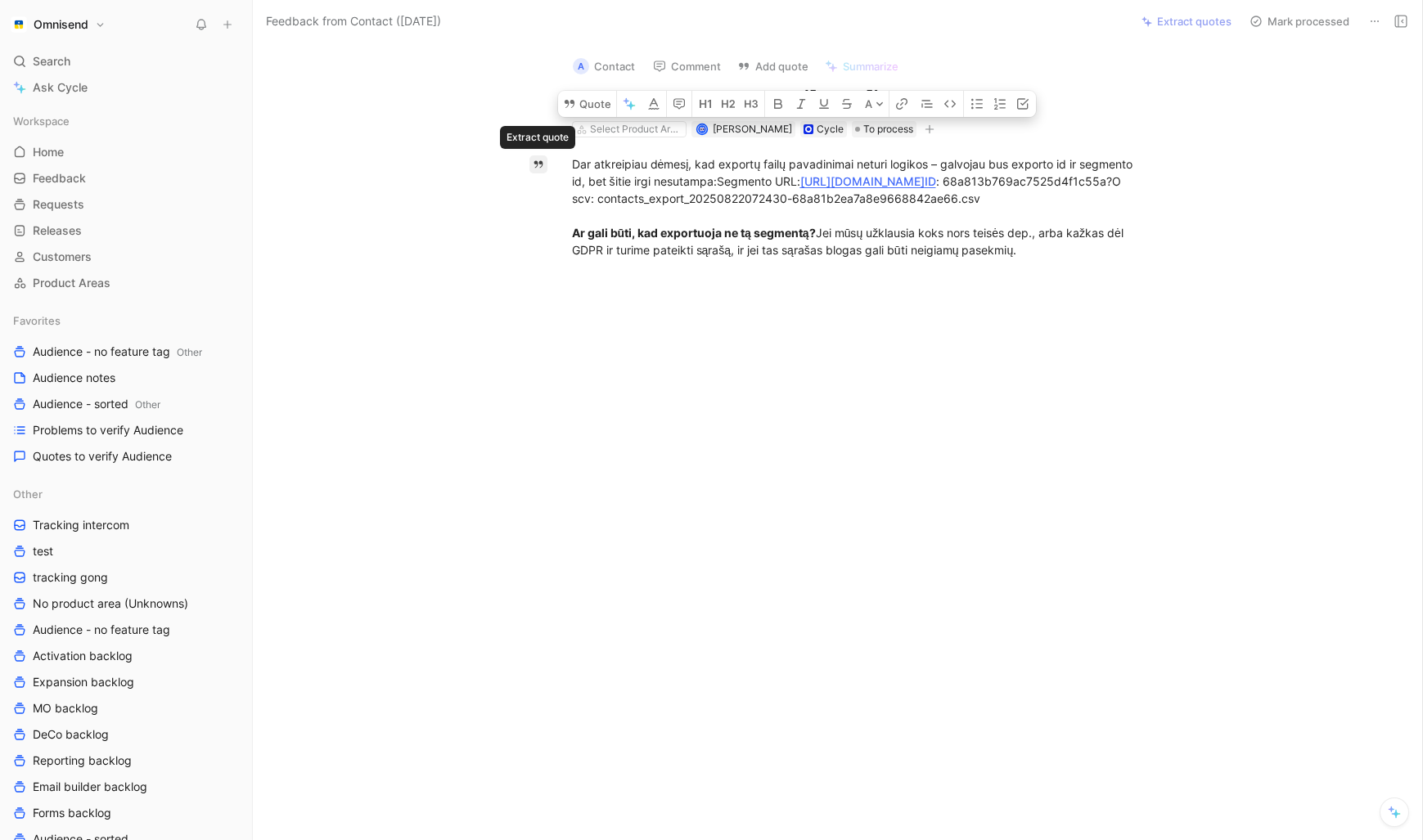
drag, startPoint x: 1041, startPoint y: 295, endPoint x: 531, endPoint y: 154, distance: 529.1
click at [531, 154] on div "Quote A Dar atkreipiau dėmesį, kad exportų failų pavadinimai neturi logikos – g…" at bounding box center [855, 333] width 1135 height 391
click at [575, 110] on icon at bounding box center [569, 103] width 13 height 13
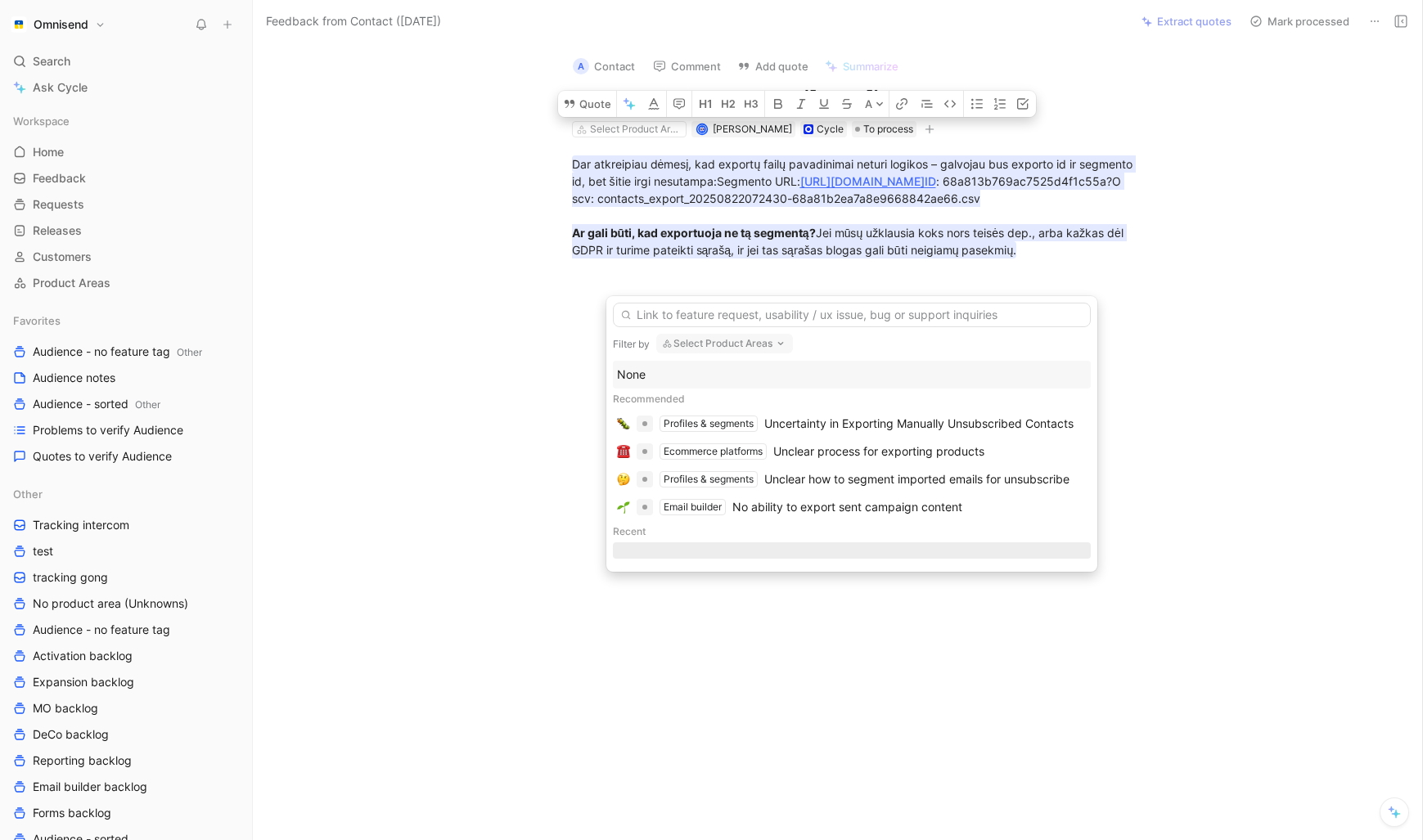
click at [748, 340] on button "Select Product Areas" at bounding box center [724, 343] width 136 height 20
type input "u"
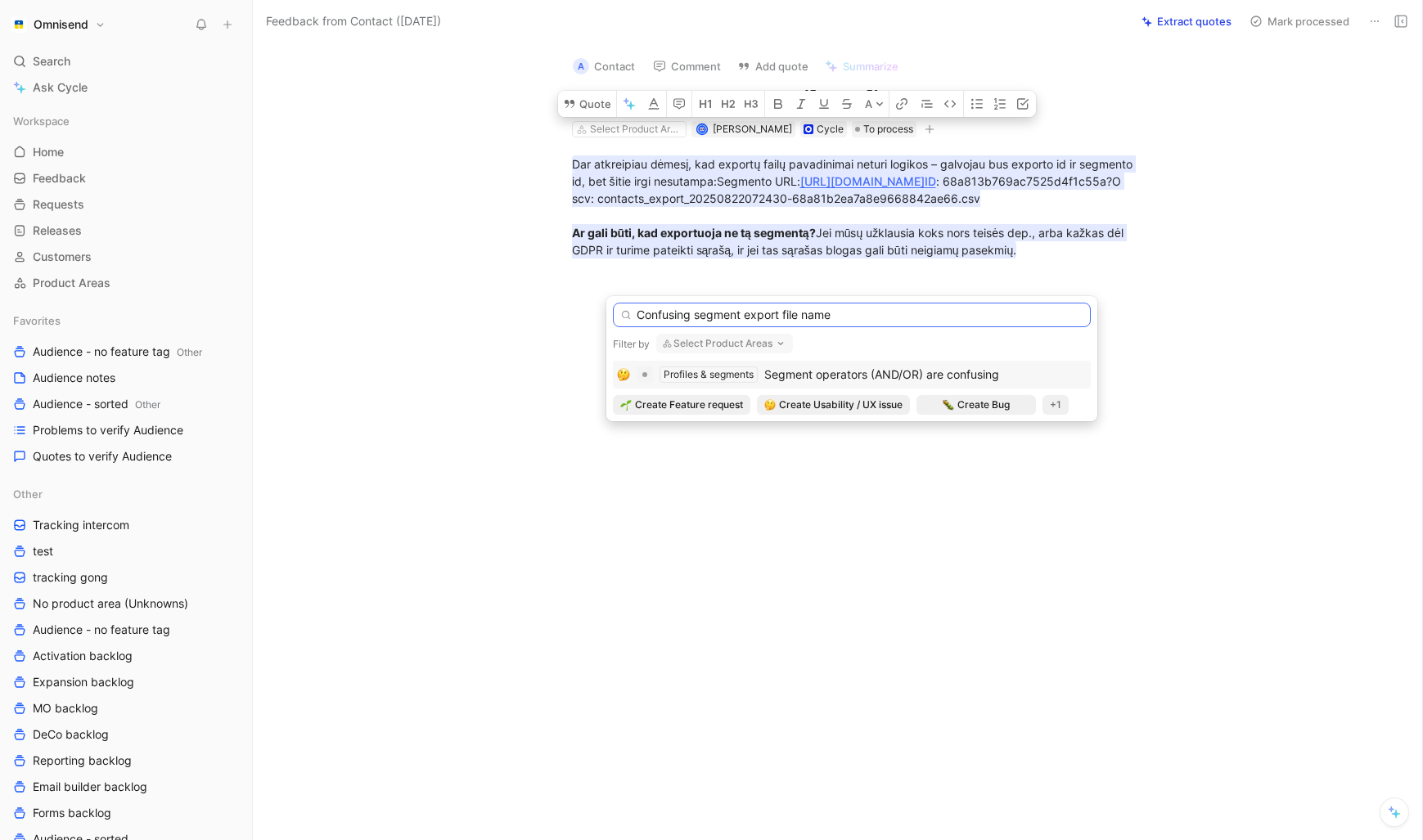
type input "Confusing segment export file name"
click at [743, 345] on button "Select Product Areas" at bounding box center [724, 343] width 136 height 20
click at [818, 403] on span "Create Usability / UX issue" at bounding box center [840, 404] width 123 height 16
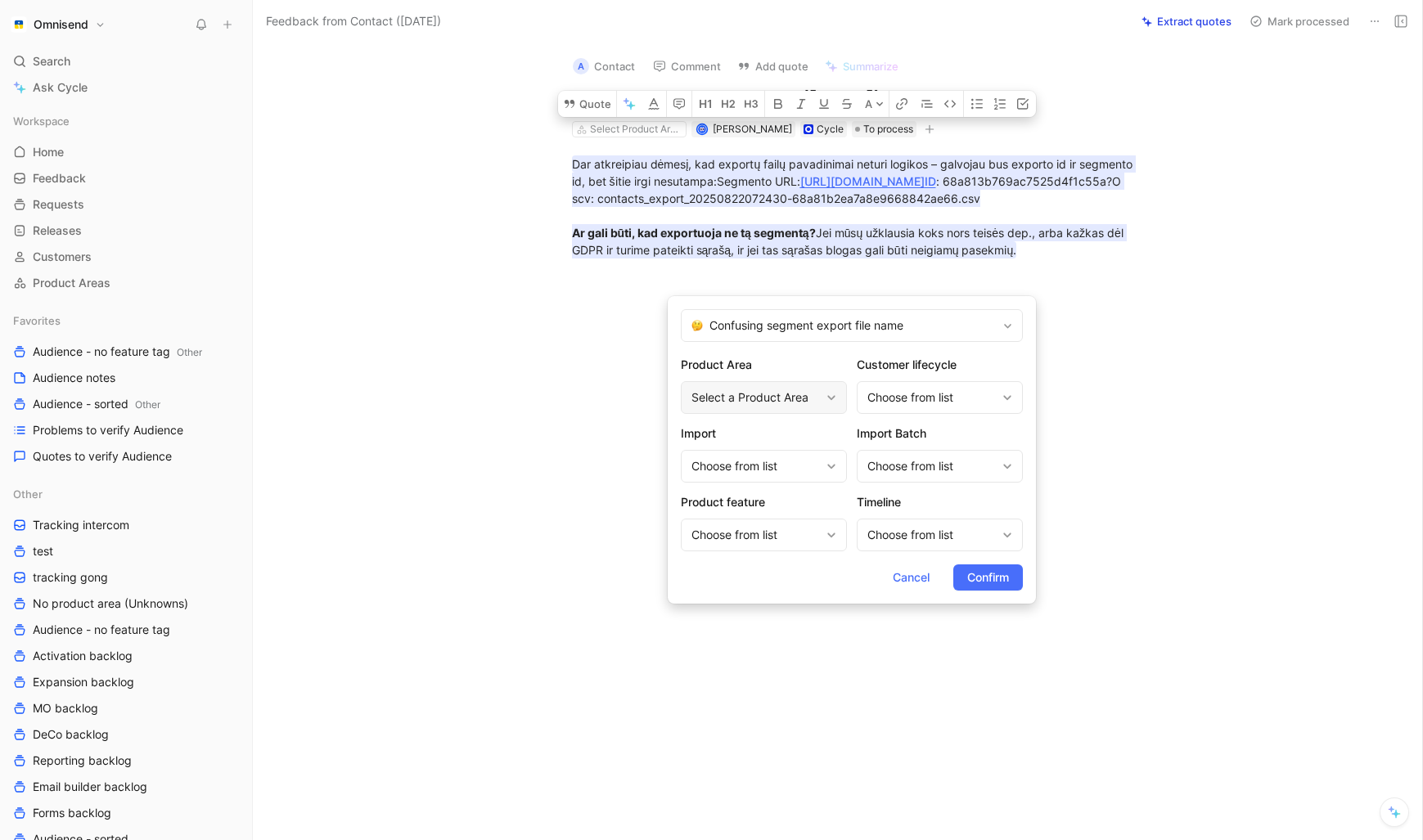
click at [790, 394] on div "Select a Product Area" at bounding box center [756, 397] width 128 height 20
type input "profi"
click at [706, 458] on div "Profi les & segments" at bounding box center [717, 467] width 245 height 20
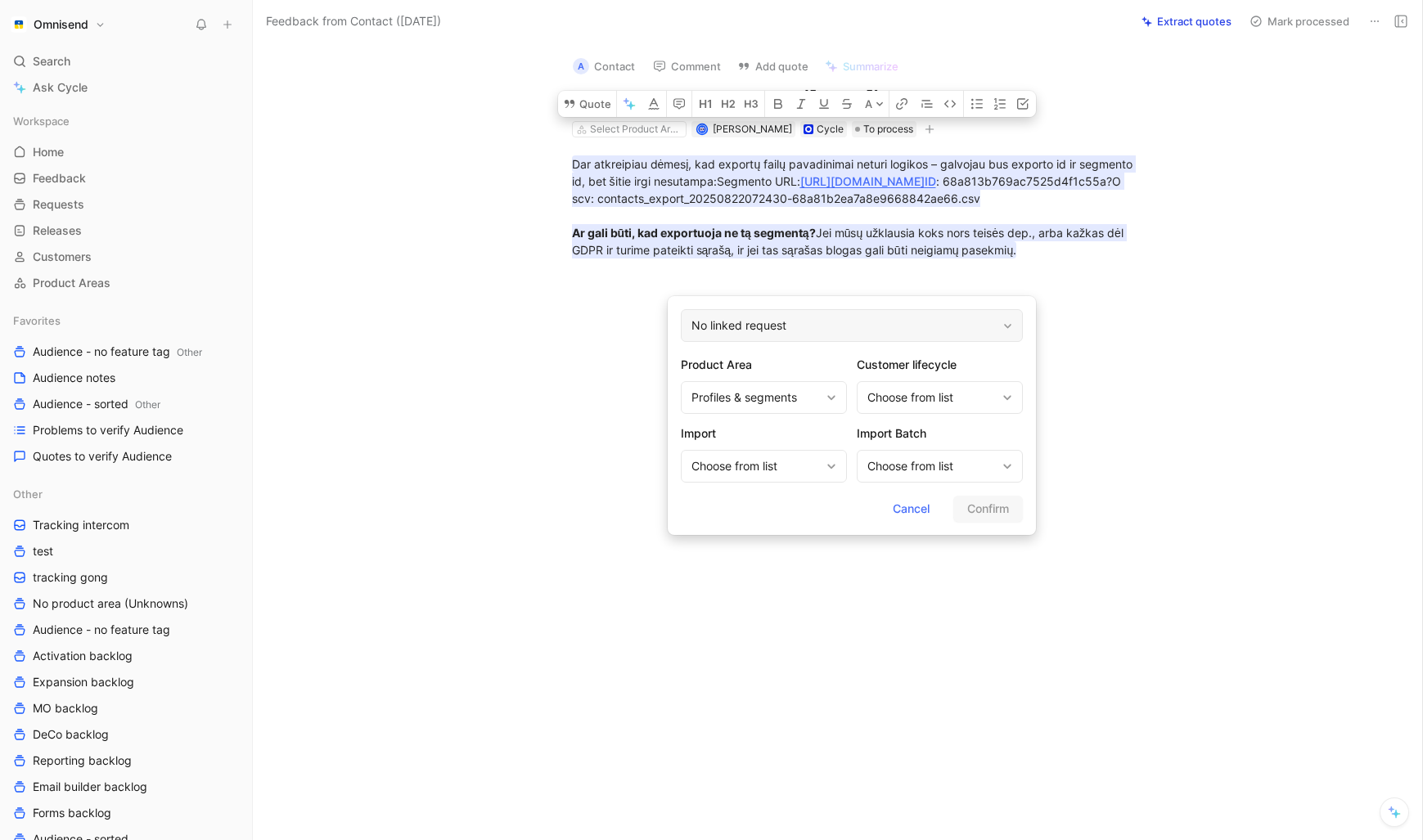
click at [875, 327] on div "No linked request" at bounding box center [851, 325] width 342 height 33
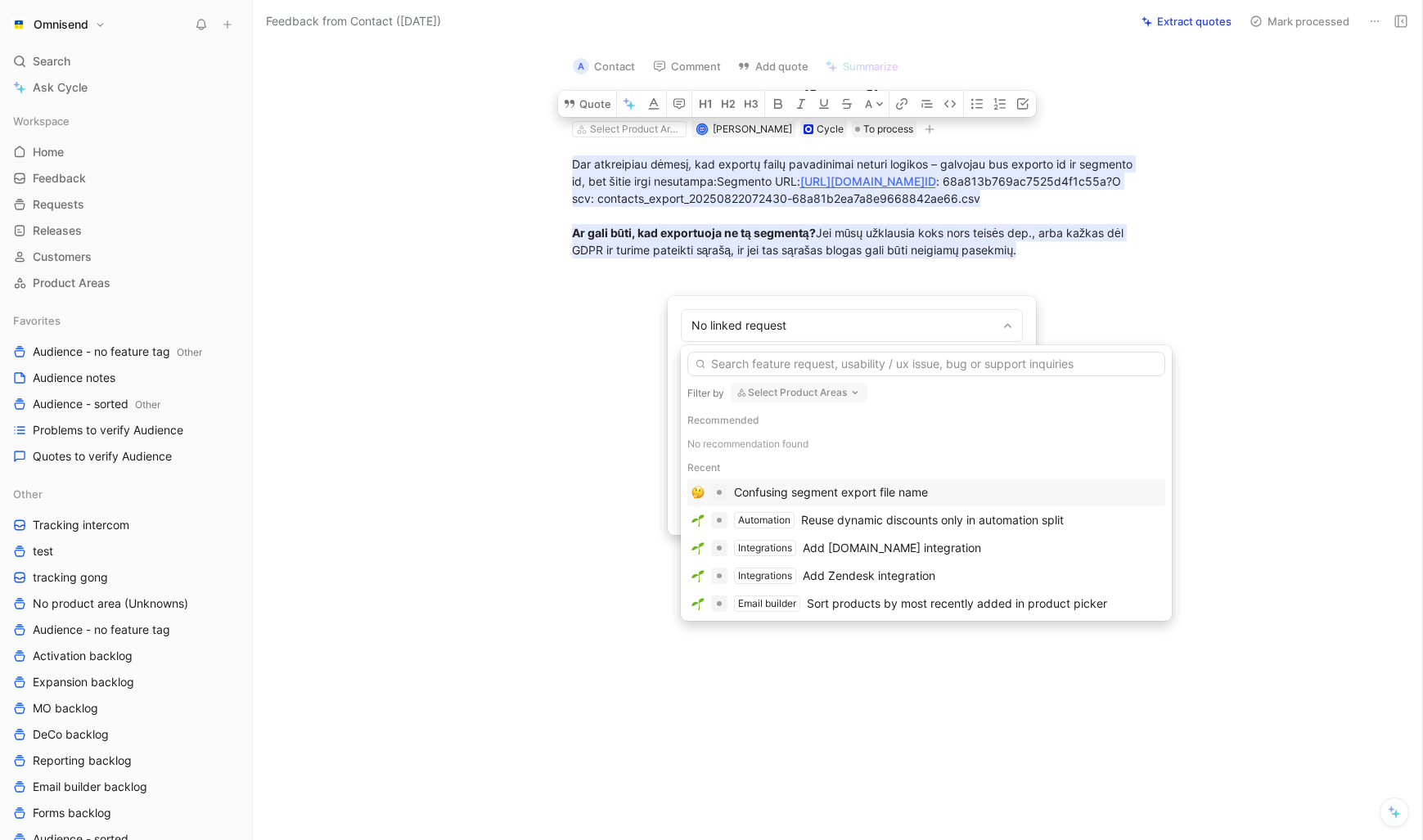
click at [920, 498] on div "Confusing segment export file name" at bounding box center [831, 492] width 194 height 20
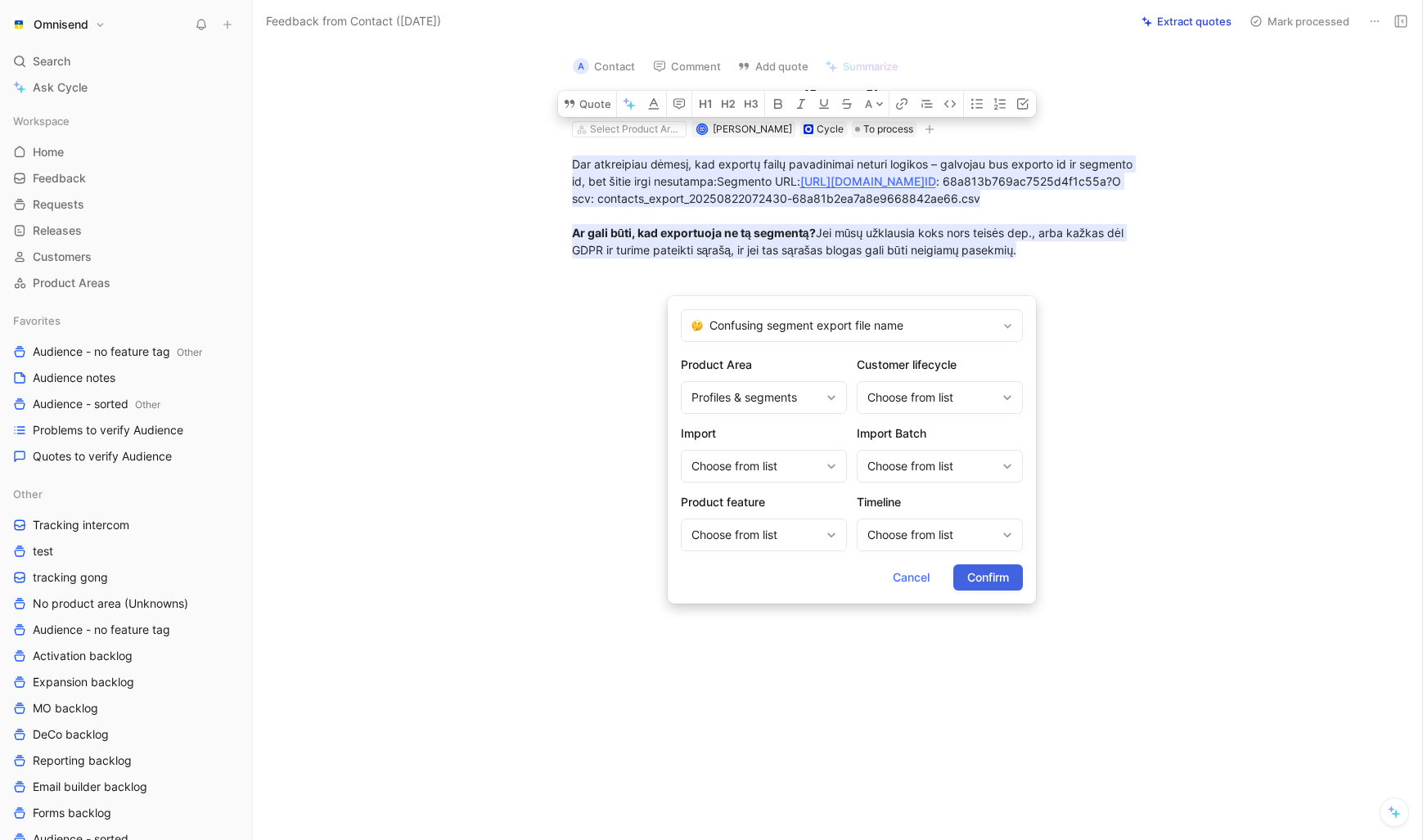
click at [986, 579] on span "Confirm" at bounding box center [988, 577] width 41 height 20
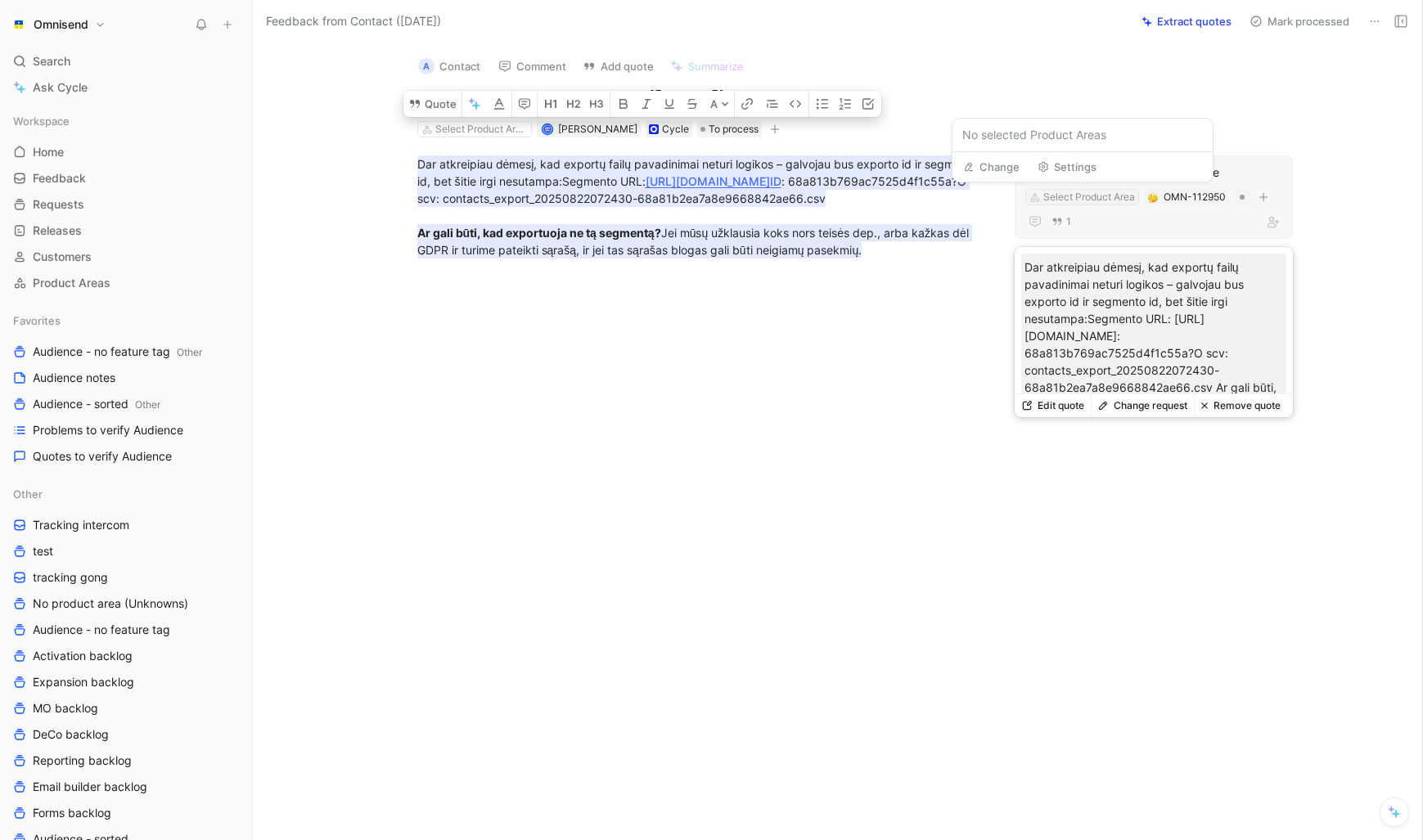
click at [1087, 197] on div "Select Product Area" at bounding box center [1088, 197] width 91 height 16
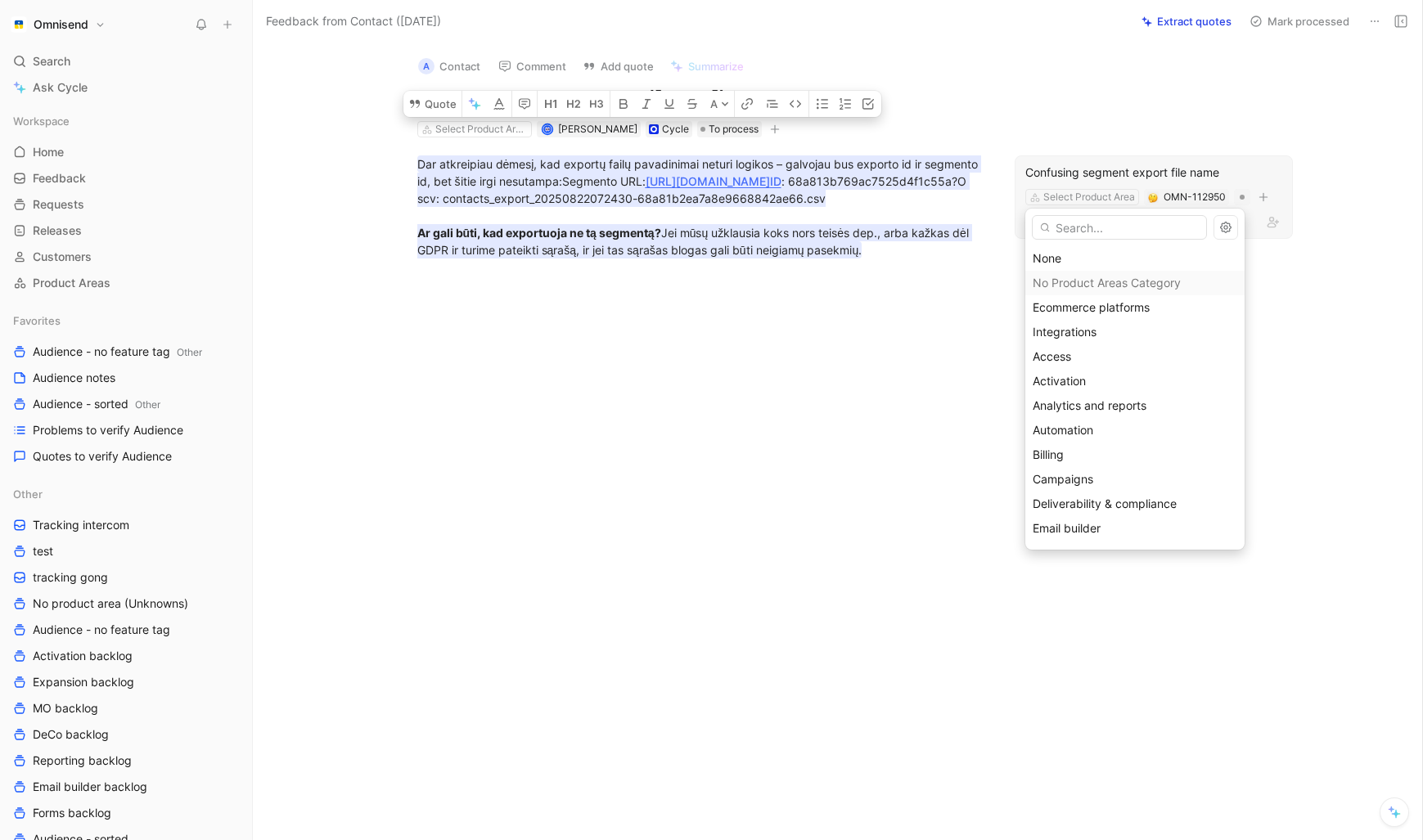
type input "e"
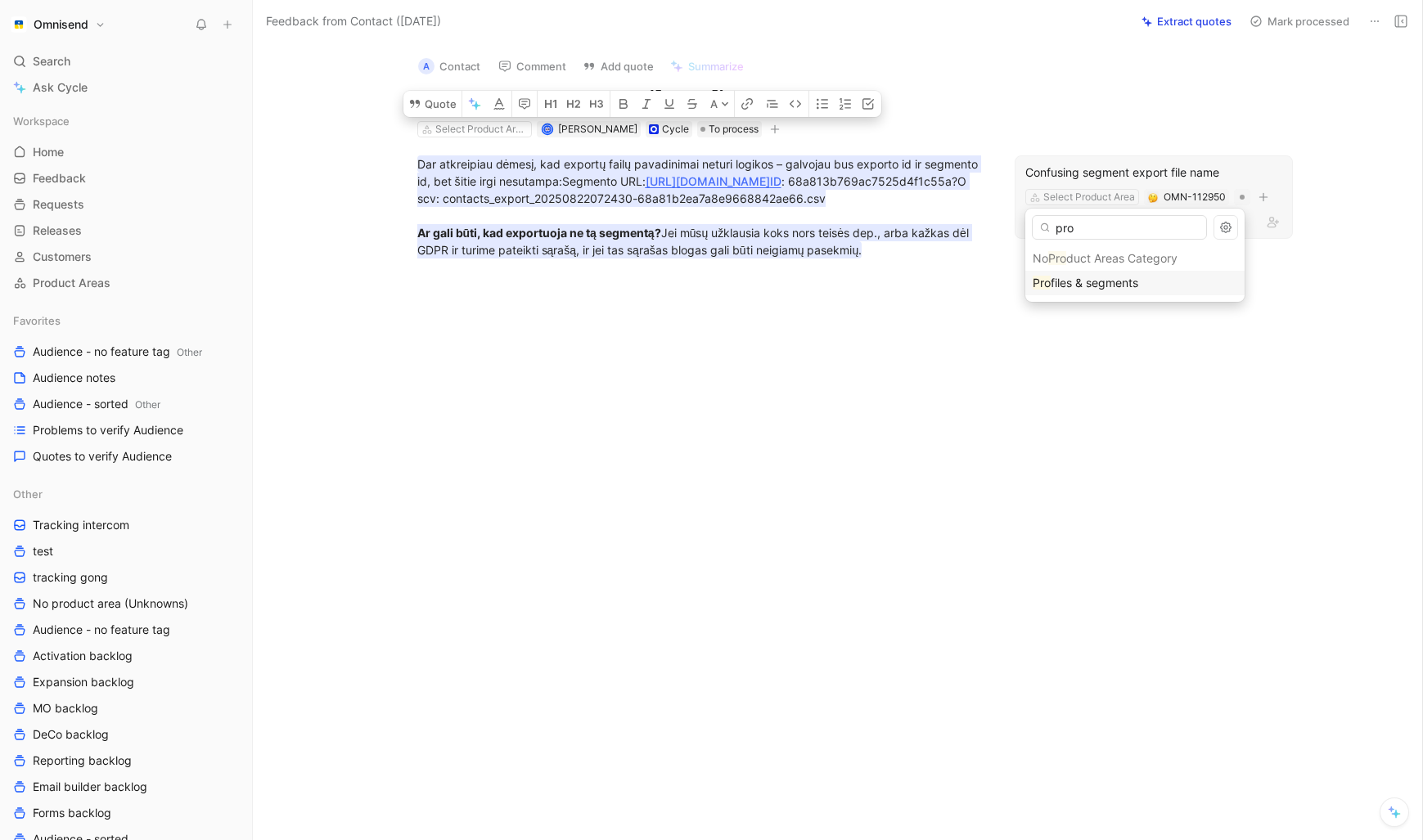
type input "pro"
click at [1087, 281] on span "files & segments" at bounding box center [1094, 282] width 88 height 14
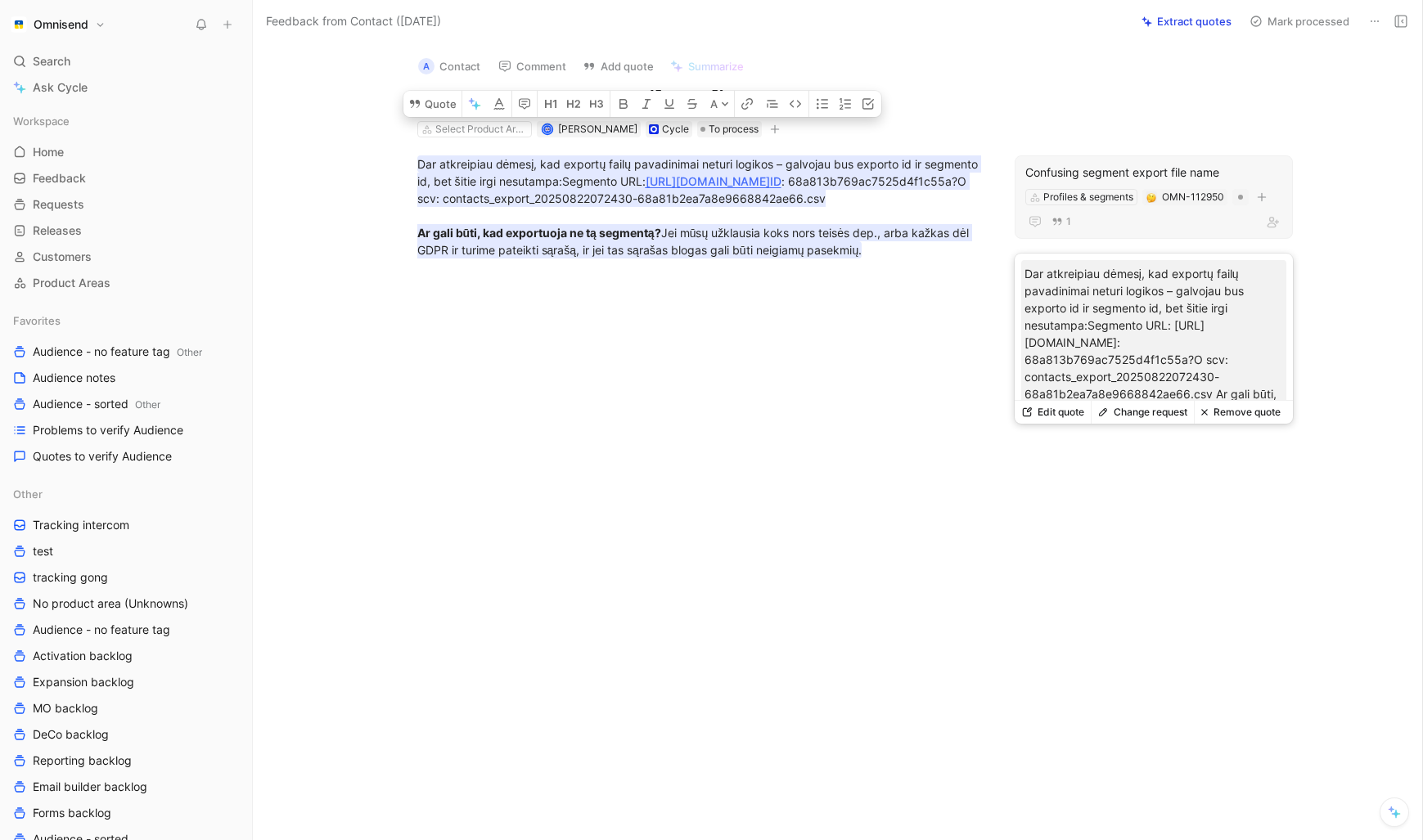
click at [1143, 227] on div "1" at bounding box center [1153, 221] width 257 height 20
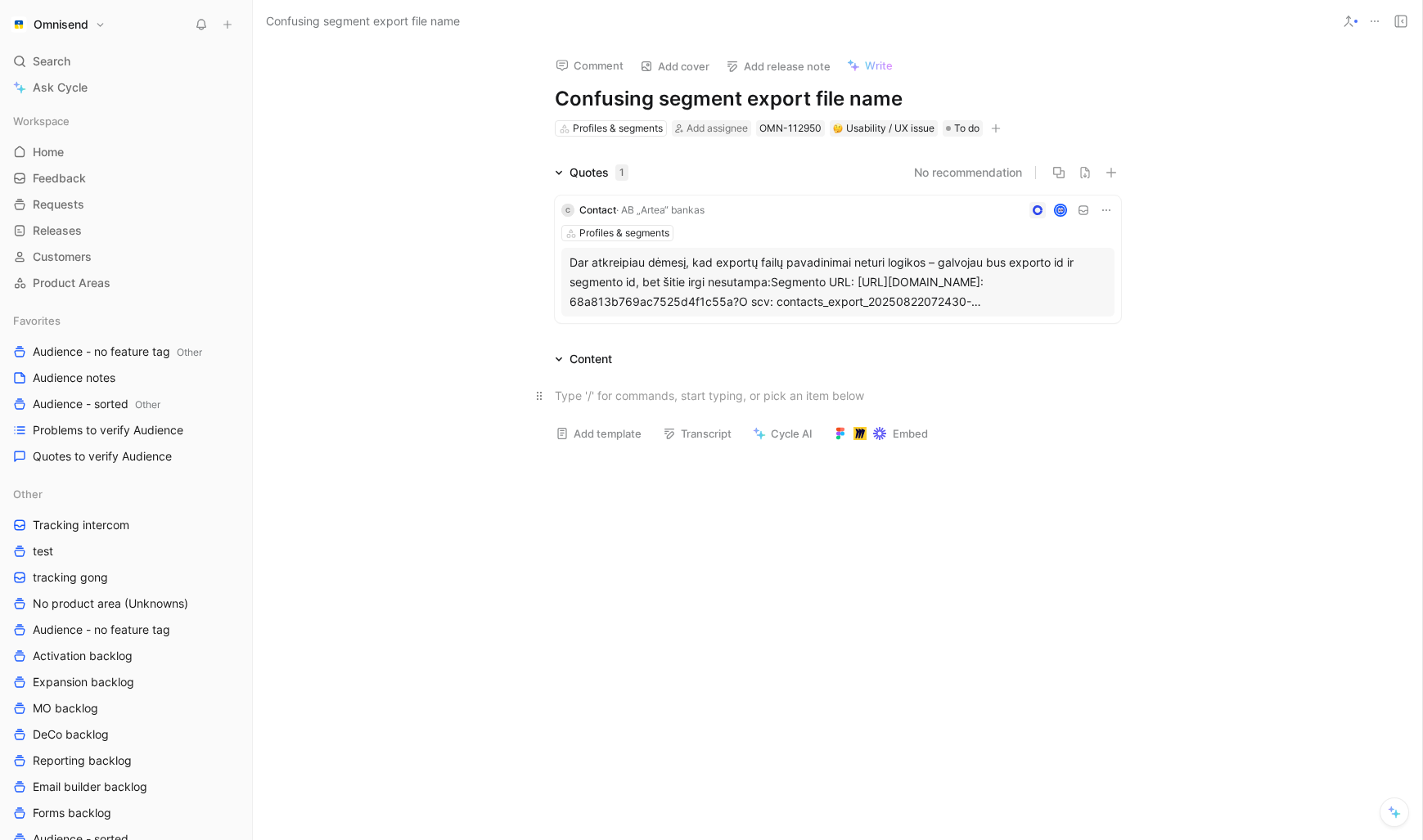
click at [615, 399] on div at bounding box center [838, 395] width 567 height 17
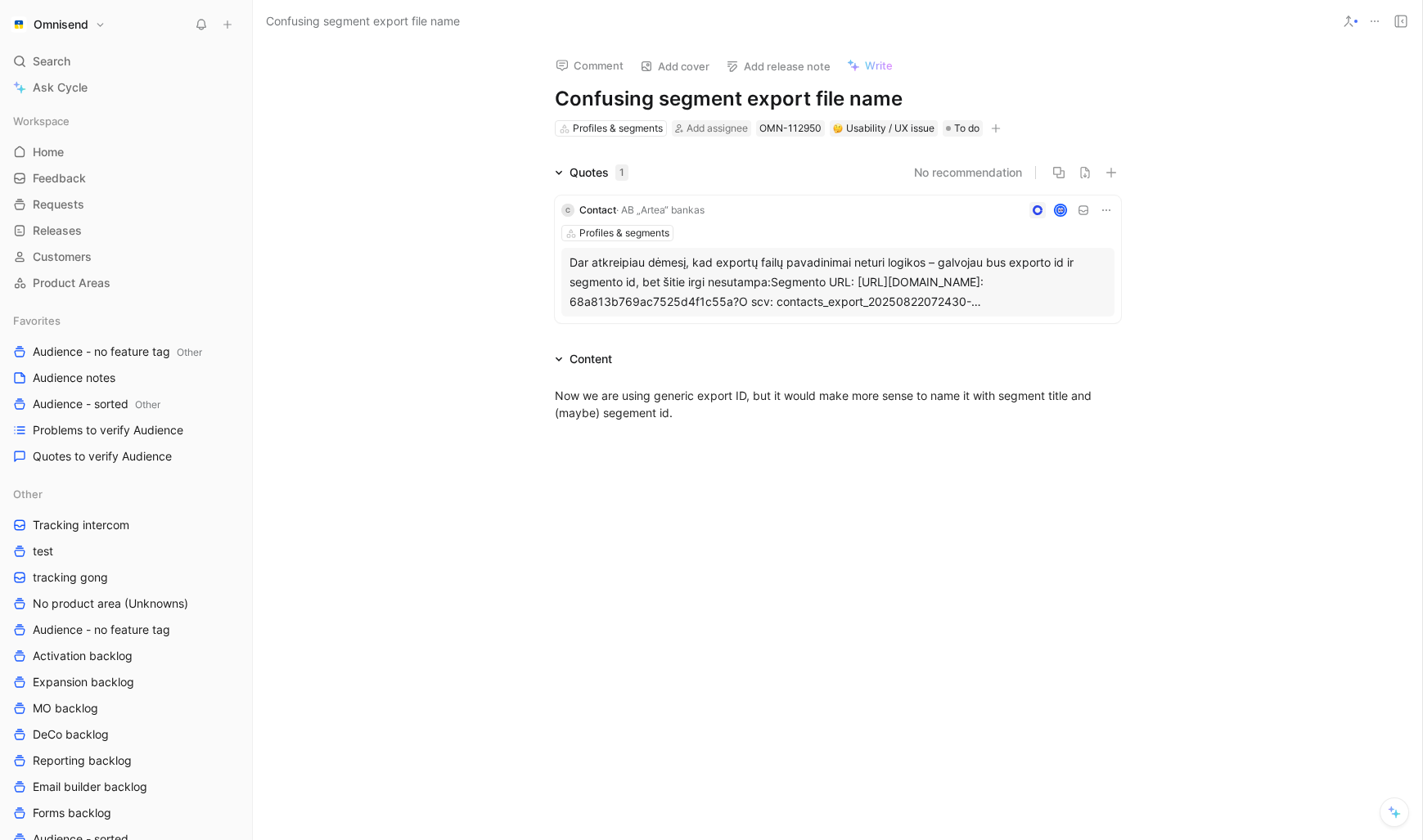
click at [682, 538] on div at bounding box center [838, 565] width 1169 height 252
click at [489, 404] on div "Now we are using generic export ID, but it would make more sense to name it wit…" at bounding box center [838, 404] width 1169 height 71
click at [398, 210] on div "Quotes 1 No recommendation C Contact · AB „Artea“ bankas Profiles & segments Da…" at bounding box center [838, 246] width 1169 height 166
click at [89, 432] on span "Problems to verify Audience" at bounding box center [108, 430] width 151 height 16
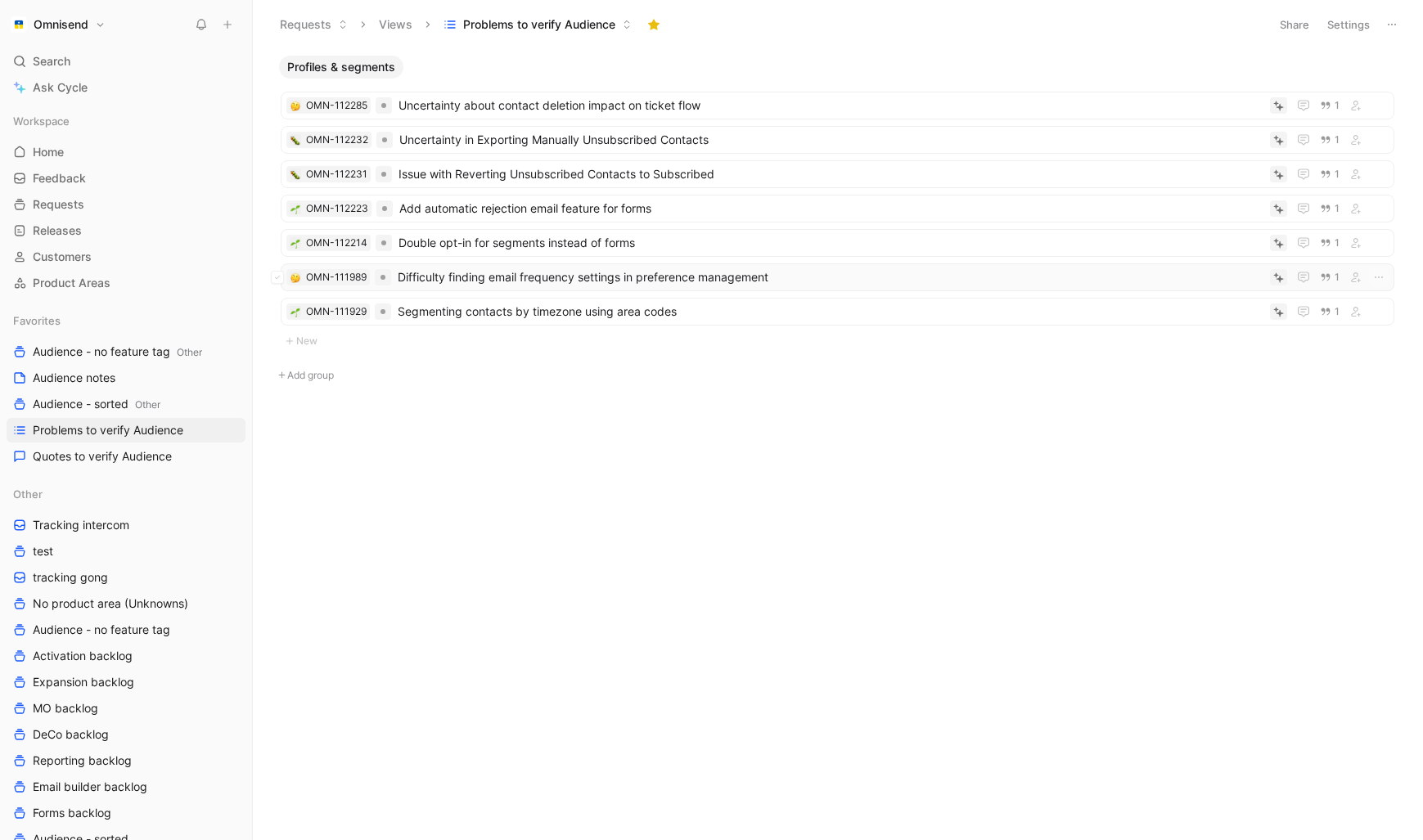
click at [552, 275] on span "Difficulty finding email frequency settings in preference management" at bounding box center [831, 277] width 866 height 20
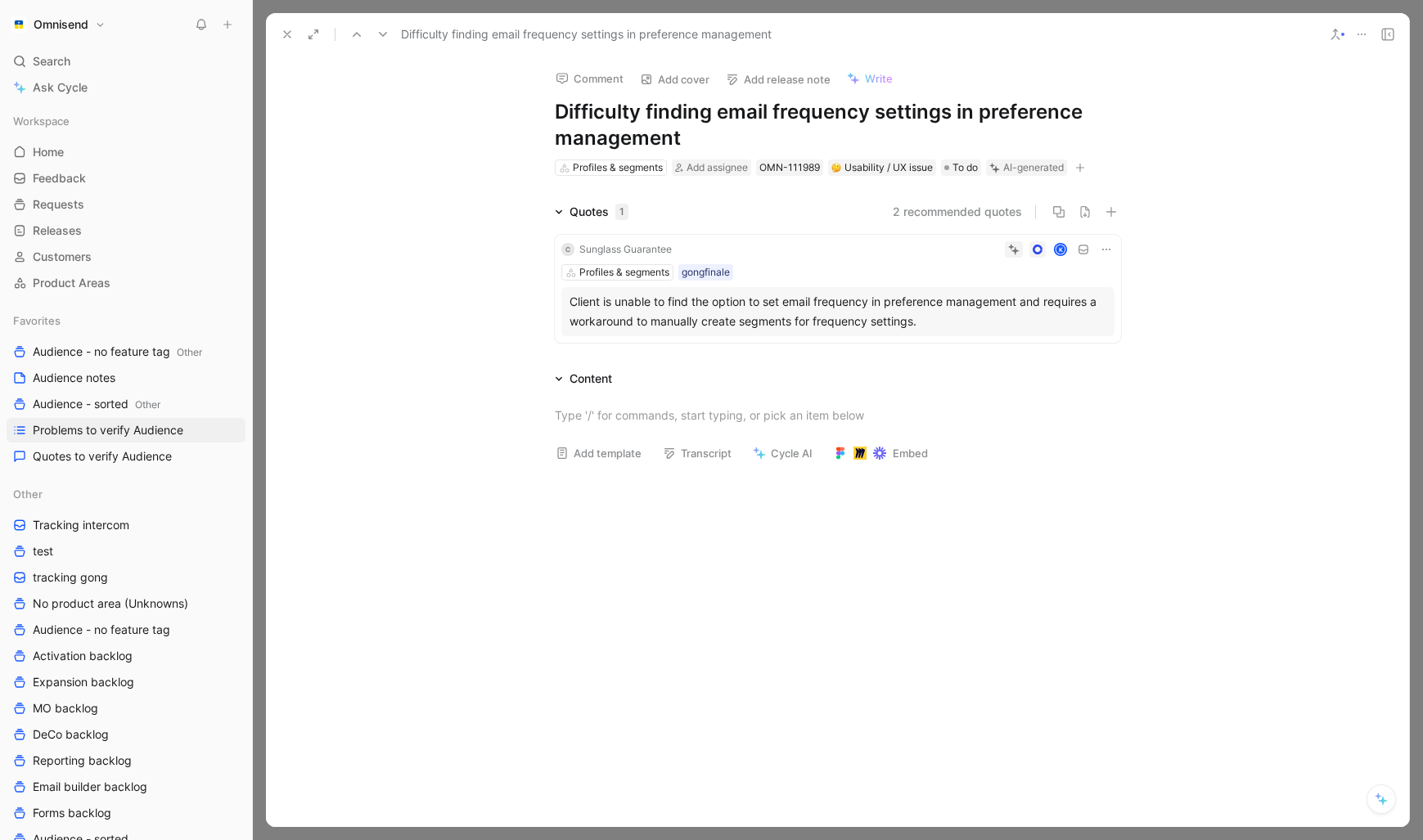
click at [835, 315] on div "Client is unable to find the option to set email frequency in preference manage…" at bounding box center [838, 311] width 536 height 40
